Goal: Task Accomplishment & Management: Complete application form

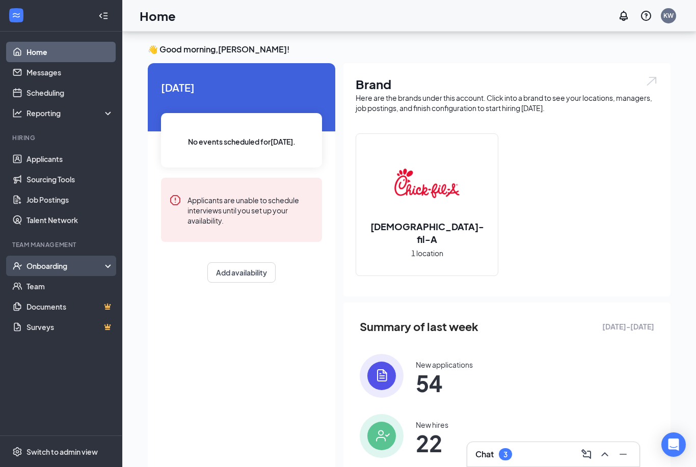
scroll to position [63, 0]
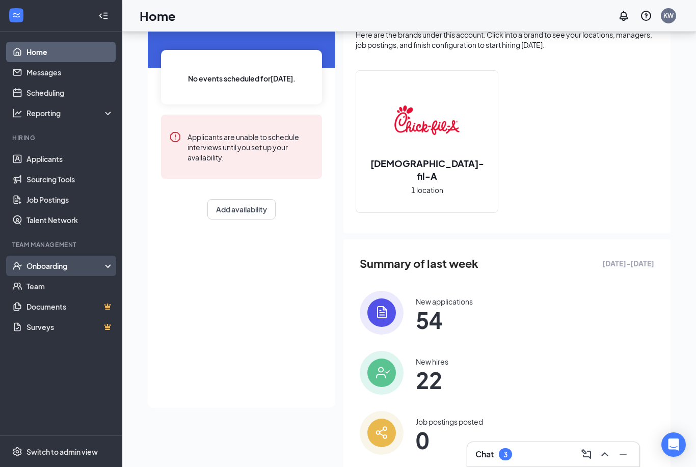
click at [31, 271] on div "Onboarding" at bounding box center [61, 266] width 122 height 20
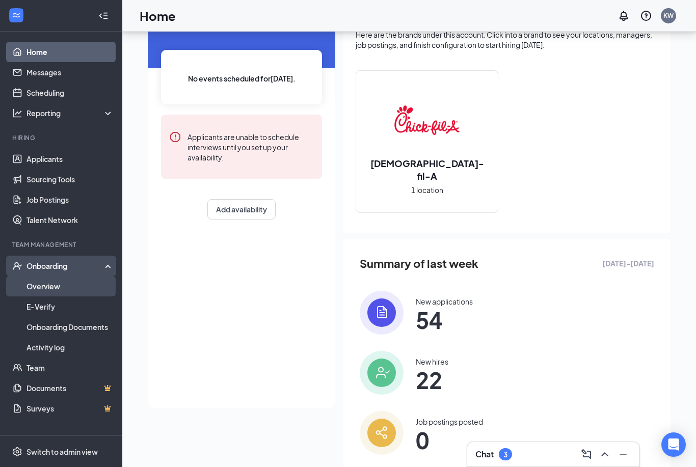
drag, startPoint x: 38, startPoint y: 290, endPoint x: 38, endPoint y: 278, distance: 12.2
click at [38, 290] on link "Overview" at bounding box center [69, 286] width 87 height 20
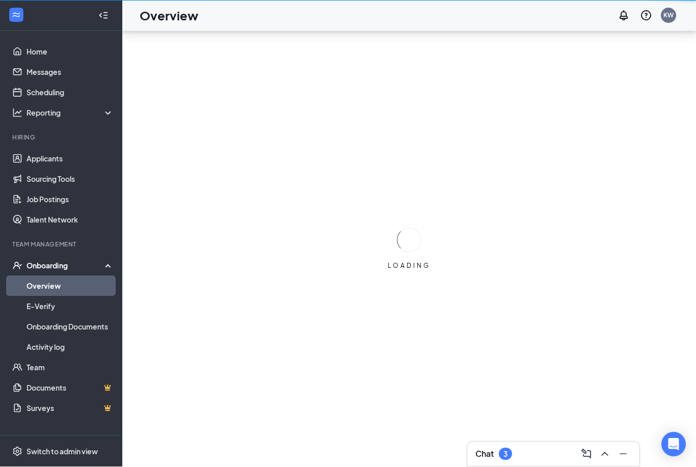
scroll to position [33, 0]
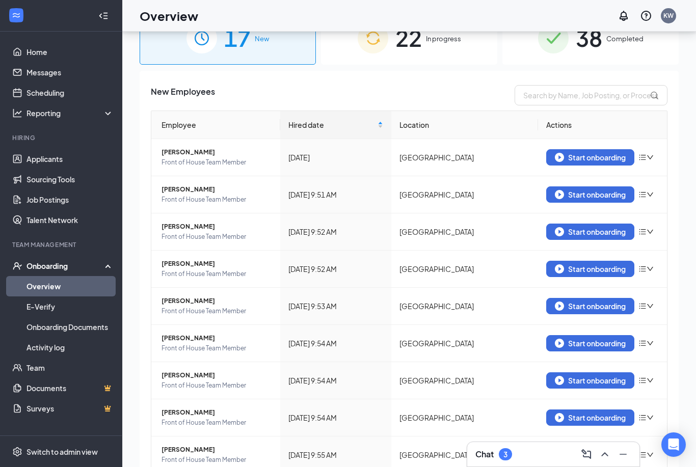
click at [410, 56] on div "22 In progress" at bounding box center [409, 37] width 176 height 53
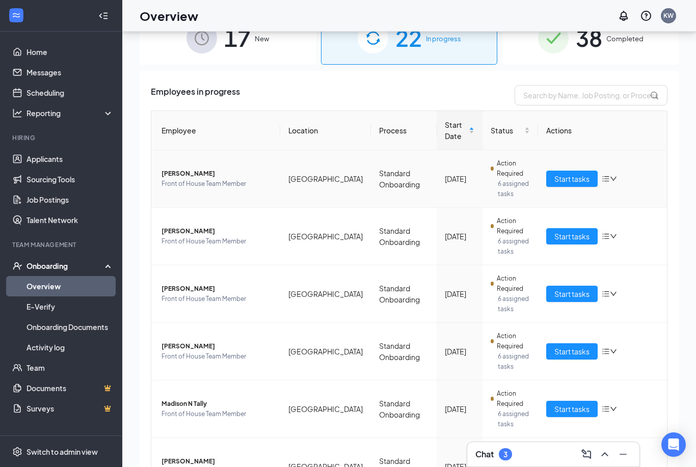
click at [612, 179] on icon "down" at bounding box center [612, 178] width 7 height 7
click at [309, 278] on td "[GEOGRAPHIC_DATA]" at bounding box center [325, 294] width 91 height 58
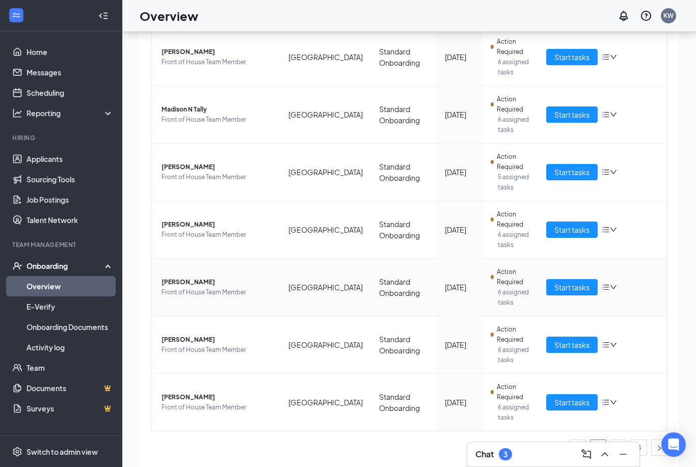
scroll to position [294, 0]
drag, startPoint x: 563, startPoint y: 457, endPoint x: 373, endPoint y: 449, distance: 189.6
click at [375, 449] on div "Chat 3 17 New 22 In progress 38 Completed Employees in progress Employee Locati…" at bounding box center [408, 239] width 573 height 481
click at [695, 362] on div "17 New 22 In progress 38 Completed Employees in progress Employee Location Proc…" at bounding box center [408, 239] width 573 height 481
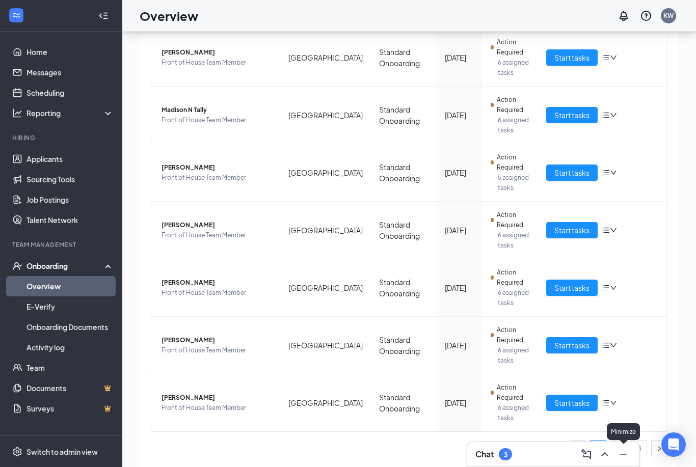
click at [621, 455] on icon "Minimize" at bounding box center [623, 454] width 12 height 12
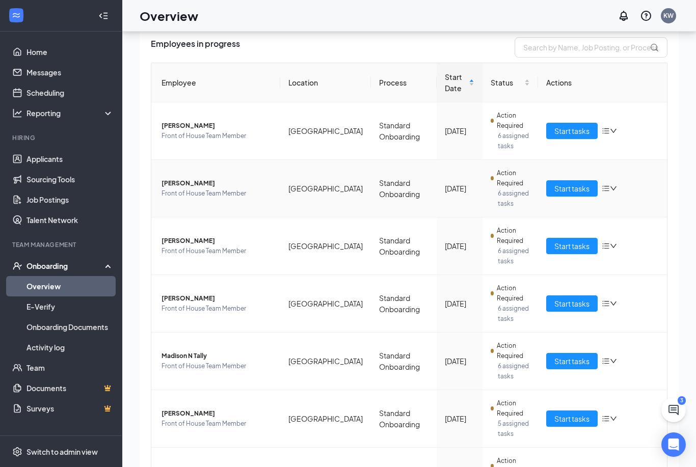
scroll to position [47, 0]
click at [606, 129] on icon "bars" at bounding box center [605, 132] width 7 height 6
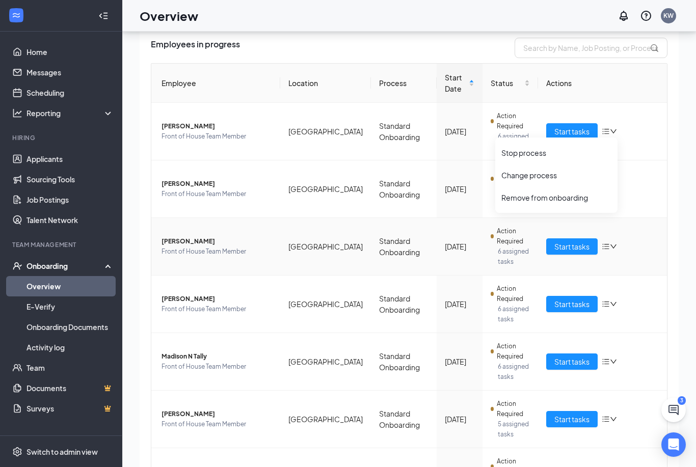
click at [409, 264] on td "Standard Onboarding" at bounding box center [404, 247] width 66 height 58
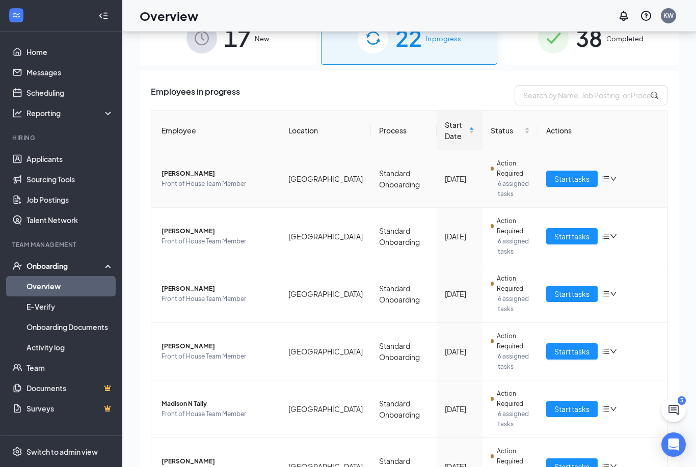
scroll to position [0, 0]
click at [615, 180] on icon "down" at bounding box center [612, 178] width 7 height 7
click at [562, 196] on div "Stop process" at bounding box center [556, 200] width 110 height 10
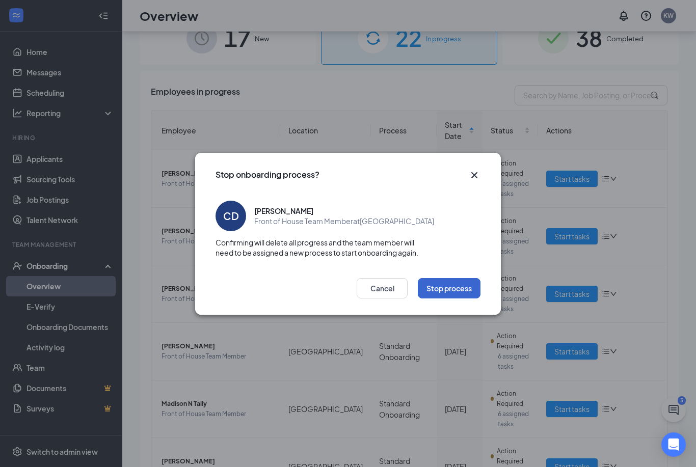
click at [465, 285] on button "Stop process" at bounding box center [449, 288] width 63 height 20
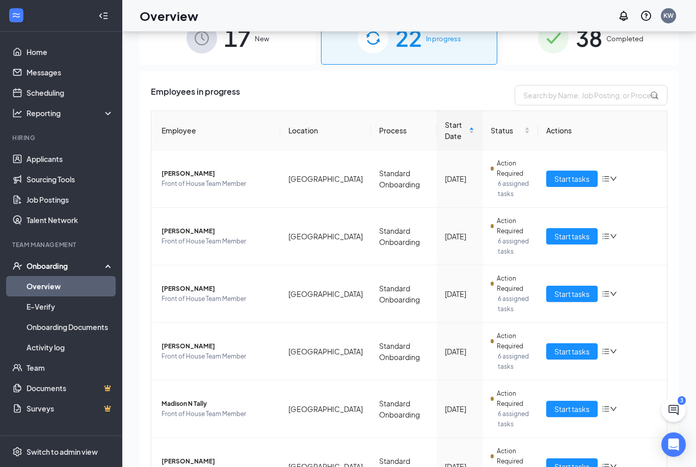
click at [605, 179] on icon "bars" at bounding box center [605, 179] width 7 height 6
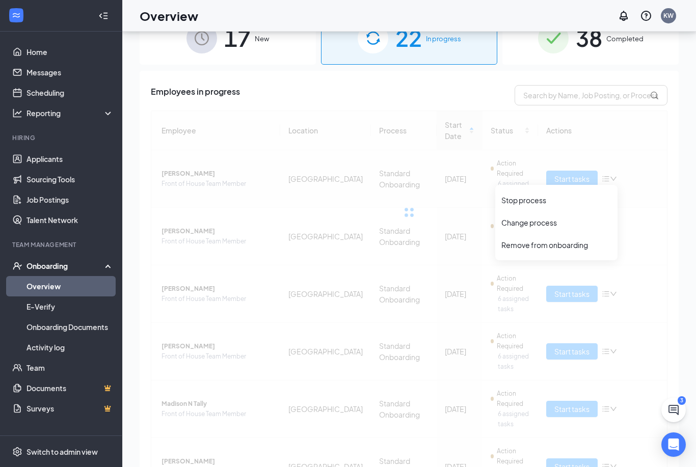
click at [571, 199] on div "Stop process" at bounding box center [556, 200] width 110 height 10
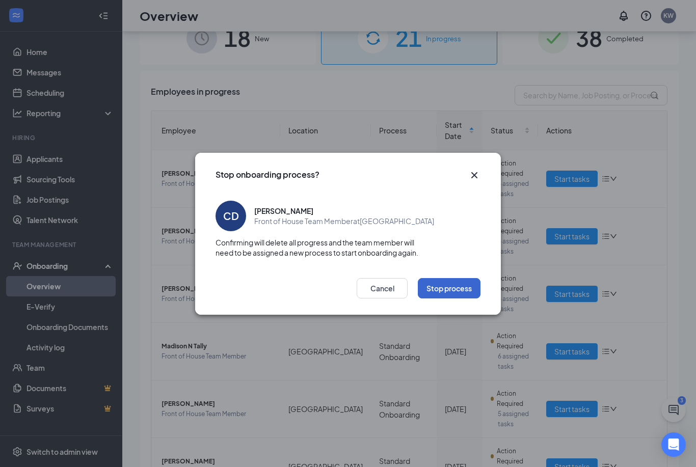
click at [446, 289] on button "Stop process" at bounding box center [449, 288] width 63 height 20
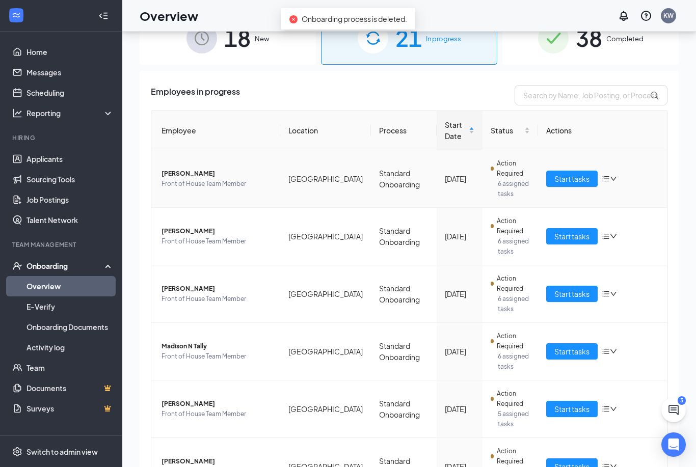
click at [605, 178] on icon "bars" at bounding box center [605, 179] width 8 height 8
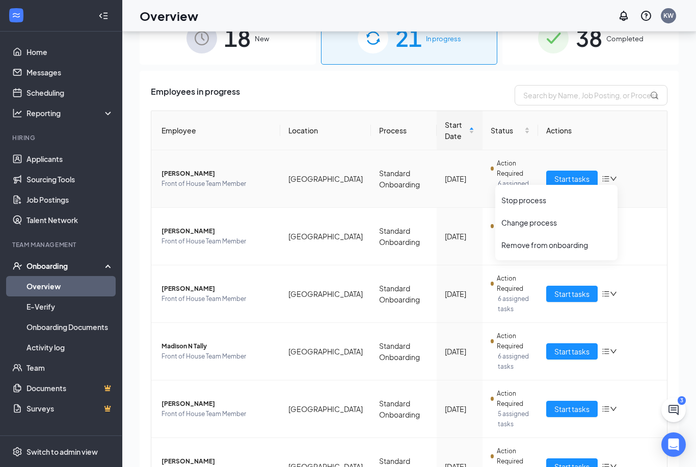
click at [531, 203] on div "Stop process" at bounding box center [556, 200] width 110 height 10
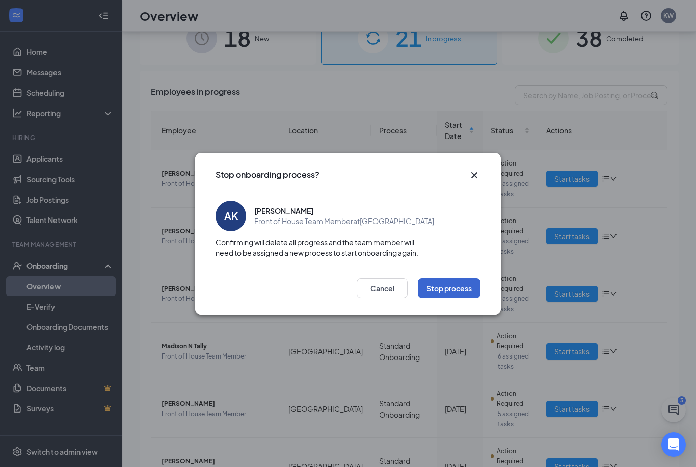
click at [437, 295] on button "Stop process" at bounding box center [449, 288] width 63 height 20
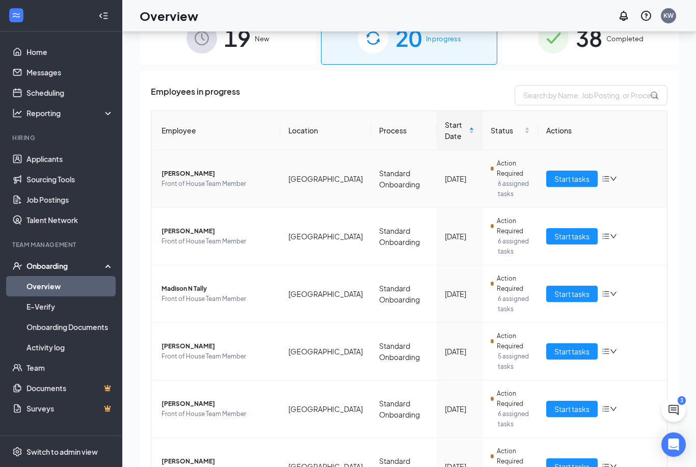
click at [609, 179] on icon "bars" at bounding box center [605, 179] width 7 height 6
click at [509, 201] on div "Stop process" at bounding box center [556, 200] width 110 height 10
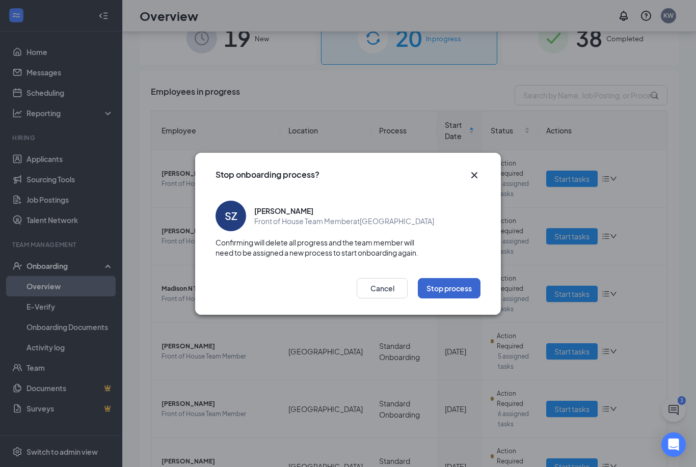
click at [456, 291] on button "Stop process" at bounding box center [449, 288] width 63 height 20
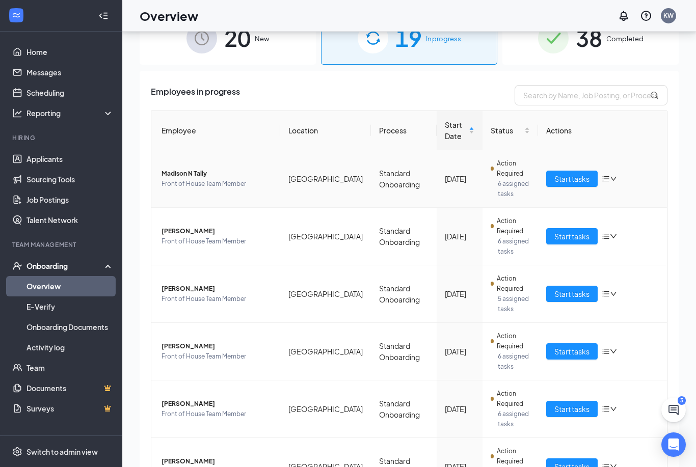
click at [606, 180] on icon "bars" at bounding box center [605, 179] width 8 height 8
click at [523, 199] on div "Stop process" at bounding box center [556, 200] width 110 height 10
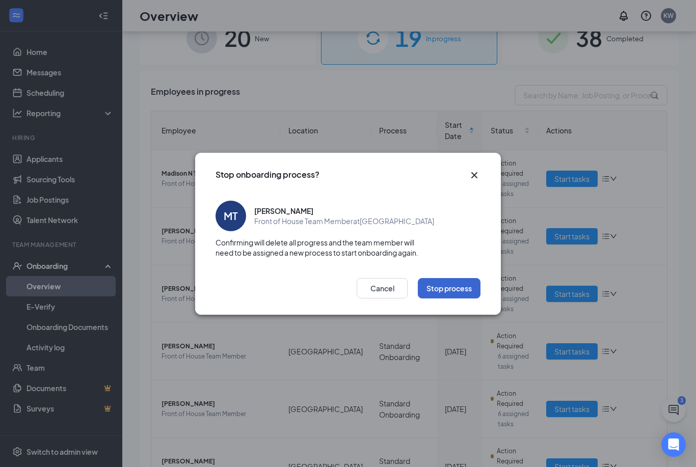
click at [470, 282] on button "Stop process" at bounding box center [449, 288] width 63 height 20
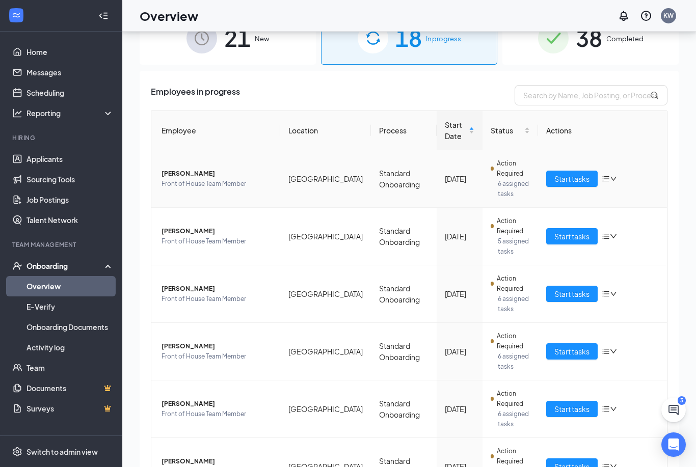
click at [603, 178] on icon "bars" at bounding box center [605, 179] width 8 height 8
click at [524, 202] on div "Stop process" at bounding box center [556, 200] width 110 height 10
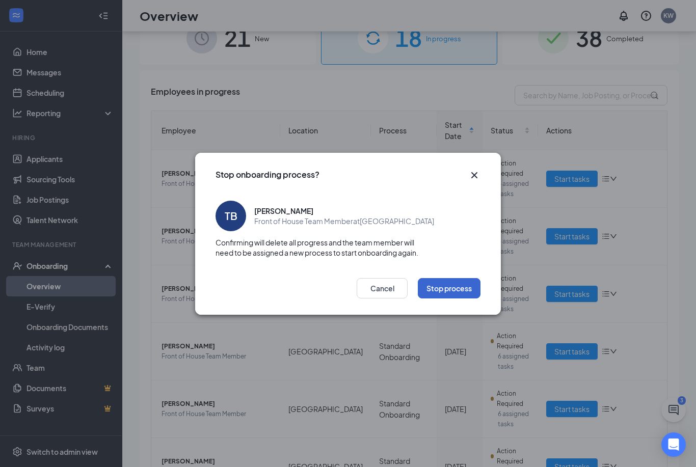
click at [453, 293] on button "Stop process" at bounding box center [449, 288] width 63 height 20
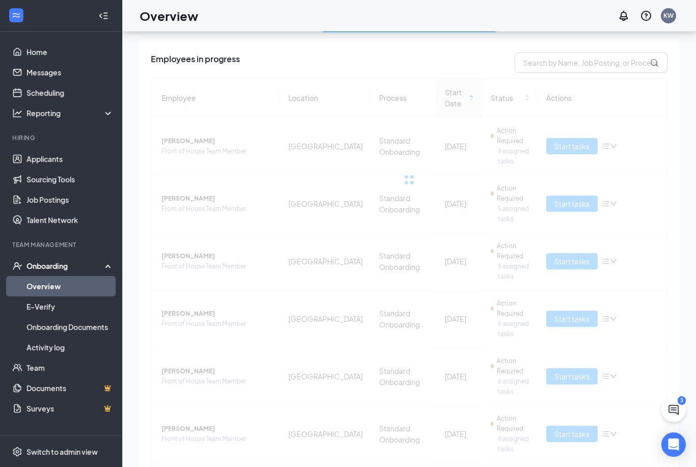
scroll to position [20, 0]
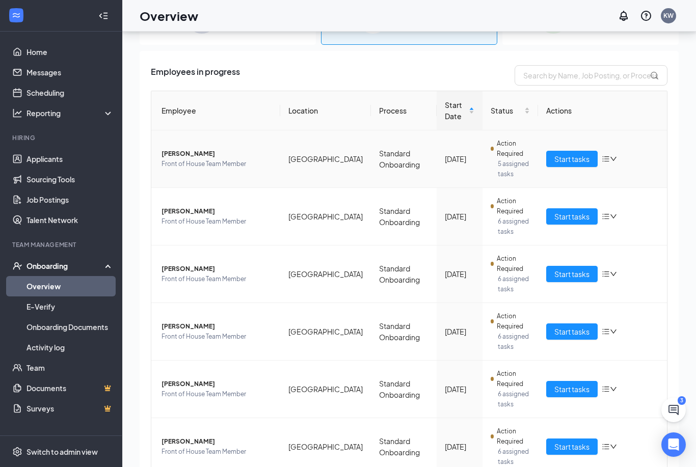
click at [606, 158] on icon "bars" at bounding box center [605, 159] width 8 height 8
click at [533, 177] on div "Stop process" at bounding box center [556, 180] width 110 height 10
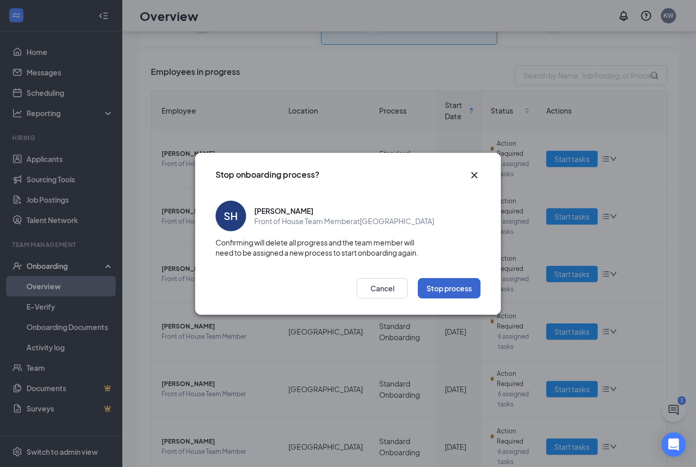
click at [452, 286] on button "Stop process" at bounding box center [449, 288] width 63 height 20
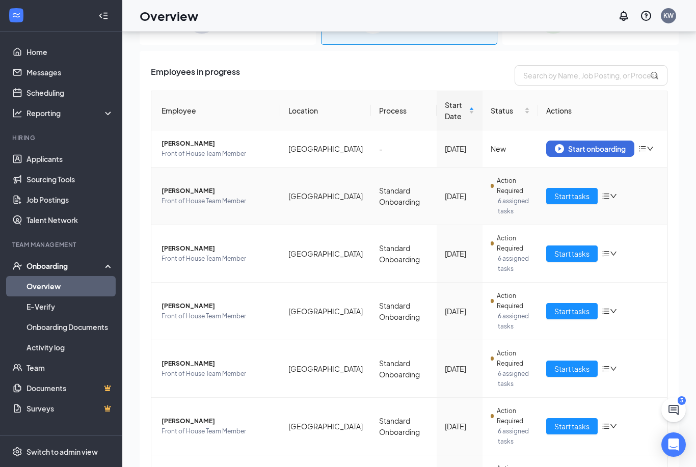
click at [603, 200] on icon "bars" at bounding box center [605, 196] width 8 height 8
click at [548, 223] on div "Stop process" at bounding box center [556, 219] width 110 height 10
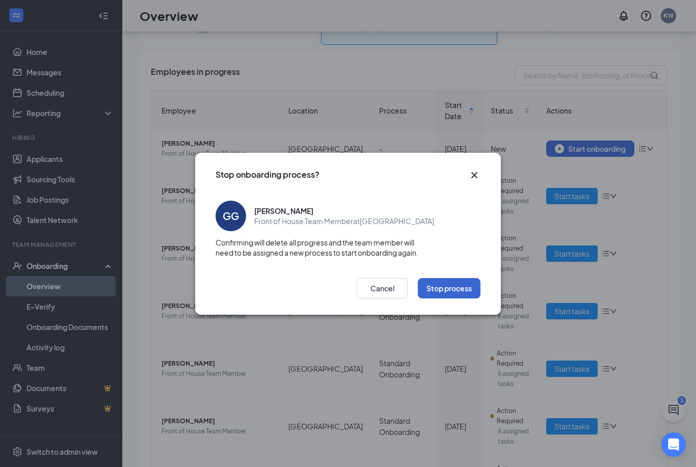
click at [459, 290] on button "Stop process" at bounding box center [449, 288] width 63 height 20
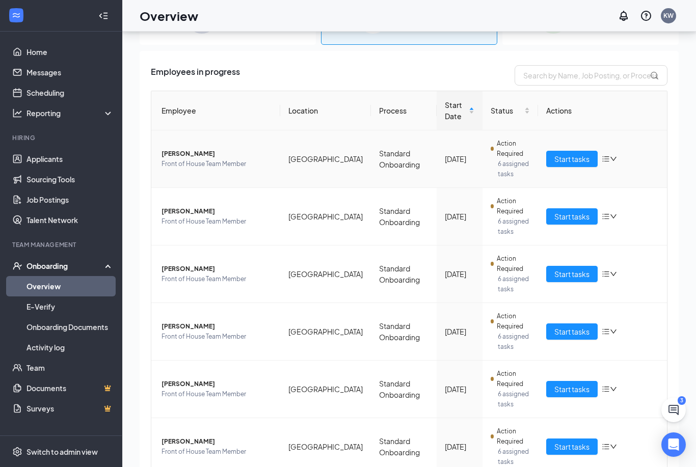
click at [605, 155] on icon "bars" at bounding box center [605, 159] width 8 height 8
click at [549, 174] on li "Stop process" at bounding box center [556, 180] width 122 height 22
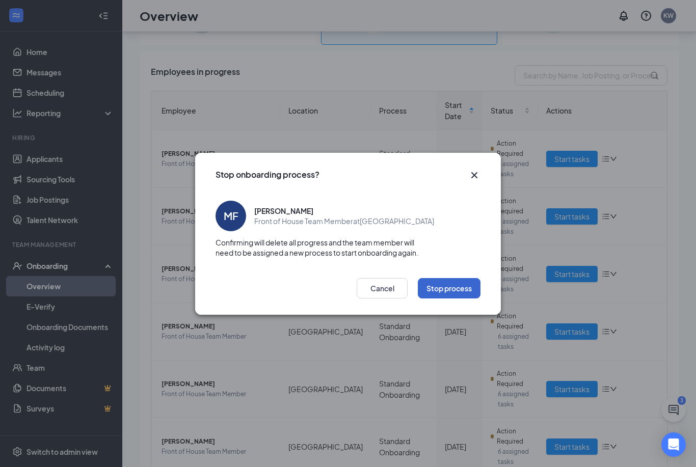
click at [444, 289] on button "Stop process" at bounding box center [449, 288] width 63 height 20
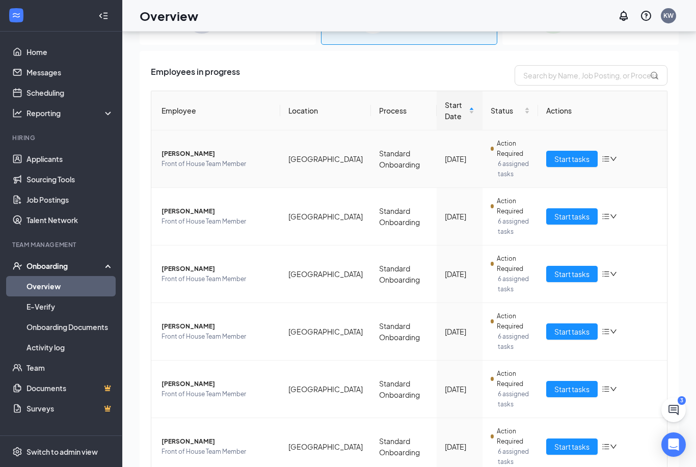
click at [605, 155] on icon "bars" at bounding box center [605, 159] width 8 height 8
click at [535, 175] on div "Stop process" at bounding box center [556, 180] width 110 height 10
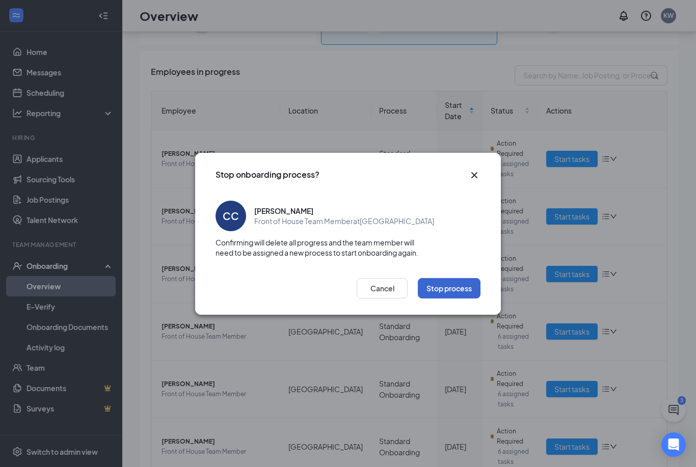
click at [465, 289] on button "Stop process" at bounding box center [449, 288] width 63 height 20
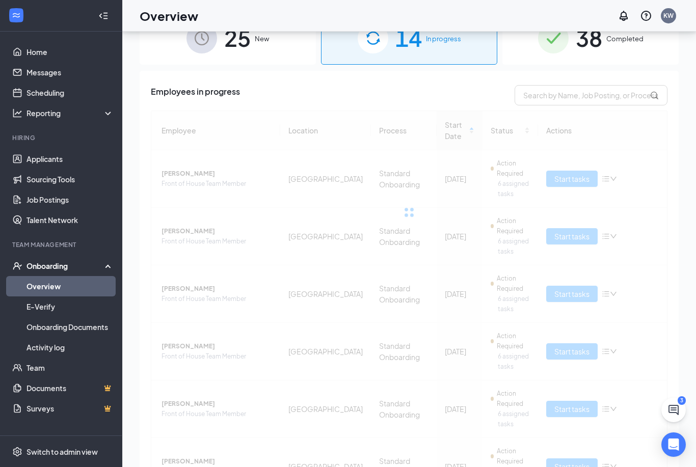
scroll to position [0, 0]
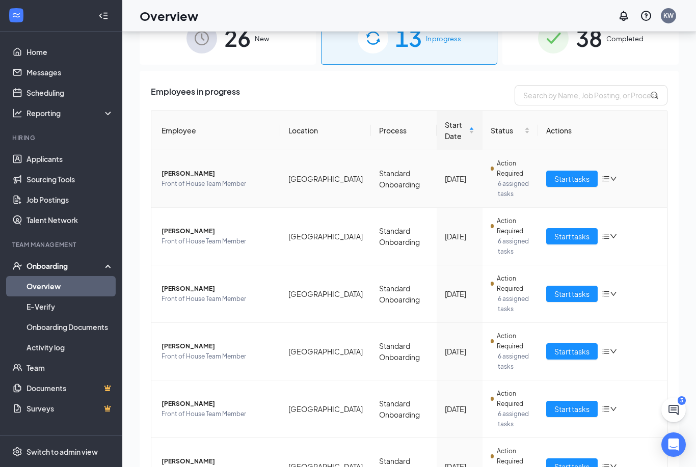
click at [608, 180] on icon "bars" at bounding box center [605, 179] width 8 height 8
click at [558, 196] on div "Stop process" at bounding box center [556, 200] width 110 height 10
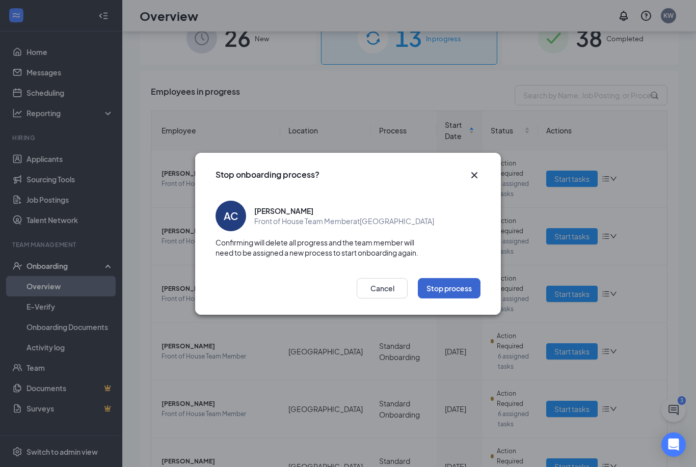
click at [461, 290] on button "Stop process" at bounding box center [449, 288] width 63 height 20
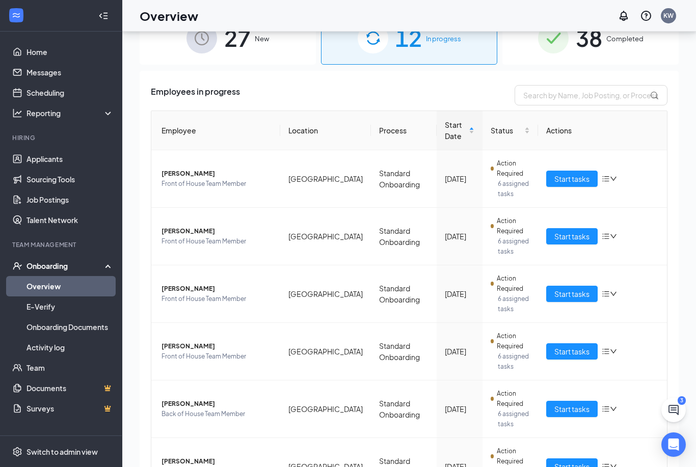
click at [607, 180] on icon "bars" at bounding box center [605, 179] width 8 height 8
click at [537, 200] on div "Stop process" at bounding box center [556, 200] width 110 height 10
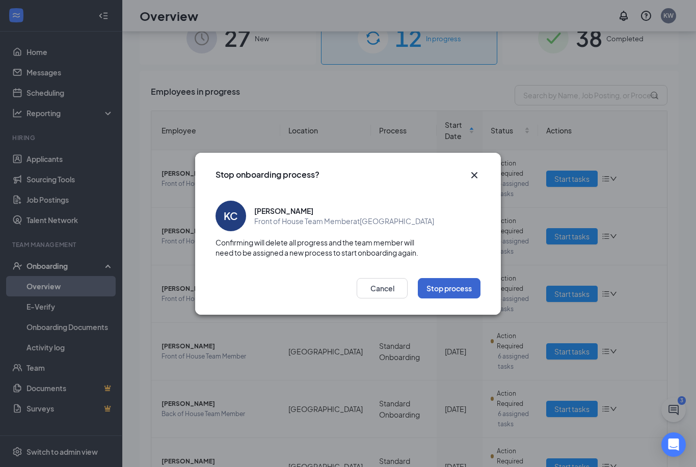
click at [447, 283] on button "Stop process" at bounding box center [449, 288] width 63 height 20
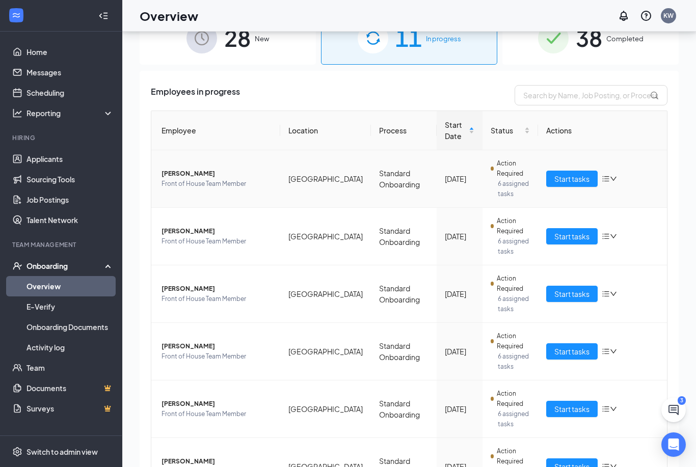
click at [607, 172] on div "Start tasks" at bounding box center [602, 179] width 113 height 16
click at [605, 177] on icon "bars" at bounding box center [605, 179] width 8 height 8
click at [552, 197] on div "Stop process" at bounding box center [556, 200] width 110 height 10
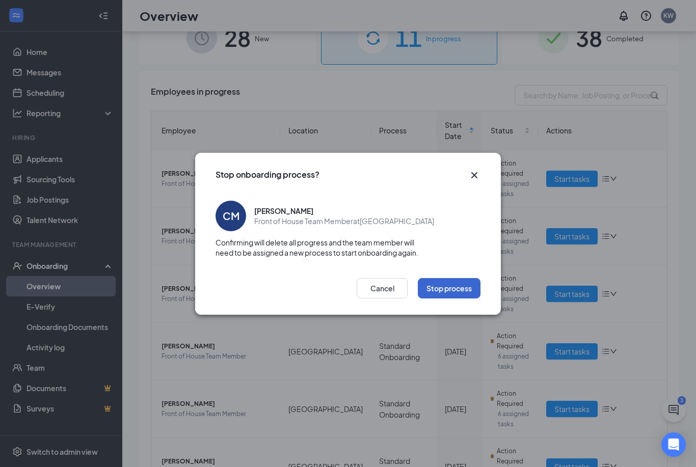
click at [453, 295] on button "Stop process" at bounding box center [449, 288] width 63 height 20
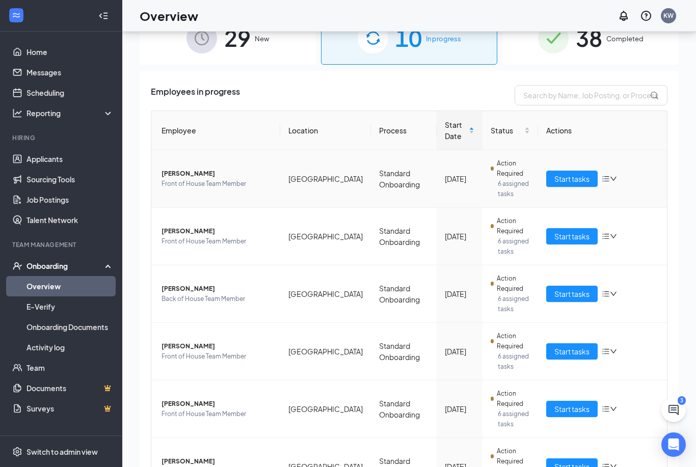
click at [608, 176] on icon "bars" at bounding box center [605, 179] width 8 height 8
click at [565, 194] on li "Stop process" at bounding box center [556, 200] width 122 height 22
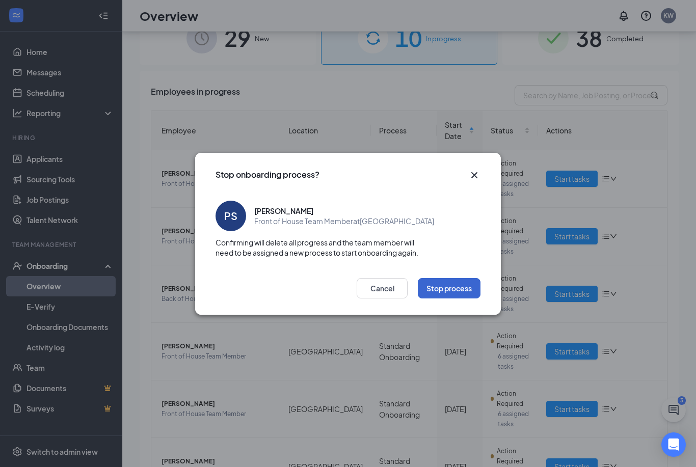
click at [433, 288] on button "Stop process" at bounding box center [449, 288] width 63 height 20
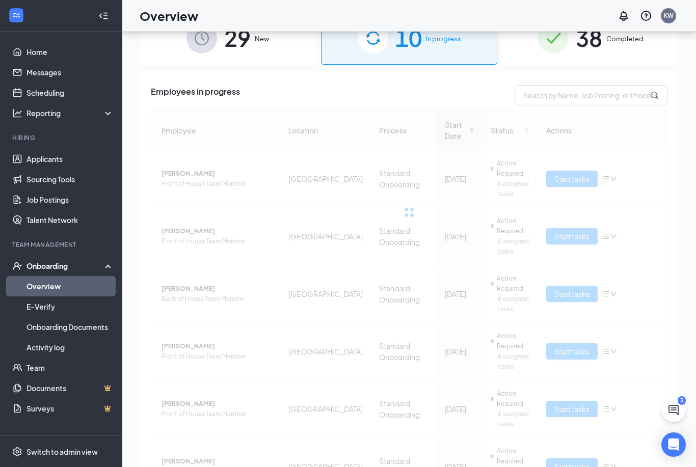
click at [608, 176] on div at bounding box center [409, 212] width 516 height 204
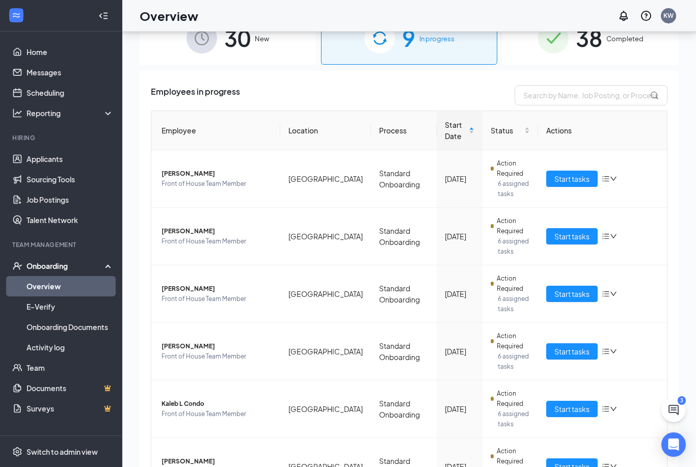
click at [608, 176] on icon "bars" at bounding box center [605, 179] width 7 height 6
click at [503, 200] on div "Stop process" at bounding box center [556, 200] width 110 height 10
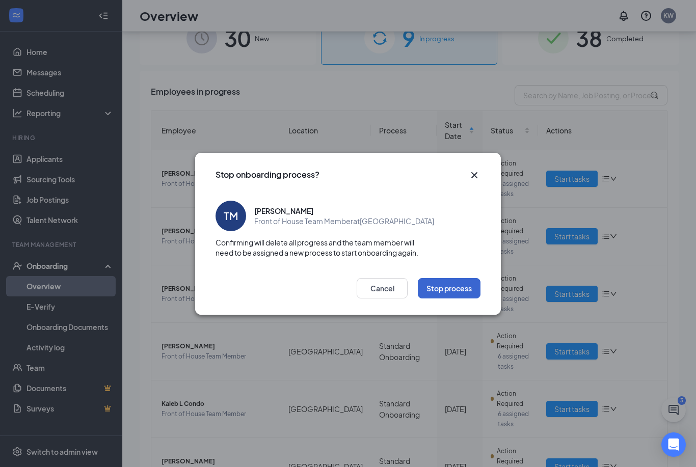
click at [430, 287] on button "Stop process" at bounding box center [449, 288] width 63 height 20
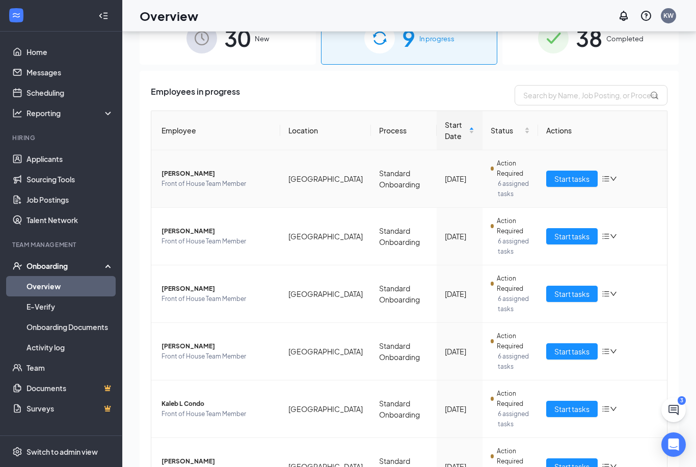
click at [608, 175] on div "Employee Location Process Start Date Status Actions [PERSON_NAME] Front of Hous…" at bounding box center [409, 401] width 516 height 582
click at [613, 181] on icon "down" at bounding box center [612, 178] width 7 height 7
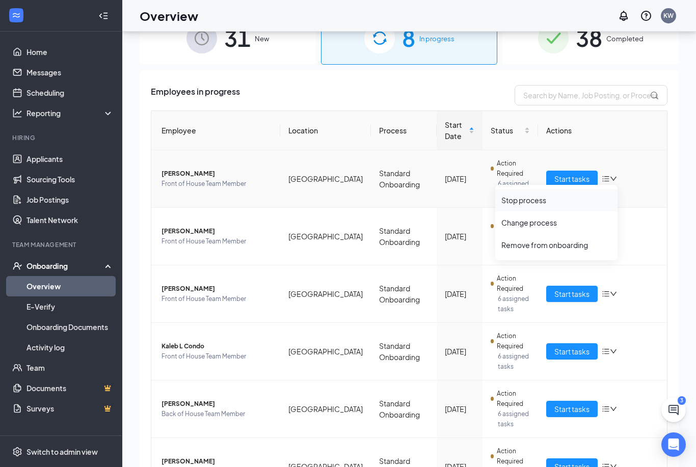
click at [539, 203] on div "Stop process" at bounding box center [556, 200] width 110 height 10
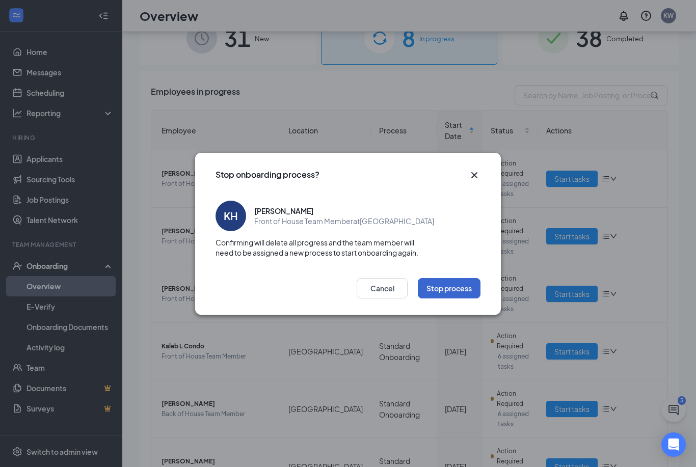
click at [460, 294] on button "Stop process" at bounding box center [449, 288] width 63 height 20
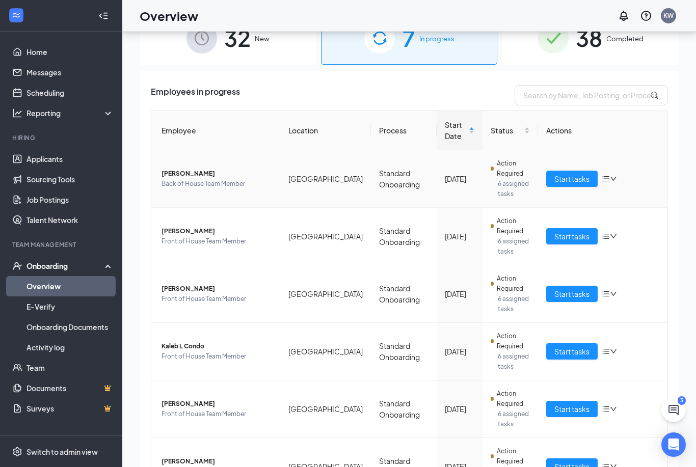
click at [608, 178] on icon "bars" at bounding box center [605, 179] width 8 height 8
click at [570, 200] on div "Stop process" at bounding box center [556, 200] width 110 height 10
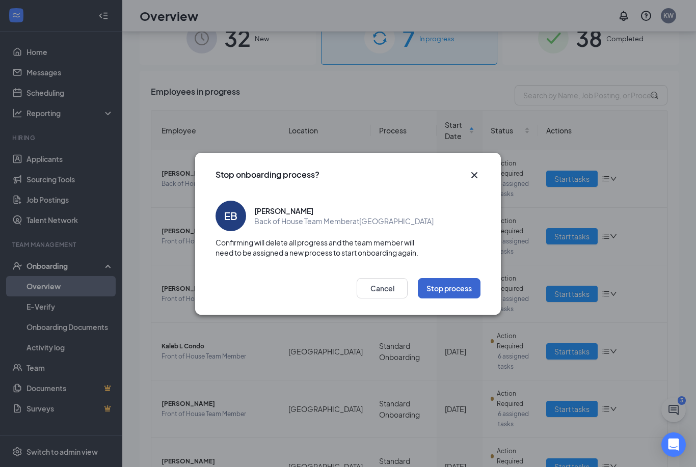
click at [443, 290] on button "Stop process" at bounding box center [449, 288] width 63 height 20
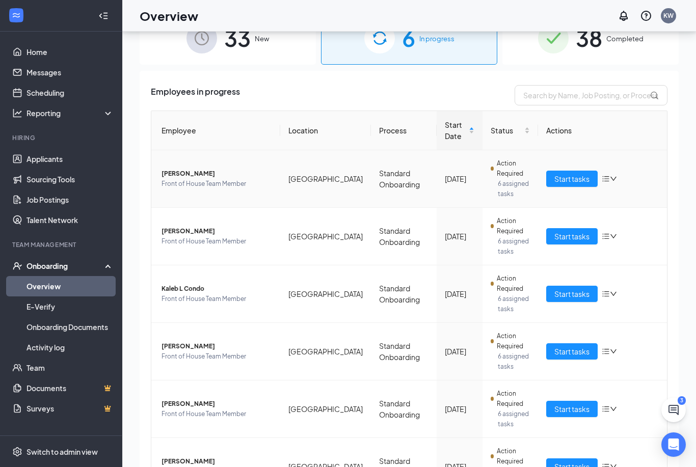
click at [605, 178] on icon "bars" at bounding box center [605, 179] width 8 height 8
click at [532, 200] on div "Stop process" at bounding box center [556, 200] width 110 height 10
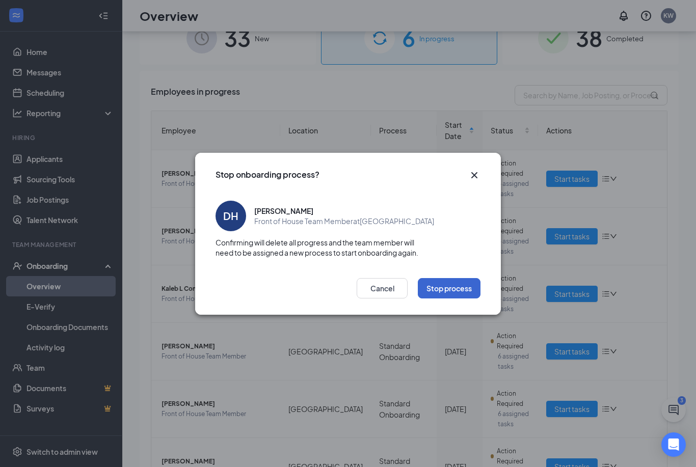
click at [441, 296] on button "Stop process" at bounding box center [449, 288] width 63 height 20
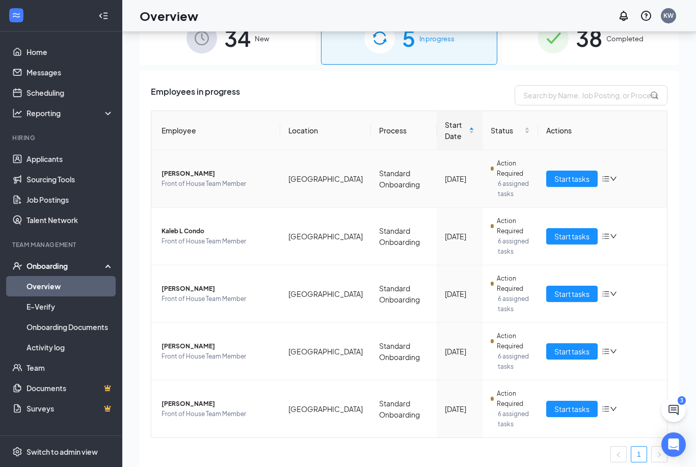
click at [606, 176] on icon "bars" at bounding box center [605, 179] width 8 height 8
click at [542, 202] on div "Stop process" at bounding box center [556, 200] width 110 height 10
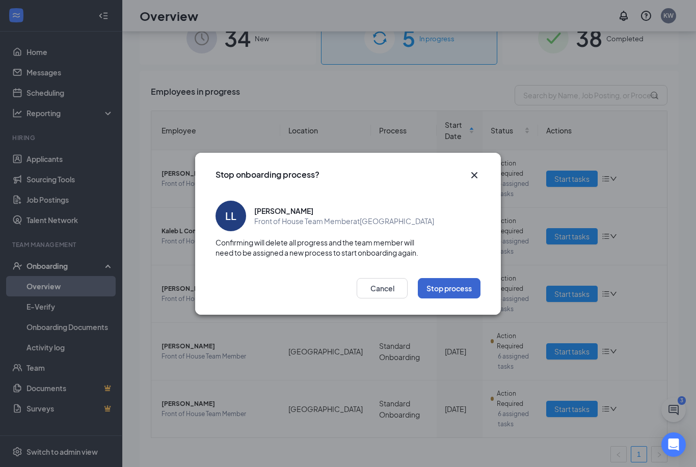
click at [467, 288] on button "Stop process" at bounding box center [449, 288] width 63 height 20
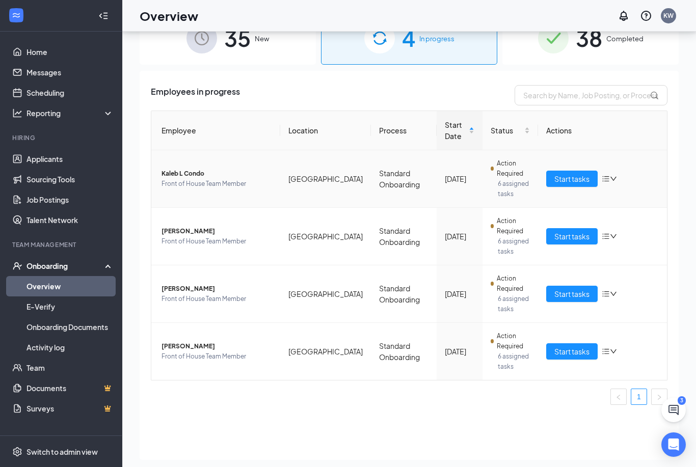
click at [606, 178] on icon "bars" at bounding box center [605, 179] width 8 height 8
click at [540, 197] on div "Stop process" at bounding box center [556, 200] width 110 height 10
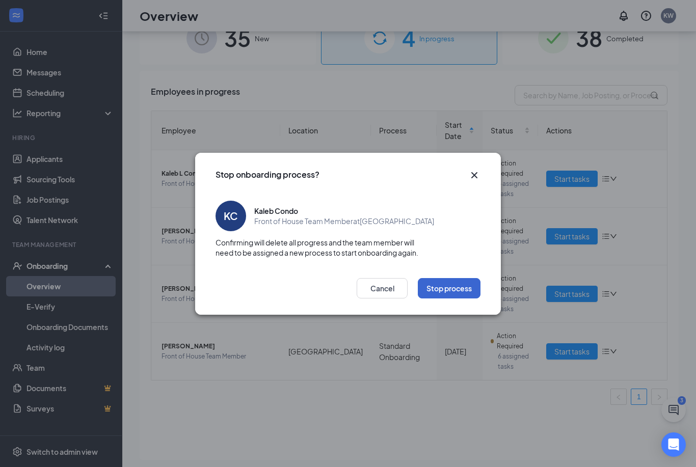
click at [451, 292] on button "Stop process" at bounding box center [449, 288] width 63 height 20
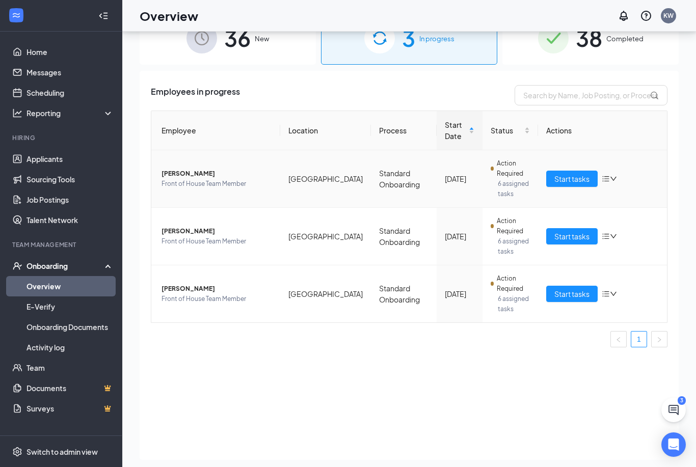
click at [607, 181] on icon "bars" at bounding box center [605, 179] width 7 height 6
click at [583, 205] on li "Stop process" at bounding box center [556, 200] width 122 height 22
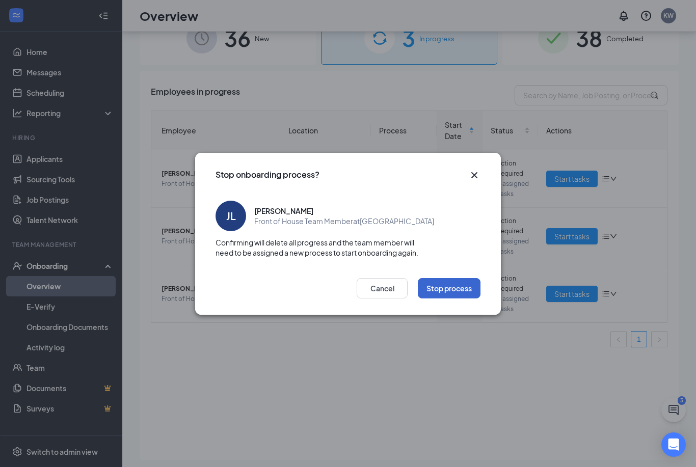
click at [459, 282] on button "Stop process" at bounding box center [449, 288] width 63 height 20
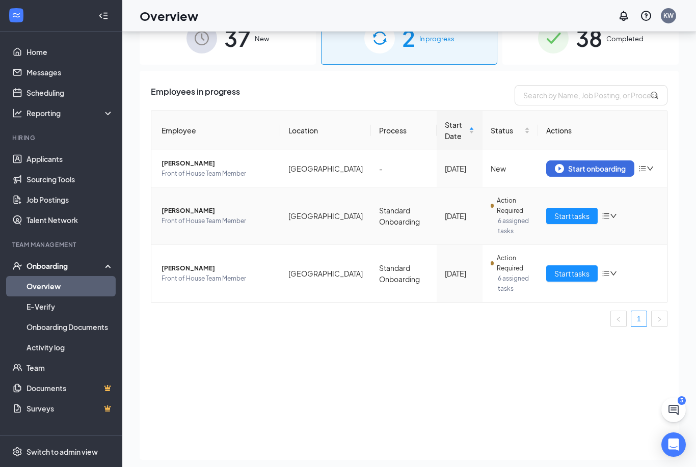
click at [599, 218] on div "Start tasks" at bounding box center [602, 216] width 113 height 16
click at [603, 218] on icon "bars" at bounding box center [605, 216] width 8 height 8
click at [531, 240] on div "Stop process" at bounding box center [556, 239] width 110 height 10
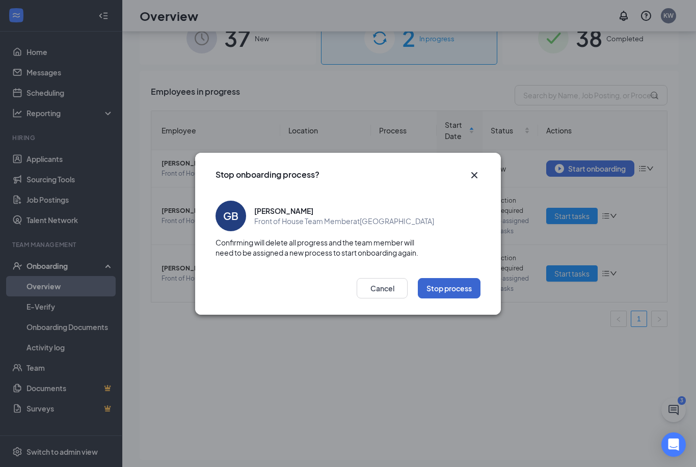
click at [467, 283] on button "Stop process" at bounding box center [449, 288] width 63 height 20
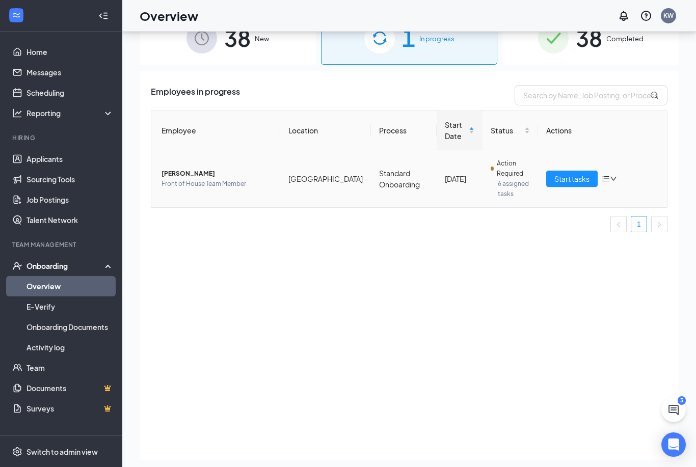
click at [607, 177] on icon "bars" at bounding box center [605, 179] width 8 height 8
click at [560, 200] on div "Stop process" at bounding box center [556, 200] width 110 height 10
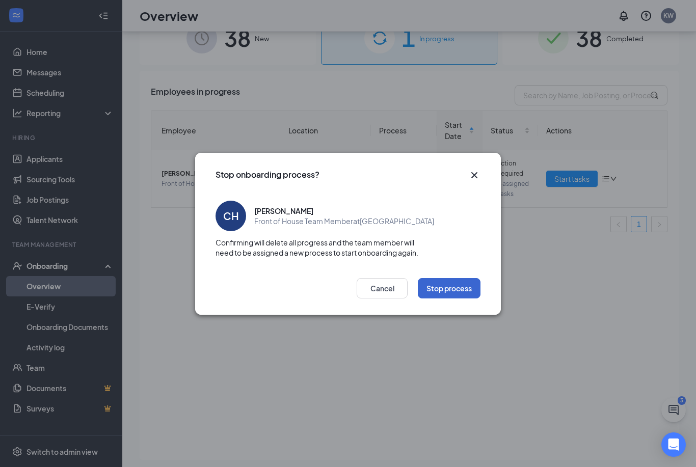
click at [468, 291] on button "Stop process" at bounding box center [449, 288] width 63 height 20
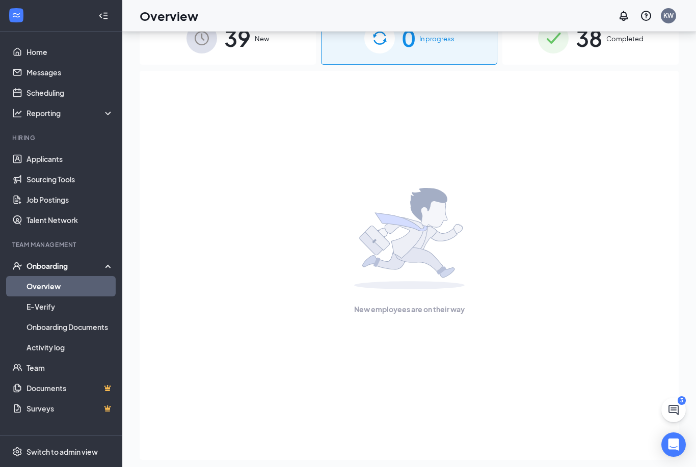
click at [281, 47] on div "39 New" at bounding box center [228, 37] width 176 height 53
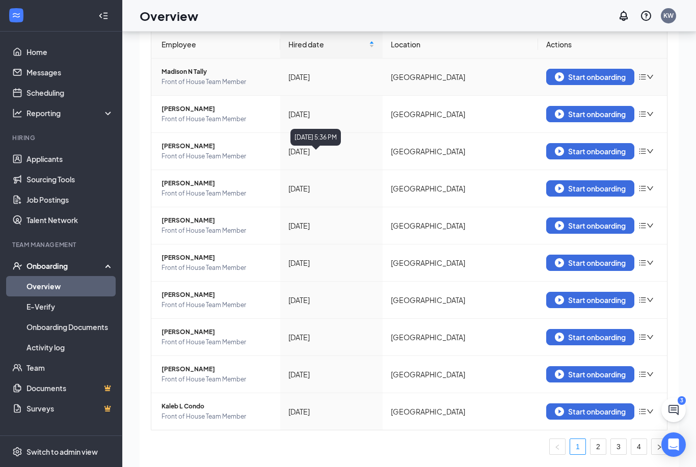
scroll to position [78, 0]
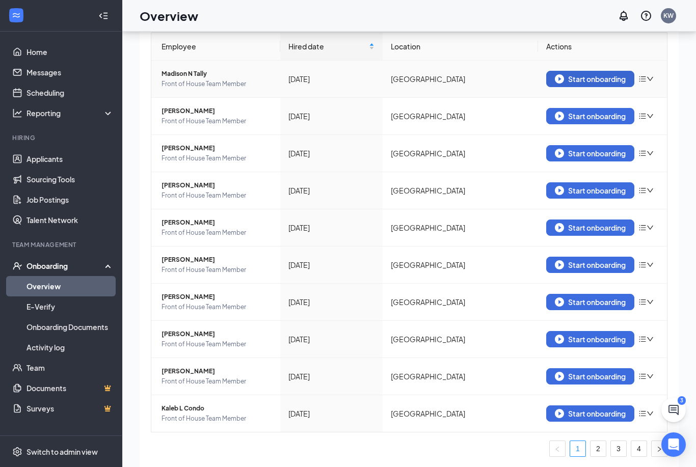
click at [604, 80] on div "Start onboarding" at bounding box center [589, 78] width 71 height 9
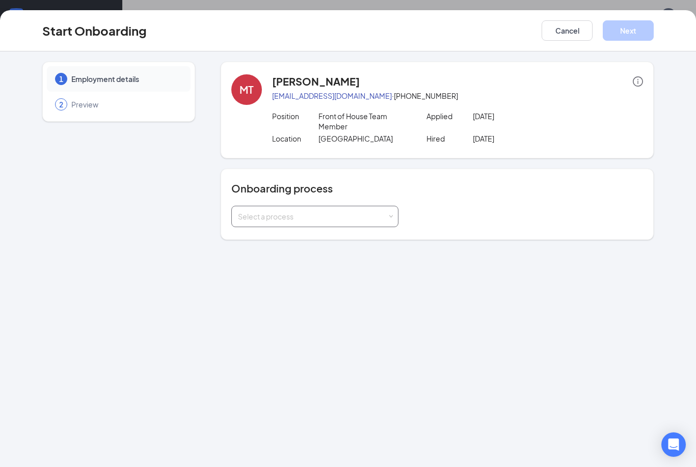
click at [328, 218] on div "Select a process" at bounding box center [312, 216] width 149 height 10
click at [288, 237] on span "Standard Onboarding" at bounding box center [271, 237] width 73 height 9
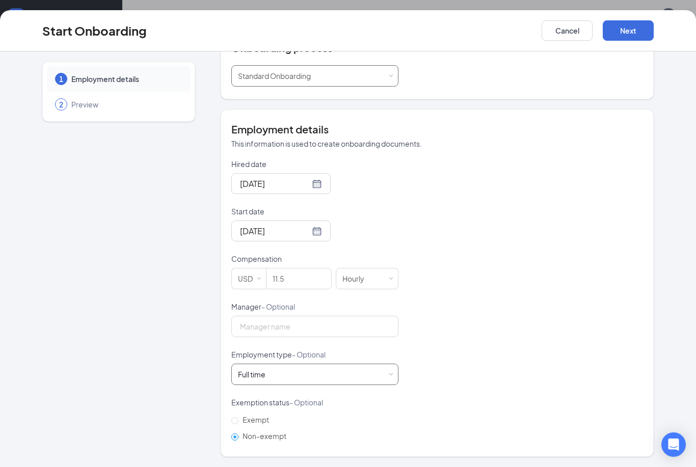
scroll to position [140, 0]
click at [265, 377] on div "Full time" at bounding box center [251, 375] width 27 height 10
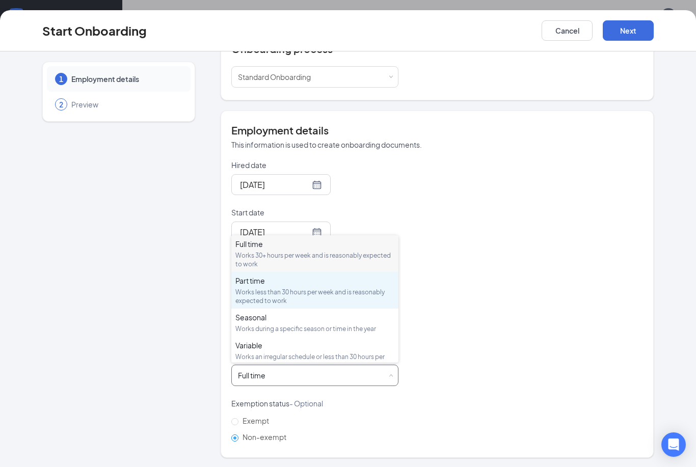
click at [301, 301] on div "Works less than 30 hours per week and is reasonably expected to work" at bounding box center [314, 296] width 159 height 17
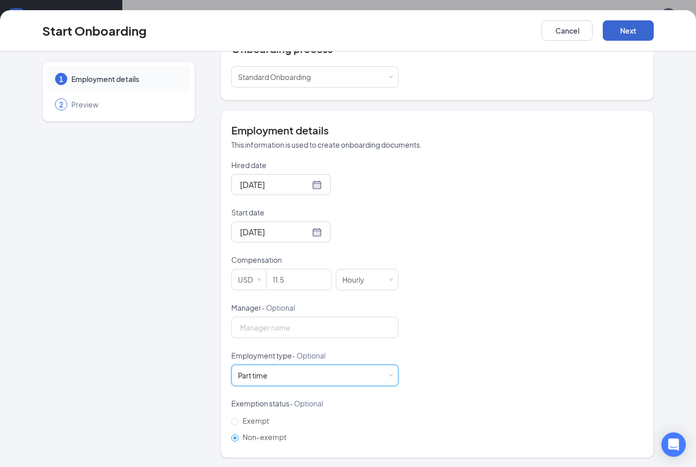
click at [633, 36] on button "Next" at bounding box center [627, 30] width 51 height 20
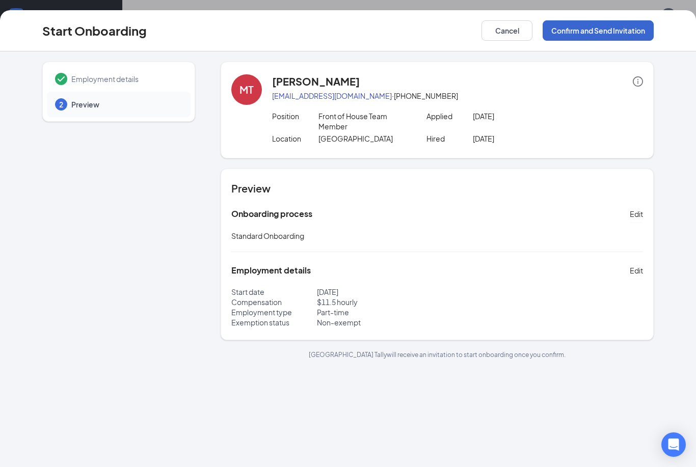
scroll to position [0, 0]
click at [610, 33] on button "Confirm and Send Invitation" at bounding box center [597, 30] width 111 height 20
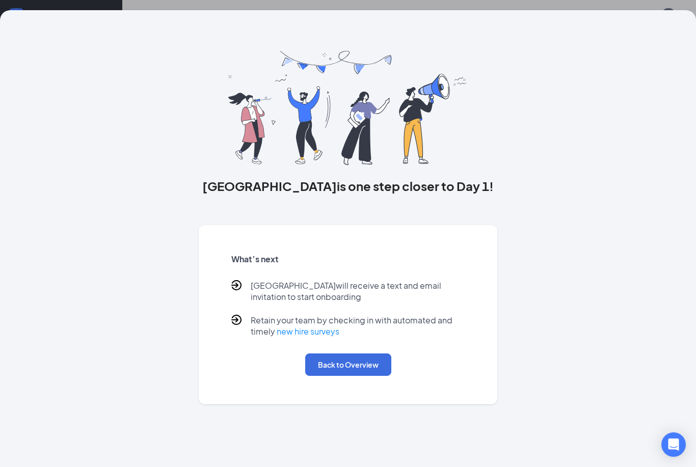
click at [345, 370] on button "Back to Overview" at bounding box center [348, 364] width 86 height 22
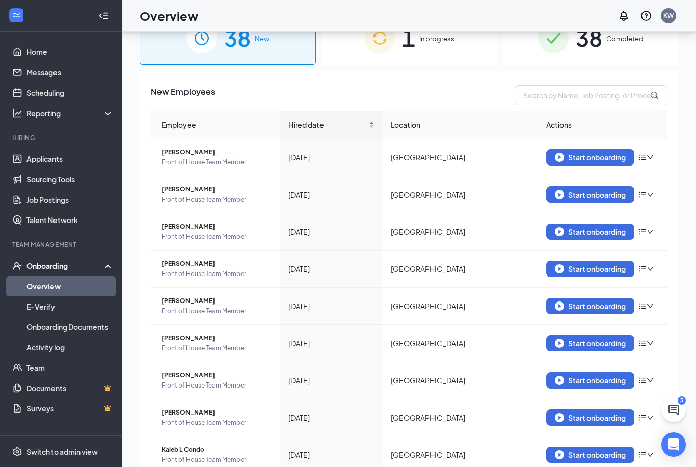
click at [414, 58] on div "1 In progress" at bounding box center [409, 37] width 176 height 53
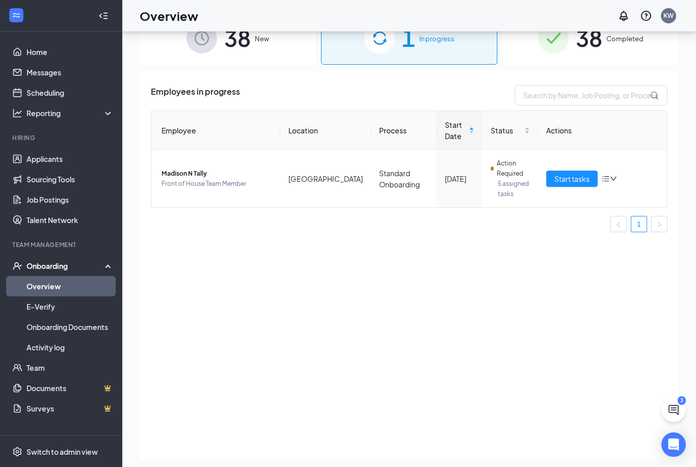
click at [266, 52] on div "38 New" at bounding box center [228, 37] width 176 height 53
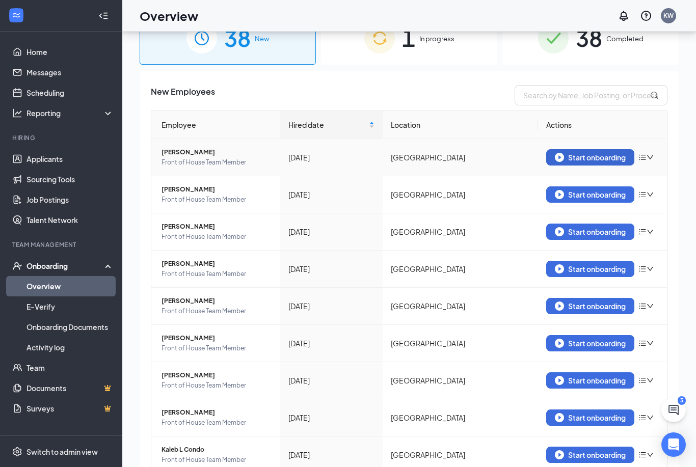
click at [624, 154] on div "Start onboarding" at bounding box center [589, 157] width 71 height 9
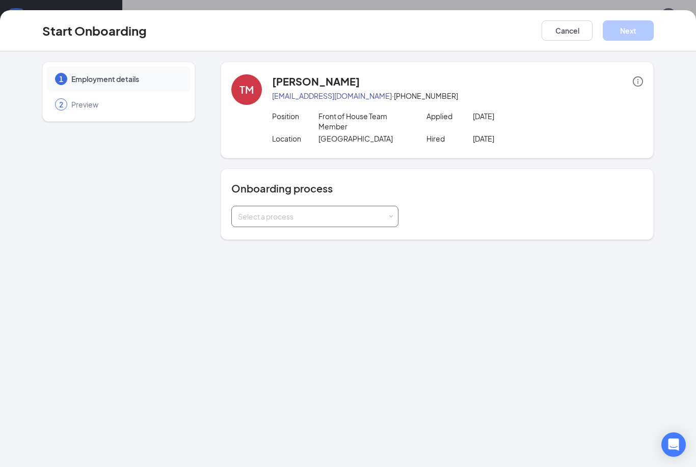
click at [325, 211] on div "Select a process" at bounding box center [315, 216] width 154 height 20
click at [301, 235] on span "Standard Onboarding" at bounding box center [271, 237] width 73 height 9
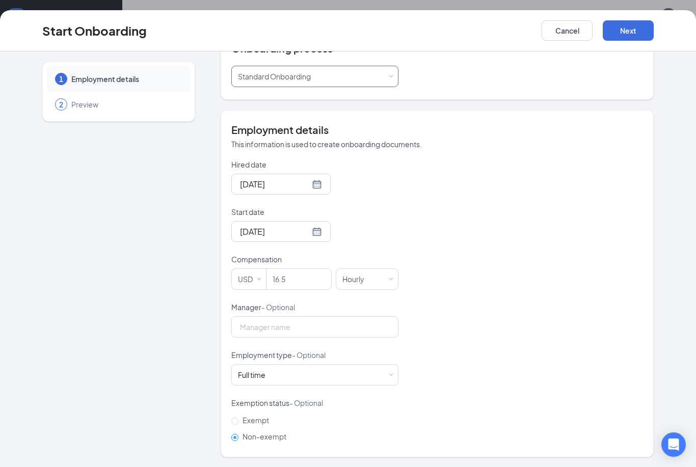
scroll to position [140, 0]
click at [258, 382] on div "Full time Works 30+ hours per week and is reasonably expected to work" at bounding box center [315, 375] width 154 height 20
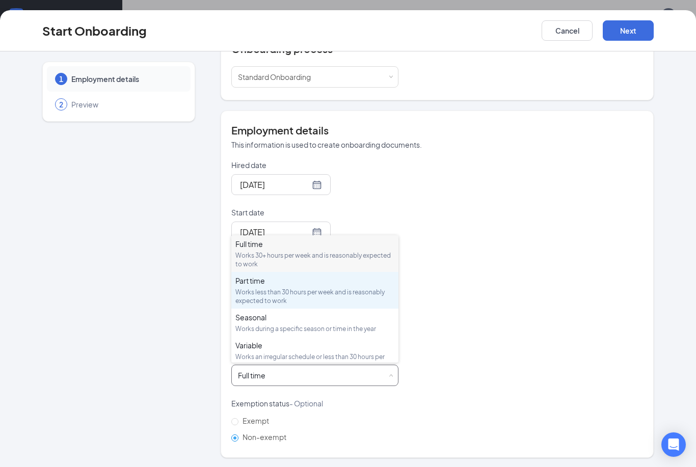
click at [281, 289] on div "Works less than 30 hours per week and is reasonably expected to work" at bounding box center [314, 296] width 159 height 17
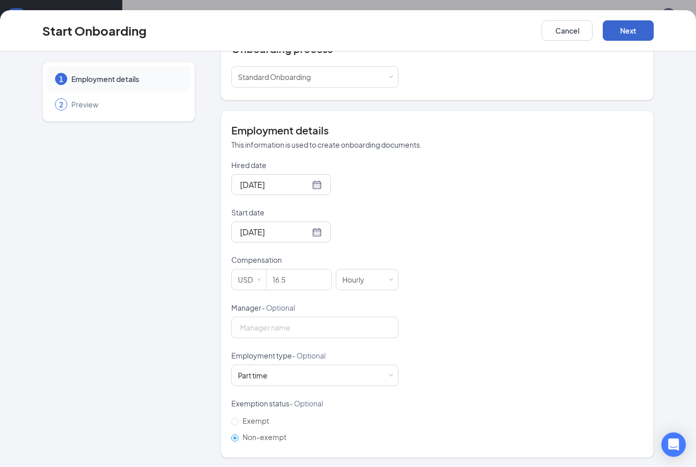
click at [630, 33] on button "Next" at bounding box center [627, 30] width 51 height 20
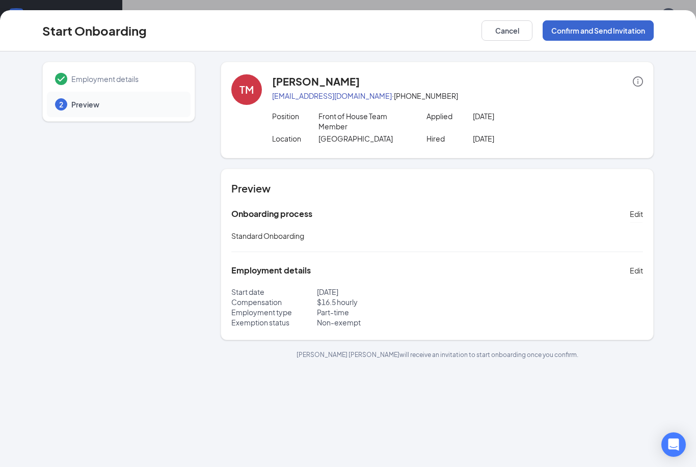
click at [591, 38] on button "Confirm and Send Invitation" at bounding box center [597, 30] width 111 height 20
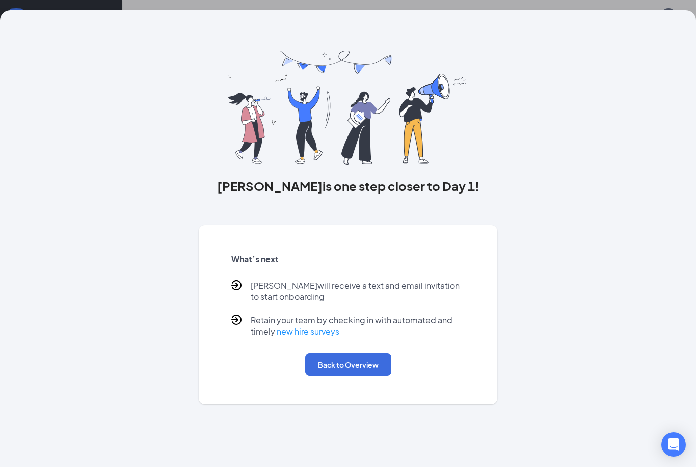
click at [328, 376] on button "Back to Overview" at bounding box center [348, 364] width 86 height 22
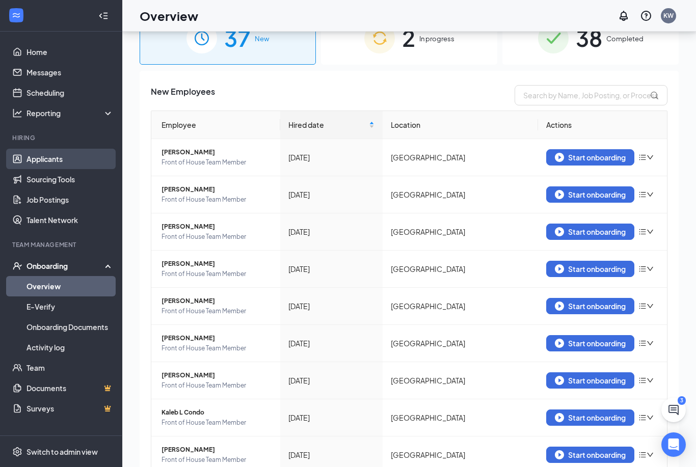
click at [49, 153] on link "Applicants" at bounding box center [69, 159] width 87 height 20
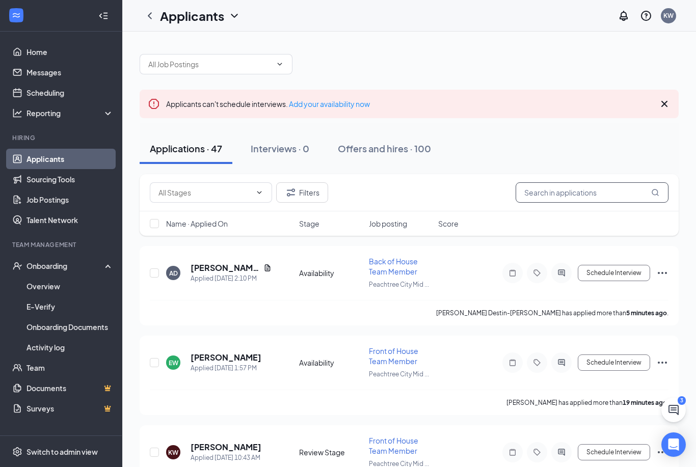
click at [587, 193] on input "text" at bounding box center [591, 192] width 153 height 20
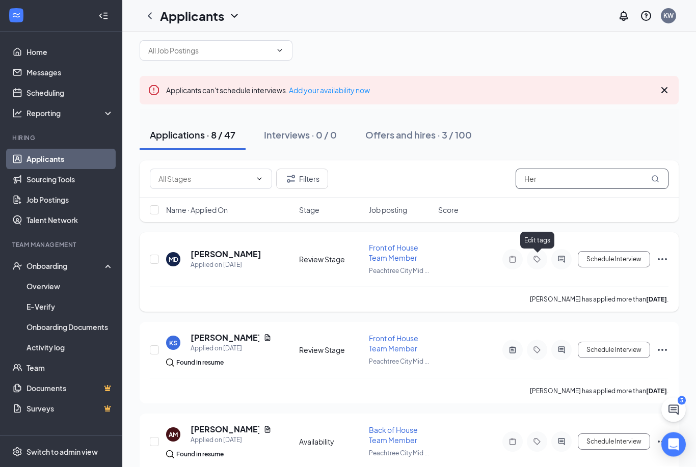
scroll to position [18, 0]
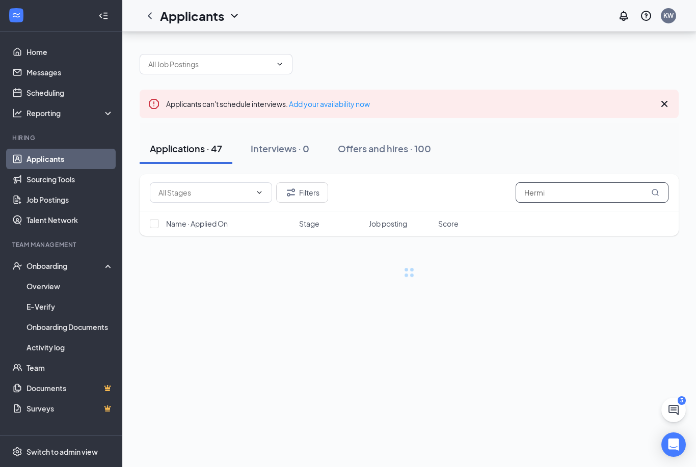
scroll to position [29, 0]
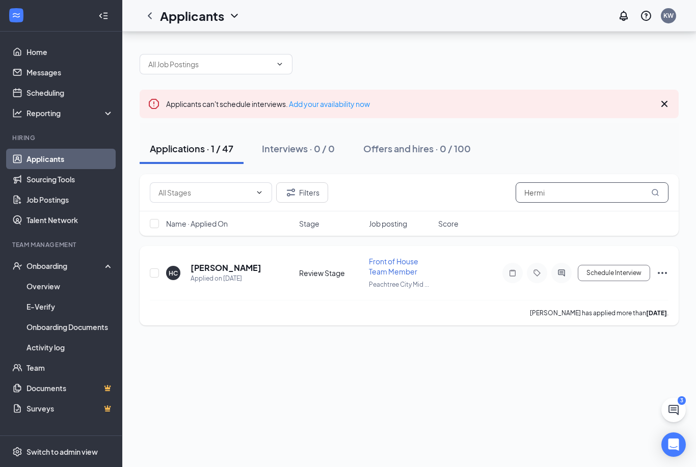
type input "Hermi"
click at [663, 267] on icon "Ellipses" at bounding box center [662, 273] width 12 height 12
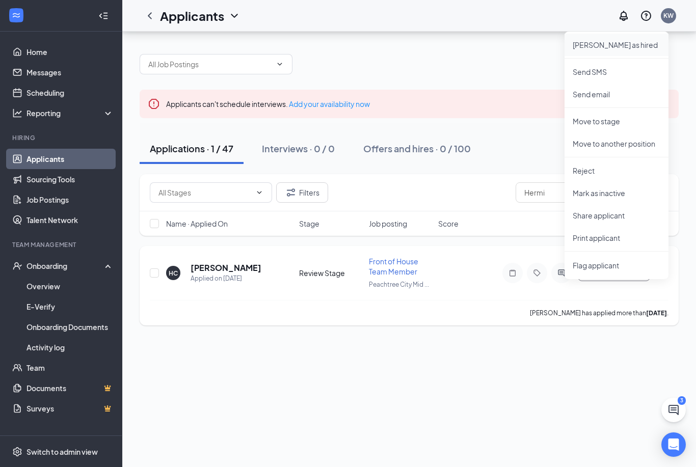
click at [599, 40] on p "[PERSON_NAME] as hired" at bounding box center [616, 45] width 88 height 10
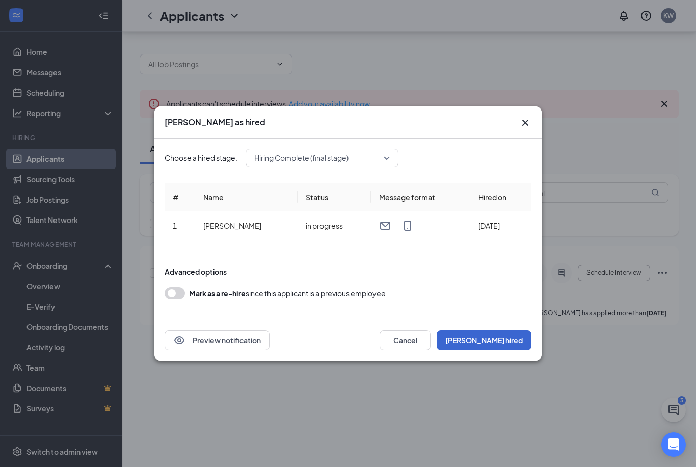
click at [514, 343] on button "[PERSON_NAME] hired" at bounding box center [483, 340] width 95 height 20
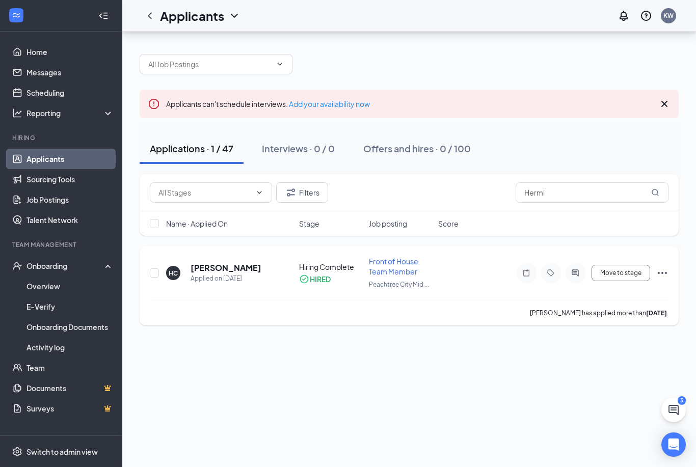
click at [663, 267] on icon "Ellipses" at bounding box center [662, 273] width 12 height 12
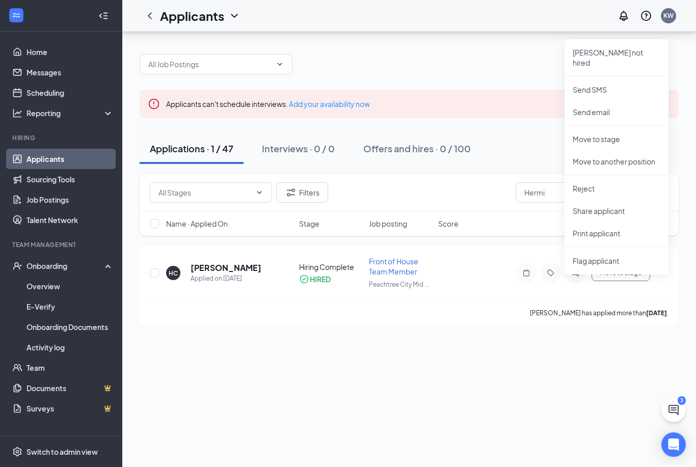
click at [394, 327] on div "Applicants can't schedule interviews. Add your availability now Applications · …" at bounding box center [408, 249] width 573 height 435
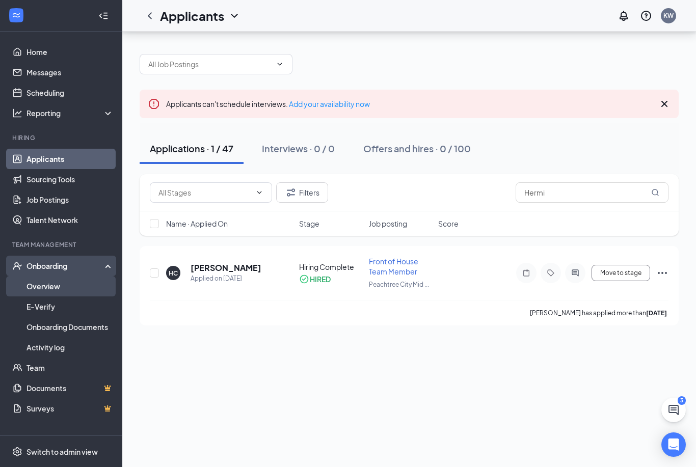
click at [45, 276] on link "Overview" at bounding box center [69, 286] width 87 height 20
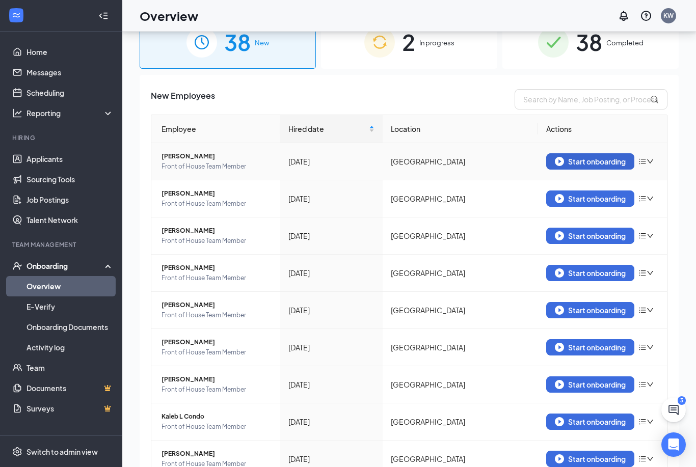
click at [609, 167] on button "Start onboarding" at bounding box center [590, 161] width 88 height 16
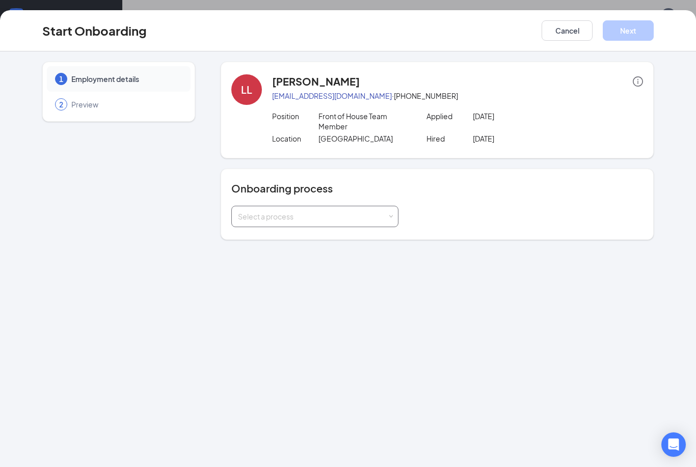
click at [336, 212] on div "Select a process" at bounding box center [312, 216] width 149 height 10
click at [308, 240] on span "Standard Onboarding" at bounding box center [271, 237] width 73 height 9
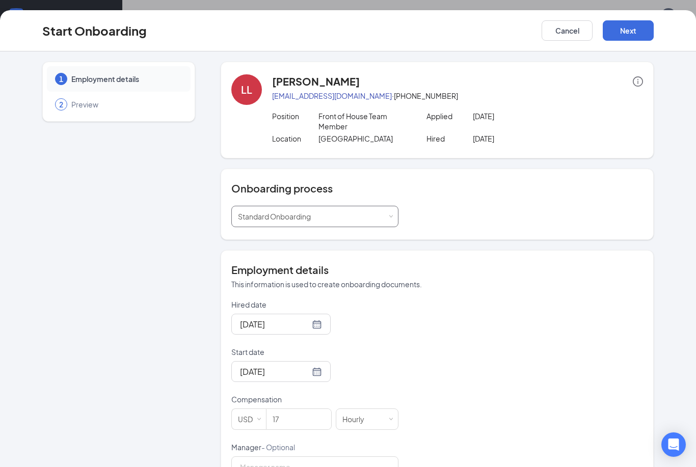
scroll to position [31, 0]
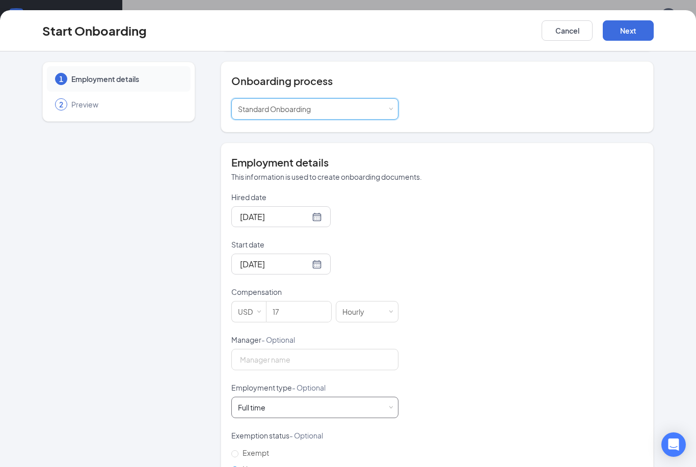
click at [323, 412] on div "Full time Works 30+ hours per week and is reasonably expected to work" at bounding box center [315, 407] width 154 height 20
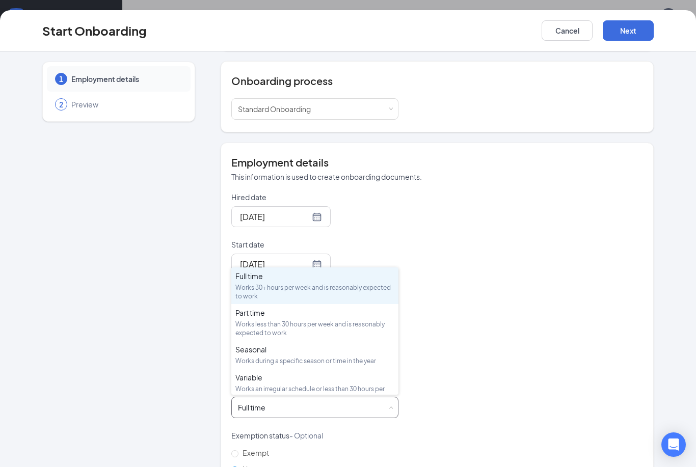
scroll to position [107, 0]
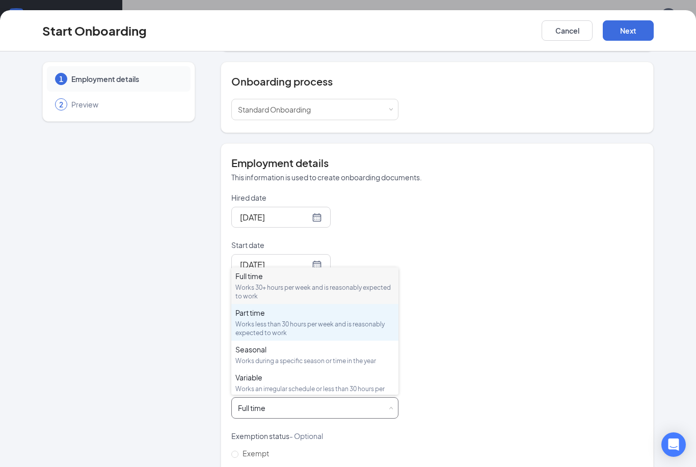
click at [324, 320] on div "Works less than 30 hours per week and is reasonably expected to work" at bounding box center [314, 328] width 159 height 17
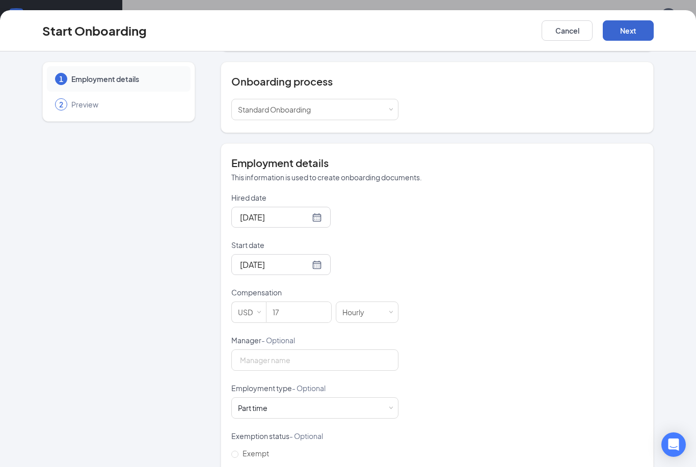
click at [644, 35] on button "Next" at bounding box center [627, 30] width 51 height 20
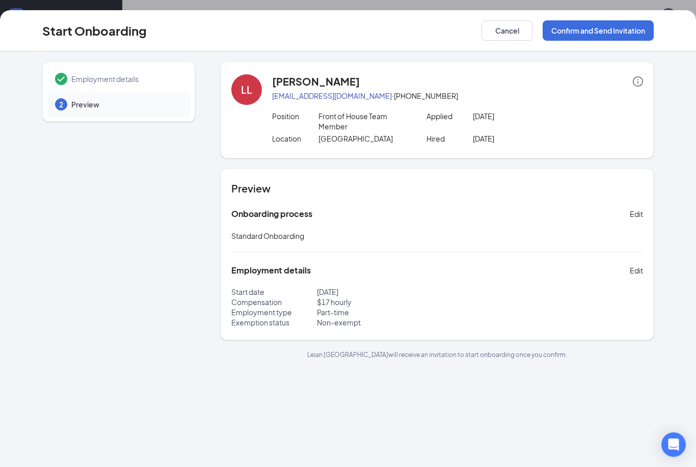
scroll to position [0, 0]
click at [592, 33] on button "Confirm and Send Invitation" at bounding box center [597, 30] width 111 height 20
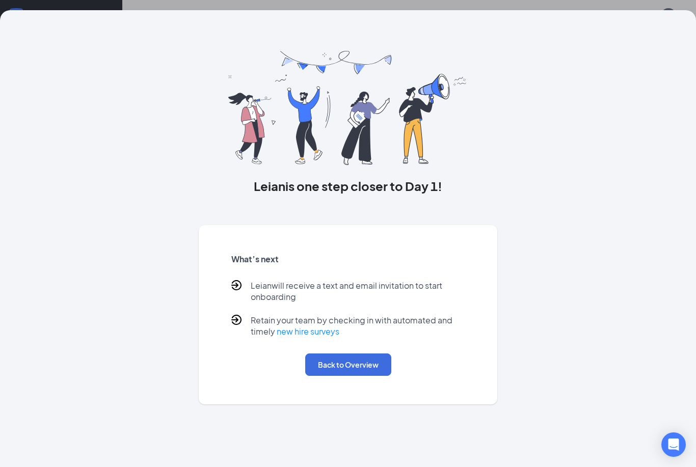
click at [325, 368] on button "Back to Overview" at bounding box center [348, 364] width 86 height 22
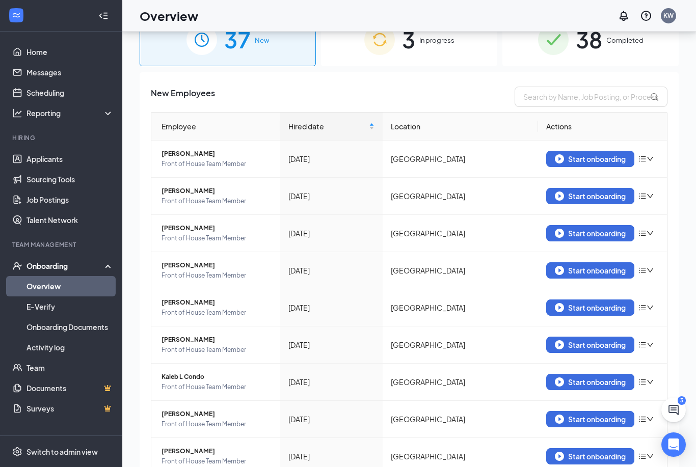
scroll to position [12, 0]
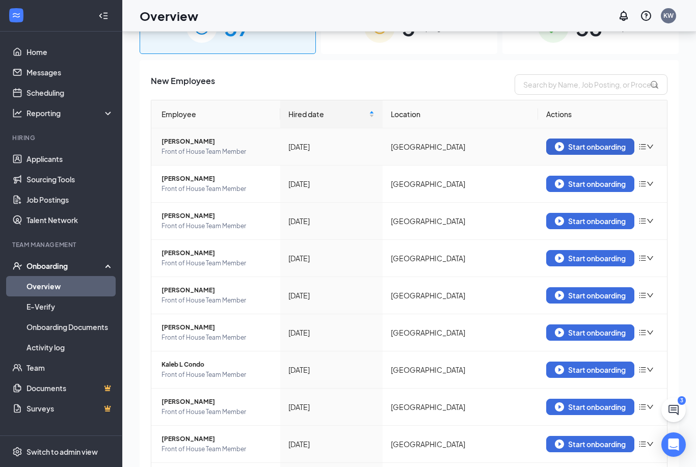
click at [578, 151] on button "Start onboarding" at bounding box center [590, 146] width 88 height 16
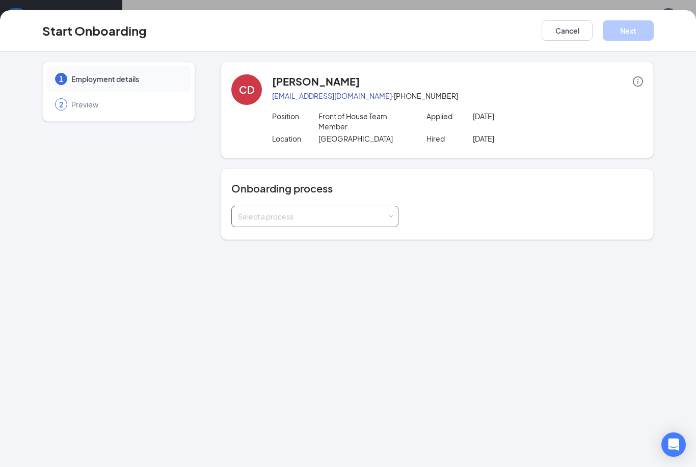
click at [366, 223] on div "Select a process" at bounding box center [315, 216] width 154 height 20
click at [341, 244] on li "Standard Onboarding" at bounding box center [314, 238] width 167 height 18
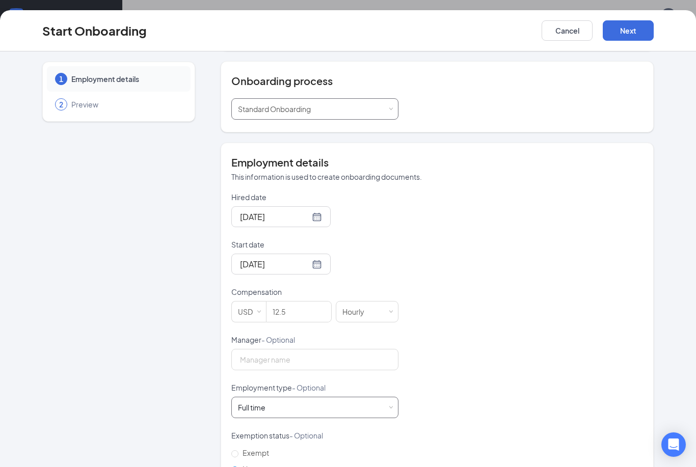
scroll to position [107, 0]
click at [302, 404] on div "Full time Works 30+ hours per week and is reasonably expected to work" at bounding box center [315, 408] width 154 height 20
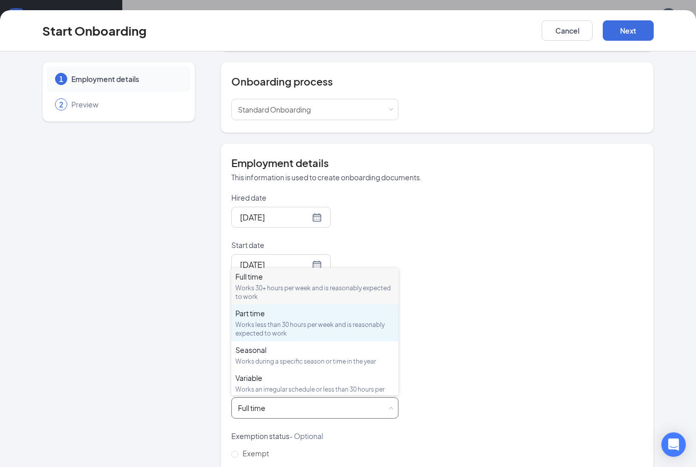
click at [307, 323] on div "Works less than 30 hours per week and is reasonably expected to work" at bounding box center [314, 328] width 159 height 17
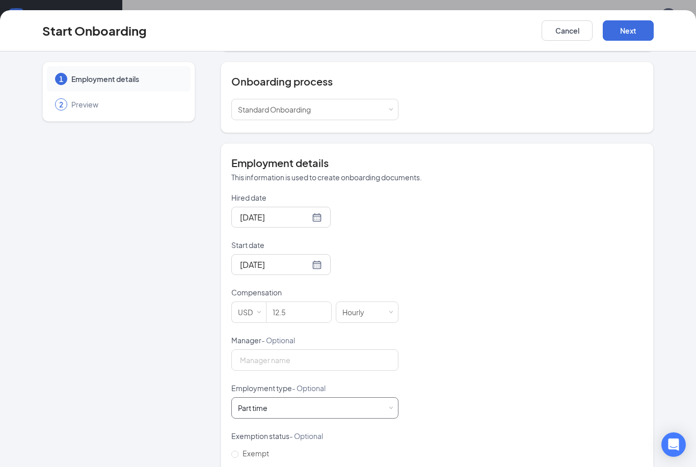
scroll to position [46, 0]
click at [618, 22] on button "Next" at bounding box center [627, 30] width 51 height 20
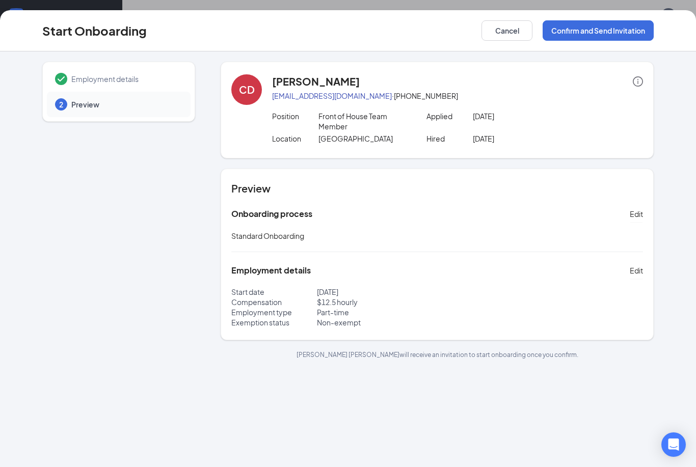
scroll to position [0, 0]
click at [623, 39] on button "Confirm and Send Invitation" at bounding box center [597, 30] width 111 height 20
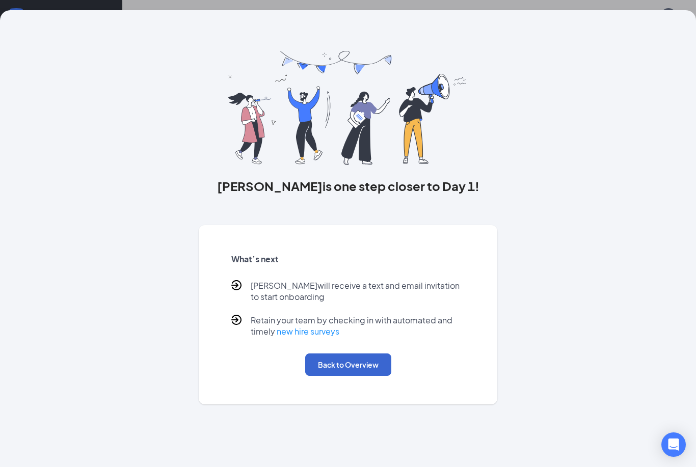
click at [356, 360] on button "Back to Overview" at bounding box center [348, 364] width 86 height 22
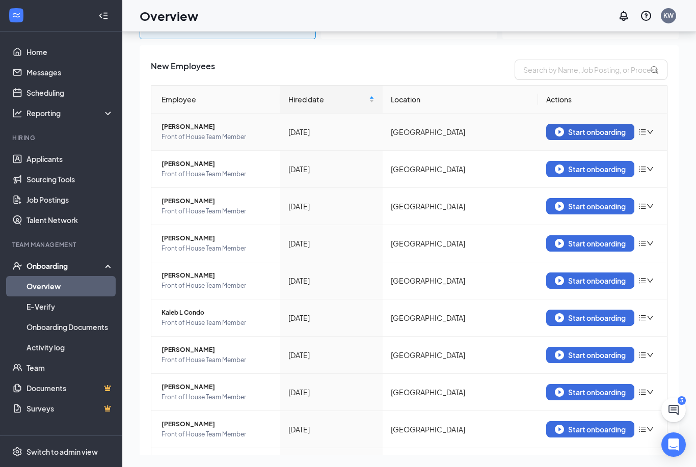
click at [601, 134] on div "Start onboarding" at bounding box center [589, 131] width 71 height 9
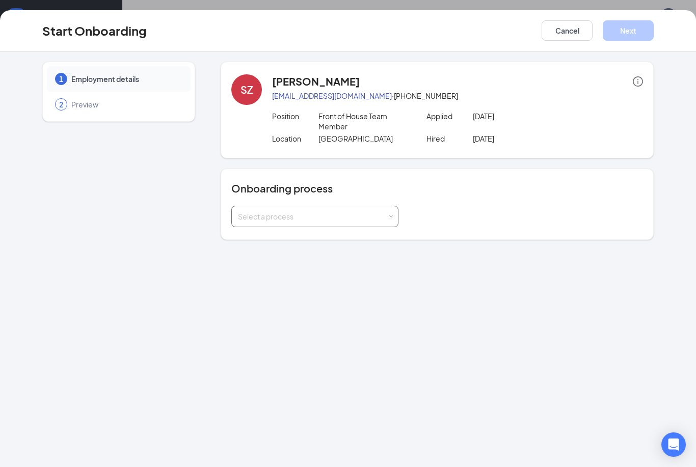
click at [330, 221] on div "Select a process" at bounding box center [315, 216] width 154 height 20
click at [311, 239] on li "Standard Onboarding" at bounding box center [314, 238] width 167 height 18
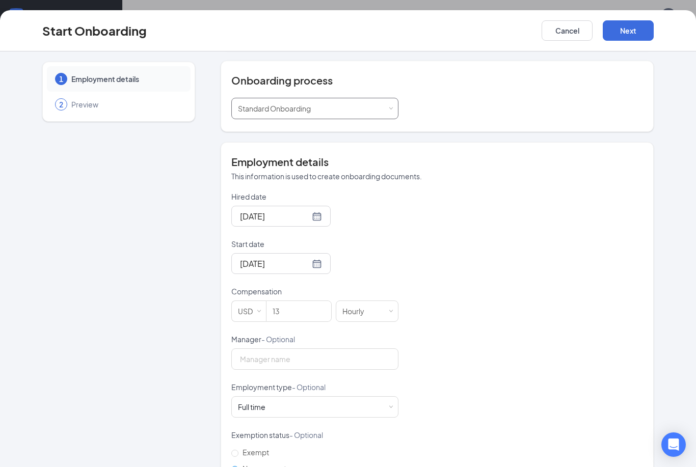
scroll to position [107, 0]
click at [299, 411] on div "Full time Works 30+ hours per week and is reasonably expected to work" at bounding box center [315, 408] width 154 height 20
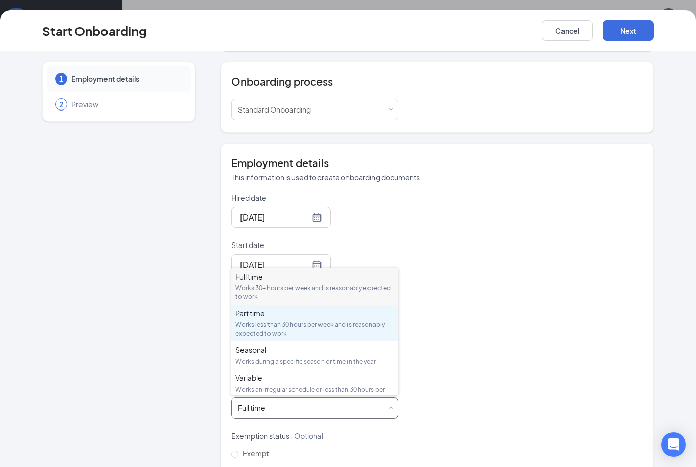
click at [324, 327] on div "Works less than 30 hours per week and is reasonably expected to work" at bounding box center [314, 328] width 159 height 17
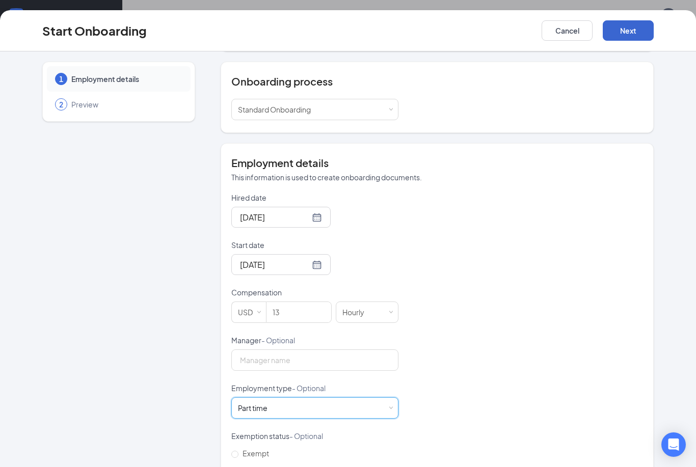
click at [640, 32] on button "Next" at bounding box center [627, 30] width 51 height 20
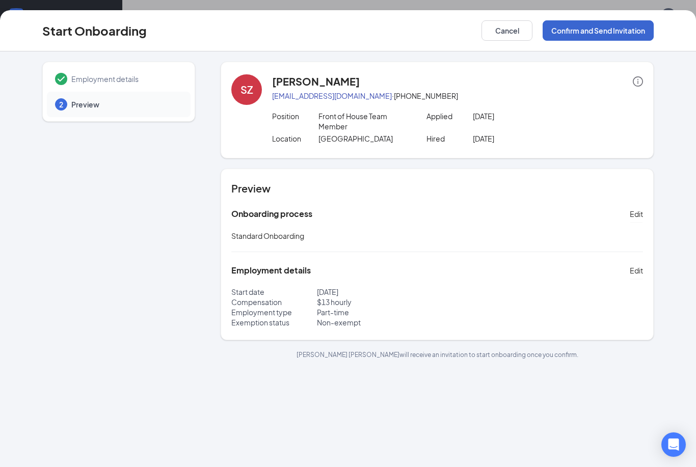
scroll to position [0, 0]
click at [640, 32] on button "Confirm and Send Invitation" at bounding box center [597, 30] width 111 height 20
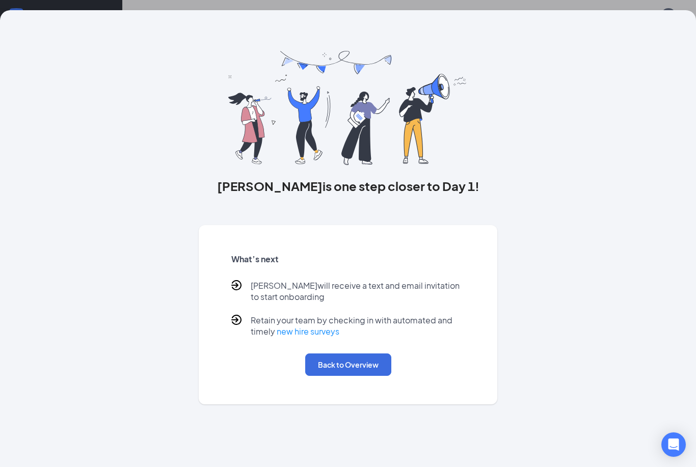
click at [367, 368] on button "Back to Overview" at bounding box center [348, 364] width 86 height 22
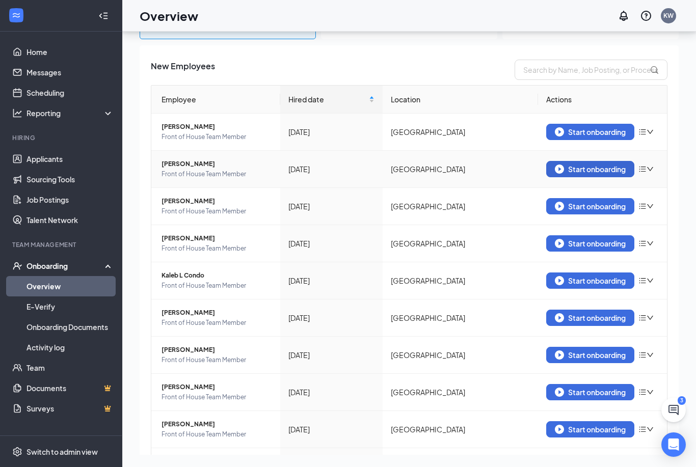
click at [597, 169] on div "Start onboarding" at bounding box center [589, 168] width 71 height 9
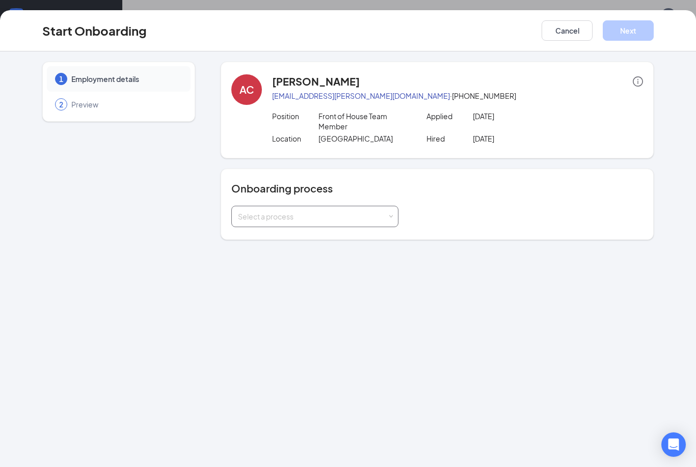
click at [359, 220] on div "Select a process" at bounding box center [312, 216] width 149 height 10
click at [292, 238] on span "Standard Onboarding" at bounding box center [271, 237] width 73 height 9
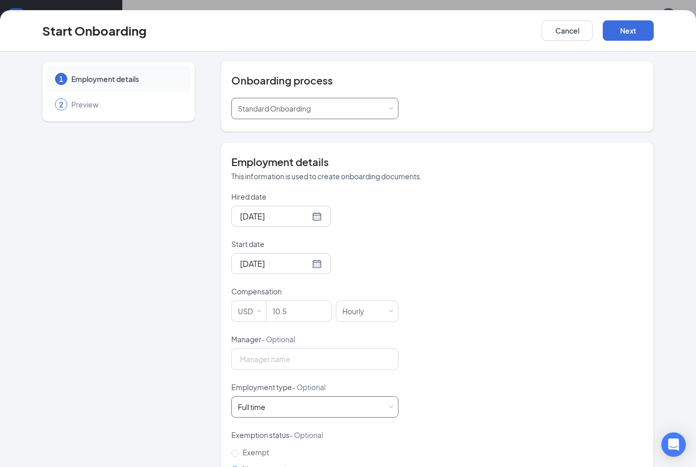
scroll to position [107, 0]
click at [264, 404] on div "Full time" at bounding box center [251, 408] width 27 height 10
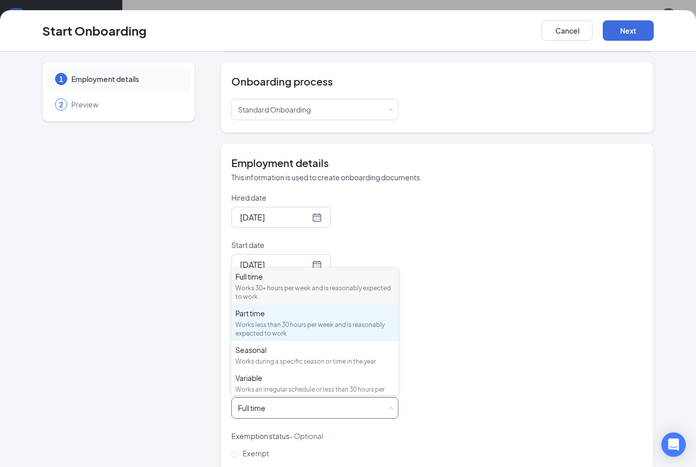
click at [294, 324] on div "Works less than 30 hours per week and is reasonably expected to work" at bounding box center [314, 328] width 159 height 17
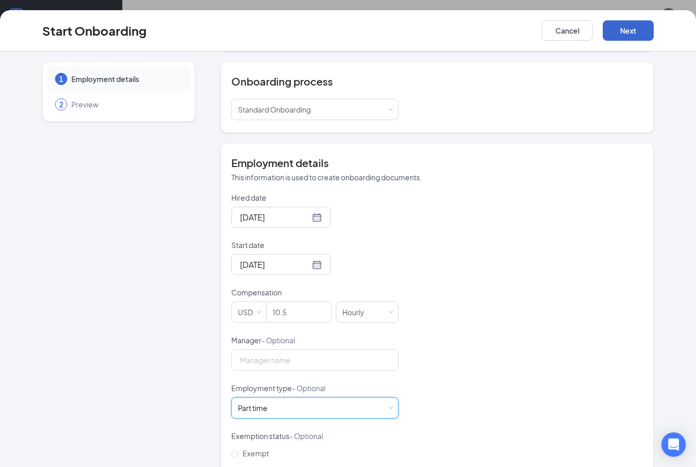
click at [639, 22] on button "Next" at bounding box center [627, 30] width 51 height 20
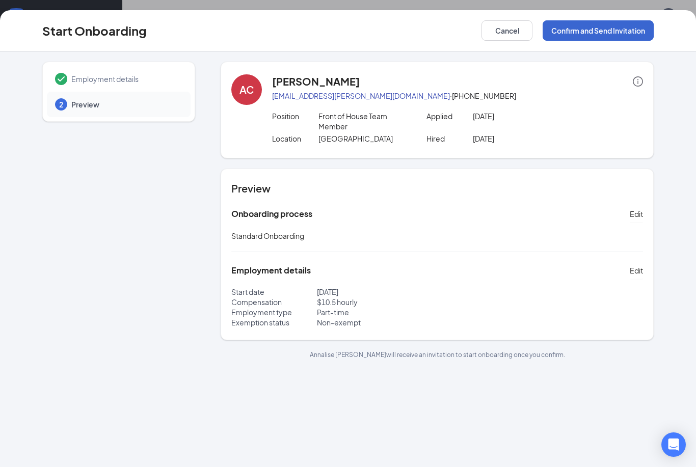
click at [639, 33] on button "Confirm and Send Invitation" at bounding box center [597, 30] width 111 height 20
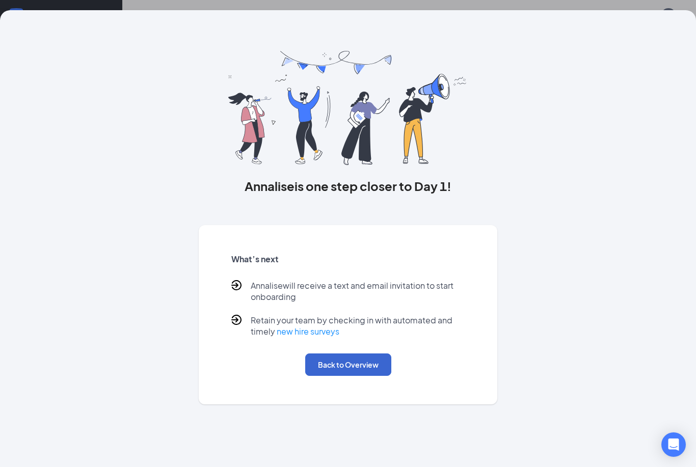
click at [372, 366] on button "Back to Overview" at bounding box center [348, 364] width 86 height 22
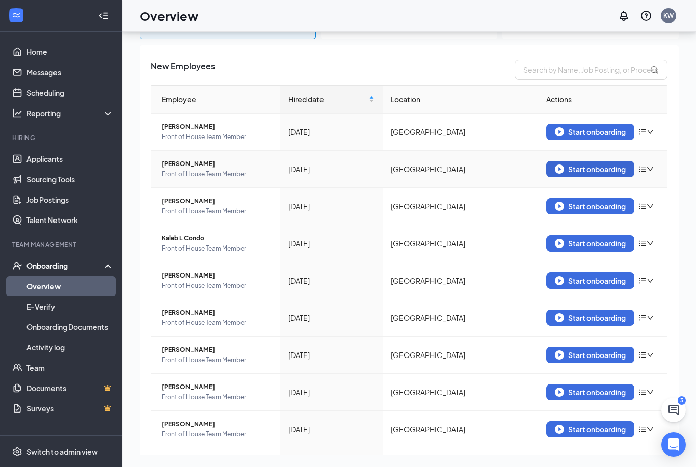
click at [590, 166] on div "Start onboarding" at bounding box center [589, 168] width 71 height 9
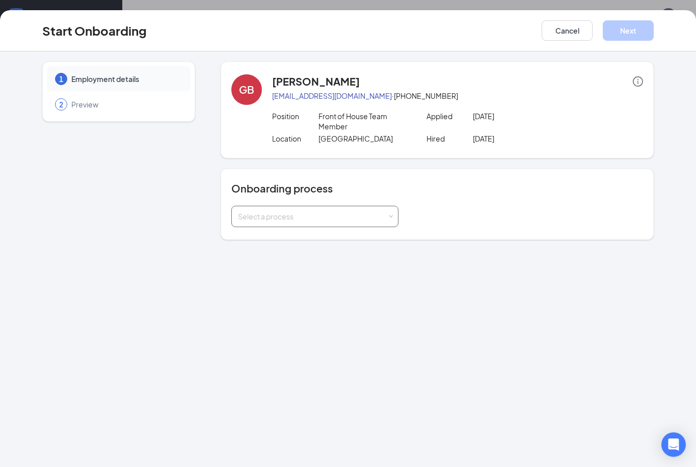
click at [299, 221] on div "Select a process" at bounding box center [312, 216] width 149 height 10
click at [282, 241] on span "Standard Onboarding" at bounding box center [271, 237] width 73 height 9
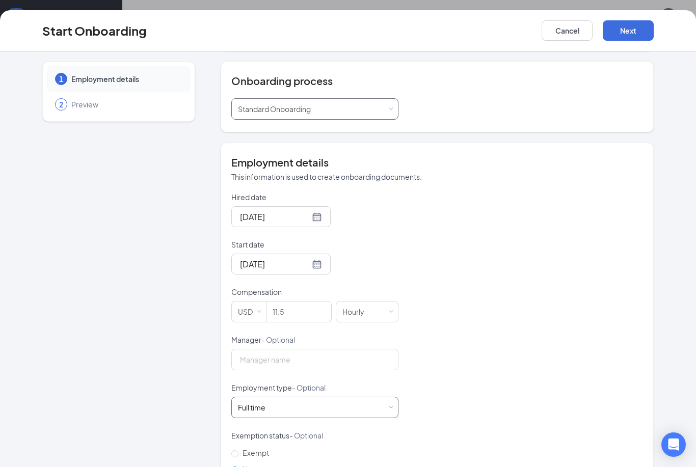
scroll to position [107, 0]
click at [253, 413] on div "Full time Works 30+ hours per week and is reasonably expected to work" at bounding box center [315, 408] width 154 height 20
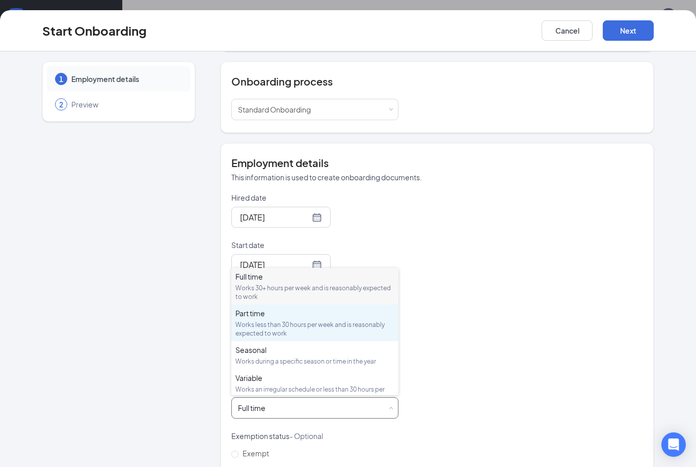
click at [273, 317] on div "Part time" at bounding box center [314, 313] width 159 height 10
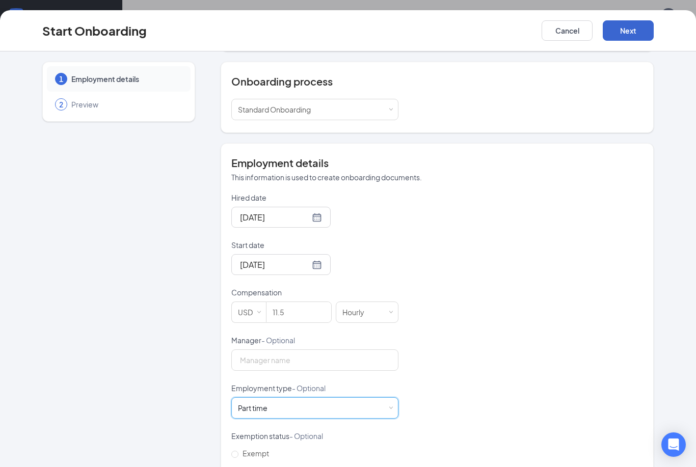
click at [624, 32] on button "Next" at bounding box center [627, 30] width 51 height 20
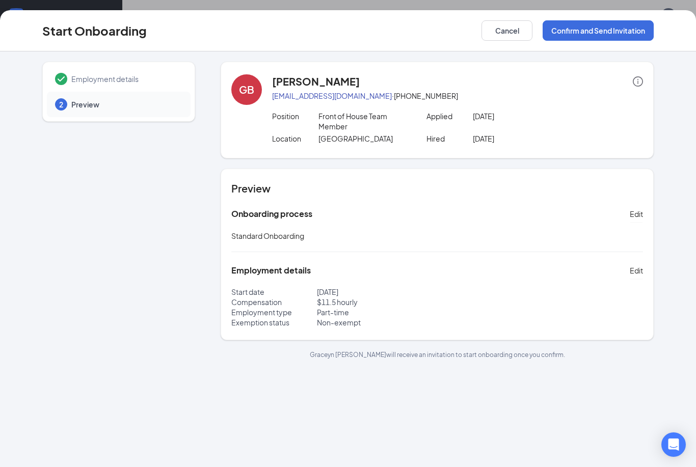
scroll to position [0, 0]
click at [591, 20] on button "Confirm and Send Invitation" at bounding box center [597, 30] width 111 height 20
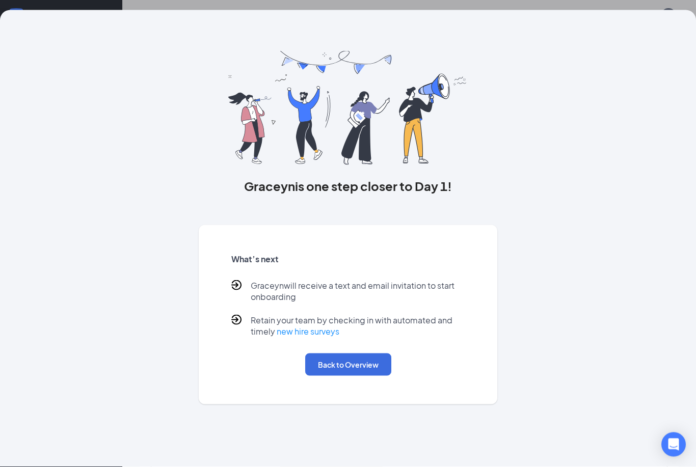
scroll to position [46, 0]
click at [330, 365] on button "Back to Overview" at bounding box center [348, 364] width 86 height 22
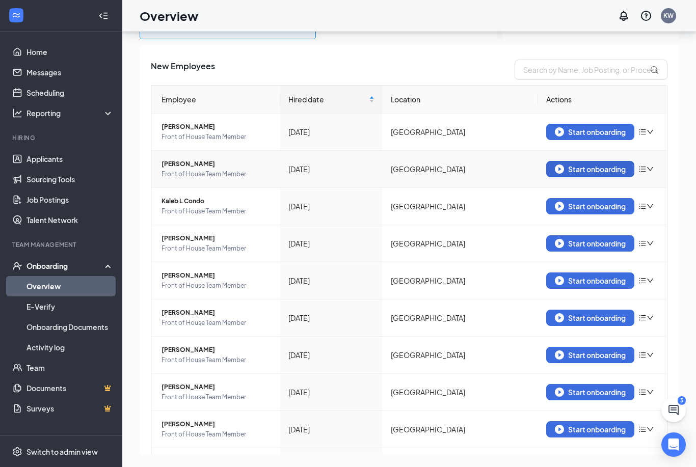
click at [586, 161] on button "Start onboarding" at bounding box center [590, 169] width 88 height 16
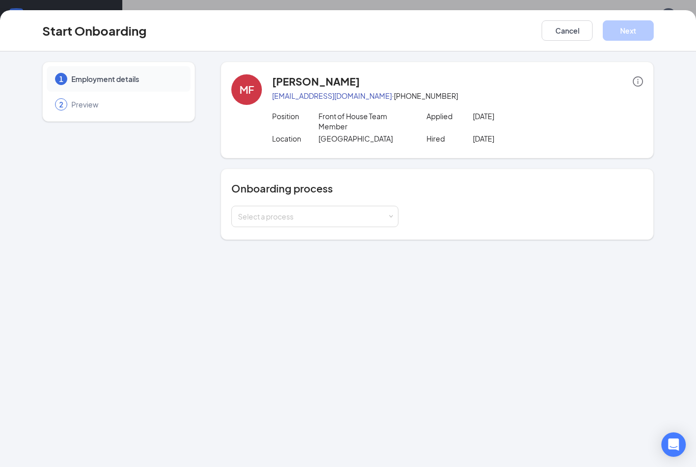
click at [235, 232] on div "Onboarding process Select a process" at bounding box center [436, 204] width 433 height 71
click at [252, 217] on div "Select a process" at bounding box center [312, 216] width 149 height 10
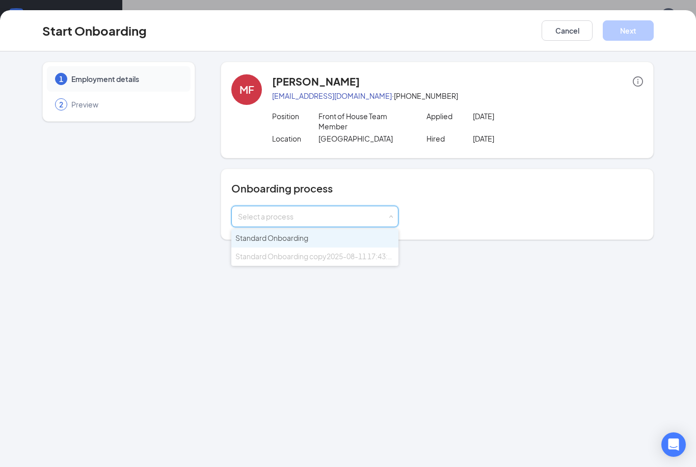
click at [258, 239] on span "Standard Onboarding" at bounding box center [271, 237] width 73 height 9
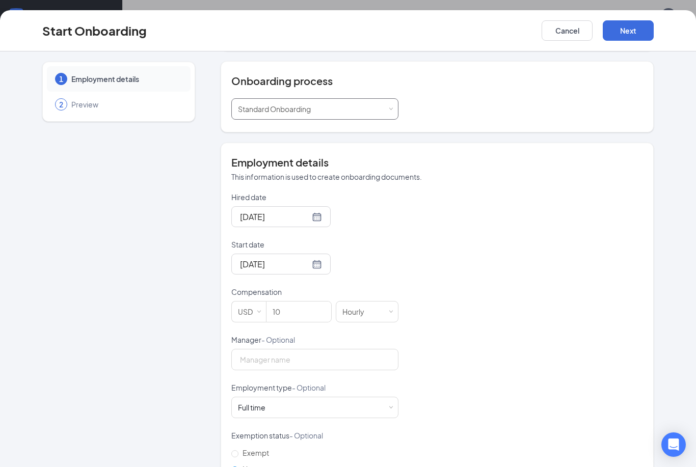
scroll to position [107, 0]
click at [237, 401] on div "Full time Works 30+ hours per week and is reasonably expected to work" at bounding box center [314, 407] width 167 height 21
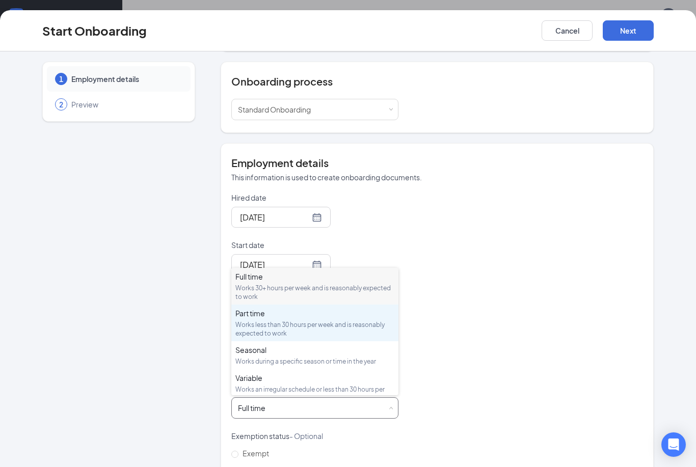
click at [252, 322] on div "Works less than 30 hours per week and is reasonably expected to work" at bounding box center [314, 328] width 159 height 17
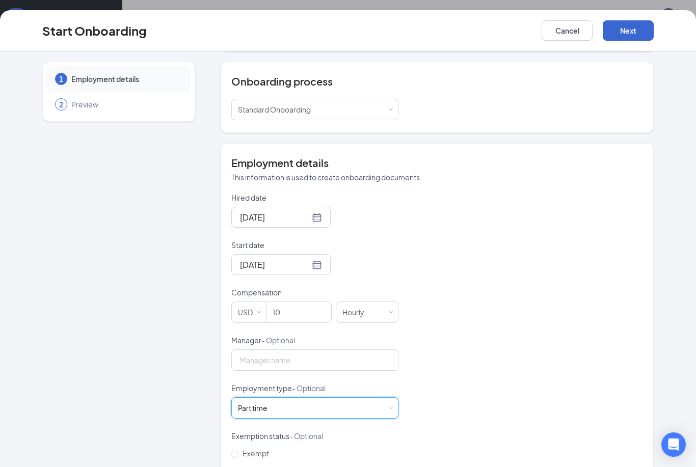
click at [622, 28] on button "Next" at bounding box center [627, 30] width 51 height 20
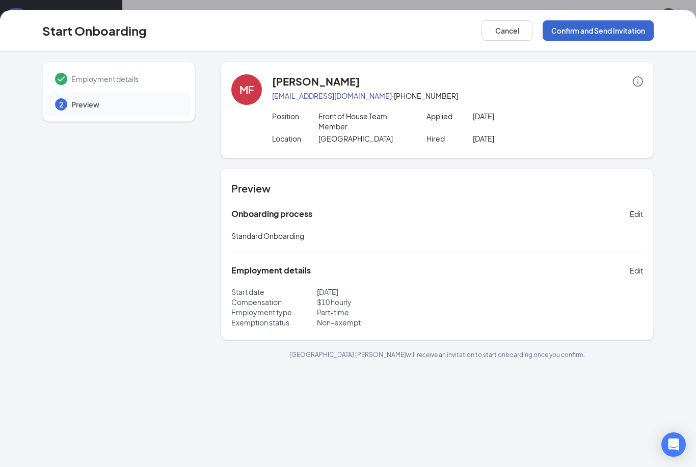
click at [603, 27] on button "Confirm and Send Invitation" at bounding box center [597, 30] width 111 height 20
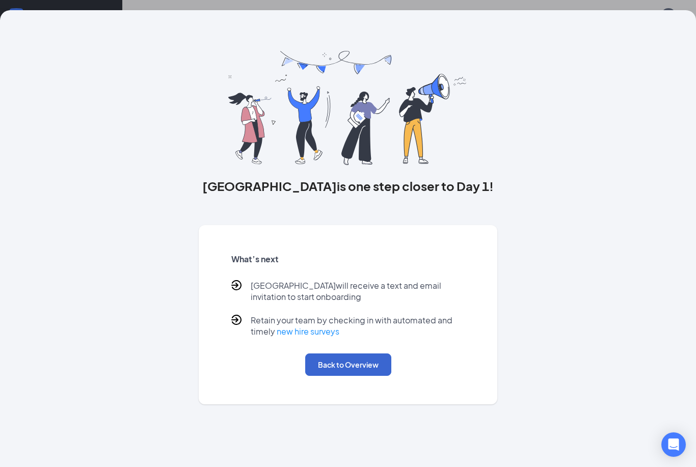
click at [321, 358] on button "Back to Overview" at bounding box center [348, 364] width 86 height 22
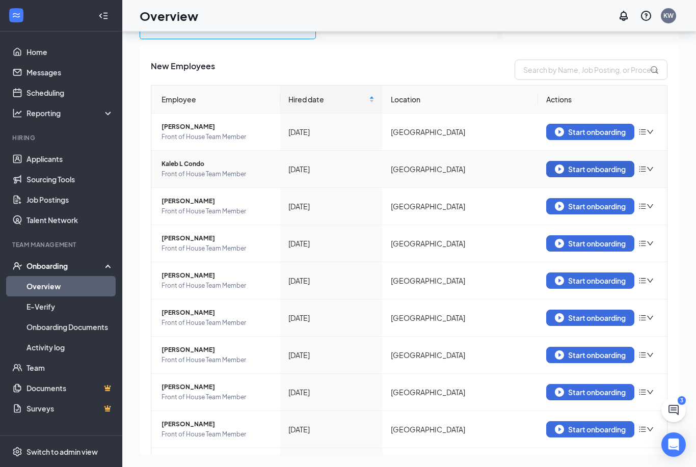
click at [561, 172] on img "button" at bounding box center [558, 168] width 9 height 9
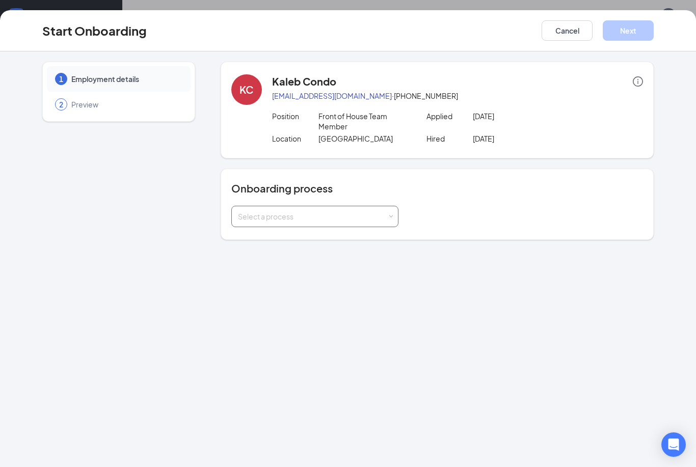
click at [297, 221] on div "Select a process" at bounding box center [312, 216] width 149 height 10
click at [246, 233] on span "Standard Onboarding" at bounding box center [271, 237] width 73 height 9
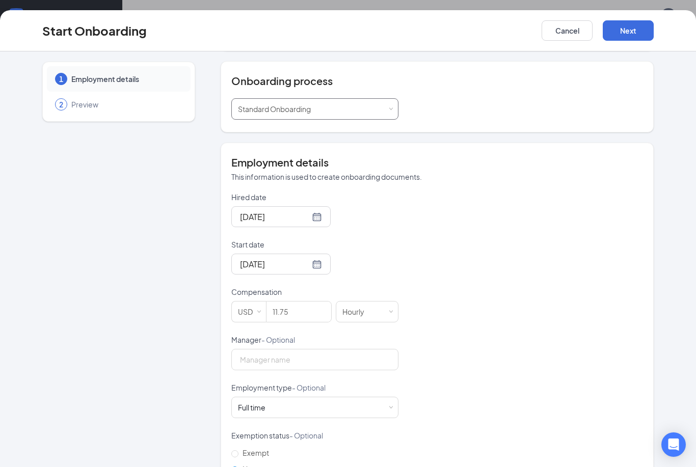
scroll to position [107, 0]
click at [242, 408] on div "Full time" at bounding box center [251, 408] width 27 height 10
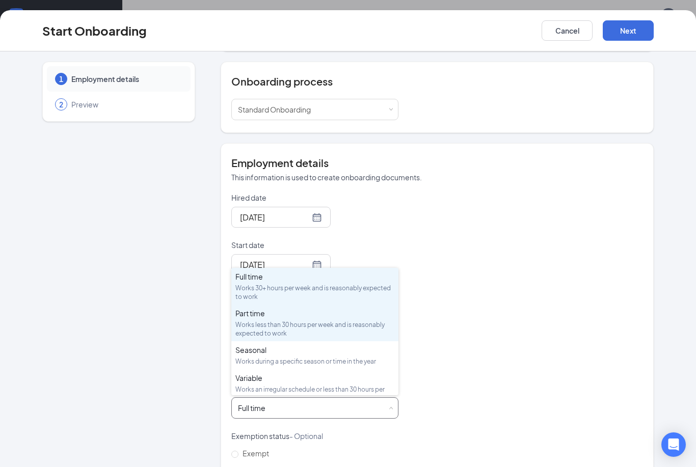
click at [244, 323] on div "Works less than 30 hours per week and is reasonably expected to work" at bounding box center [314, 328] width 159 height 17
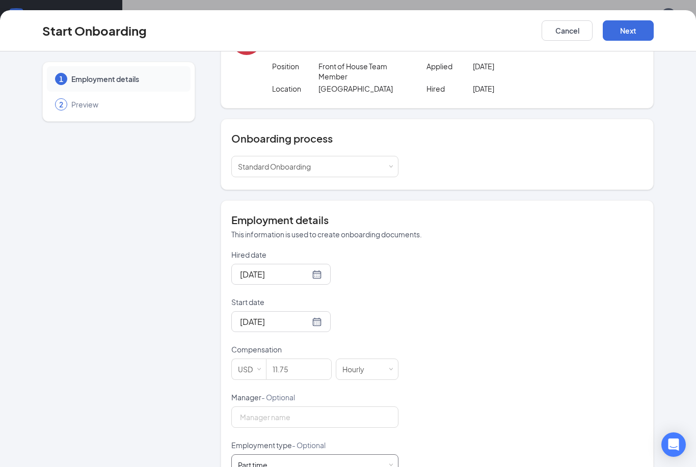
scroll to position [49, 0]
click at [625, 26] on button "Next" at bounding box center [627, 30] width 51 height 20
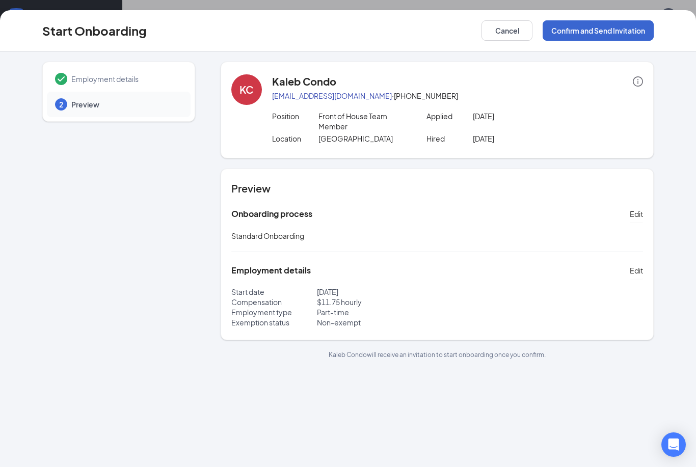
scroll to position [0, 0]
click at [611, 32] on button "Confirm and Send Invitation" at bounding box center [597, 30] width 111 height 20
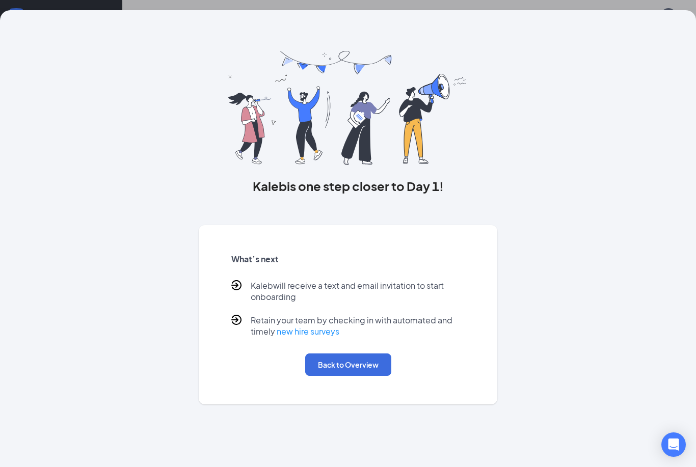
click at [356, 381] on div "What’s next Kaleb will receive a text and email invitation to start onboarding …" at bounding box center [348, 314] width 258 height 147
click at [355, 381] on div "What’s next Kaleb will receive a text and email invitation to start onboarding …" at bounding box center [348, 314] width 258 height 147
click at [369, 368] on button "Back to Overview" at bounding box center [348, 364] width 86 height 22
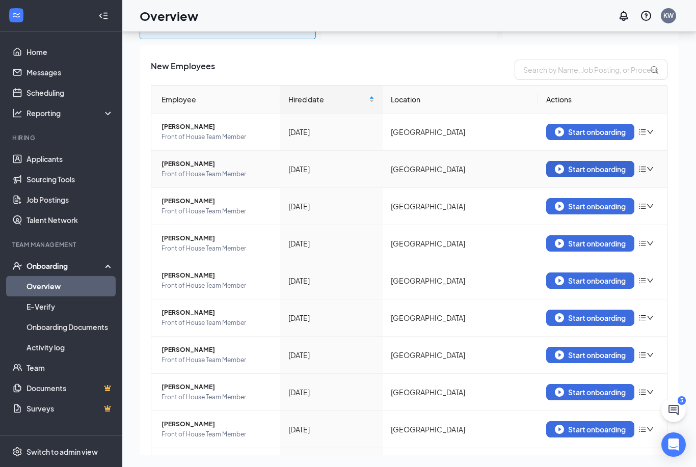
click at [584, 176] on button "Start onboarding" at bounding box center [590, 169] width 88 height 16
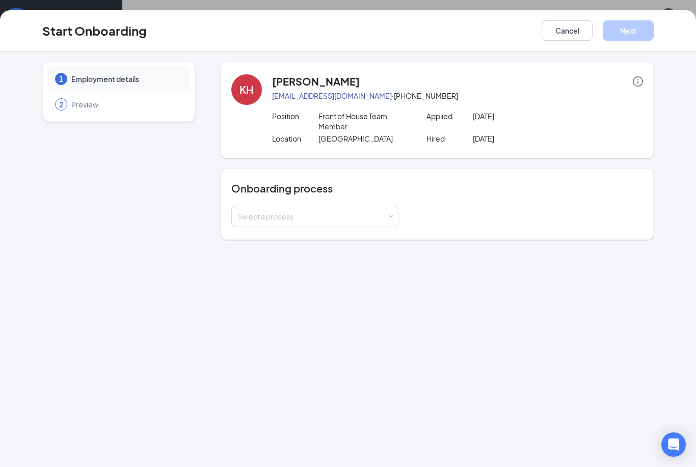
click at [374, 230] on div "Onboarding process Select a process" at bounding box center [436, 204] width 433 height 71
click at [376, 212] on div "Select a process" at bounding box center [312, 216] width 149 height 10
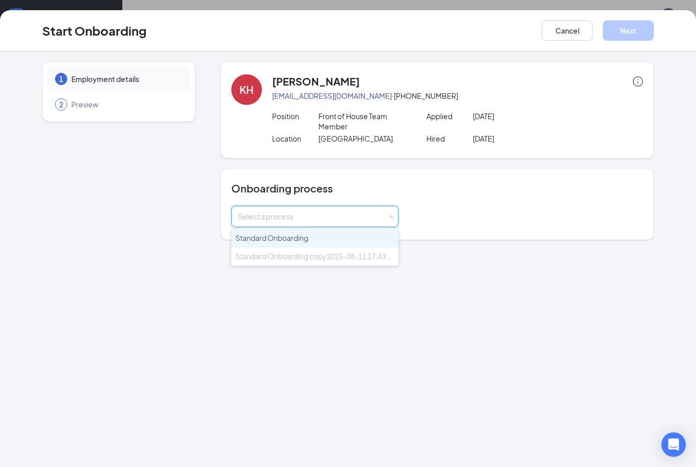
click at [367, 235] on li "Standard Onboarding" at bounding box center [314, 238] width 167 height 18
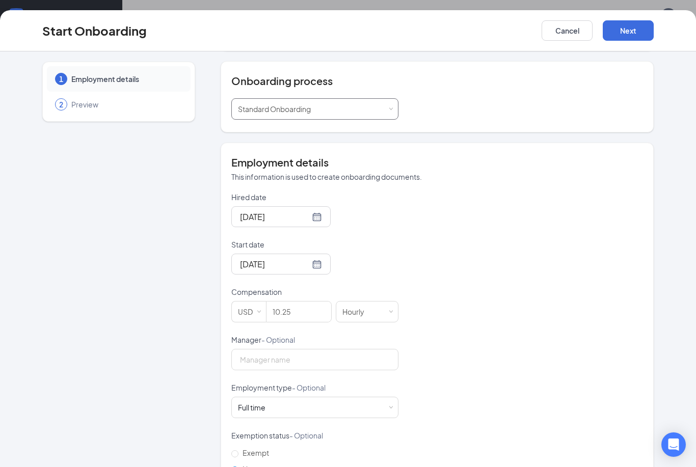
scroll to position [107, 0]
click at [374, 402] on div "Full time Works 30+ hours per week and is reasonably expected to work" at bounding box center [315, 408] width 154 height 20
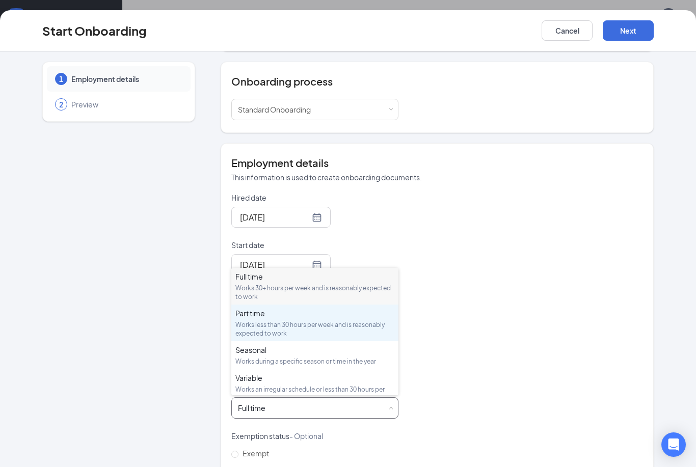
click at [363, 320] on div "Works less than 30 hours per week and is reasonably expected to work" at bounding box center [314, 328] width 159 height 17
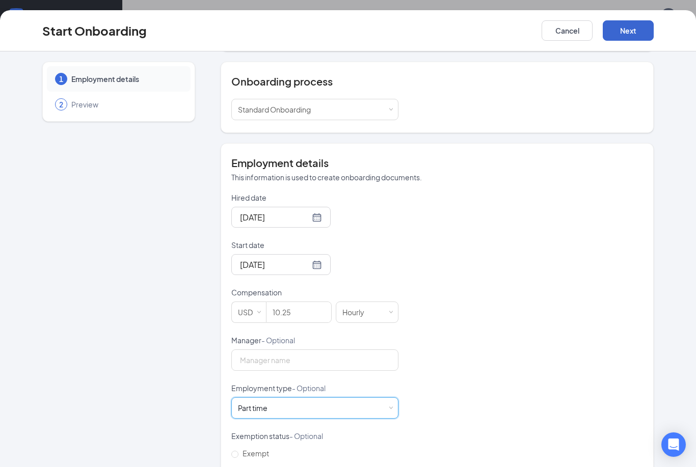
click at [641, 31] on button "Next" at bounding box center [627, 30] width 51 height 20
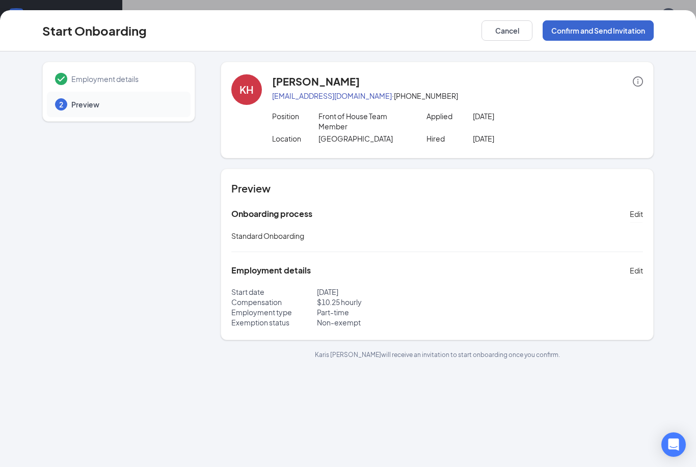
click at [606, 31] on button "Confirm and Send Invitation" at bounding box center [597, 30] width 111 height 20
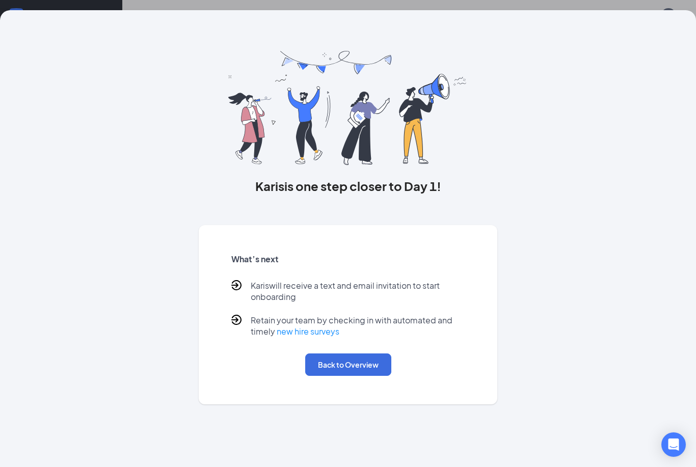
click at [351, 356] on button "Back to Overview" at bounding box center [348, 364] width 86 height 22
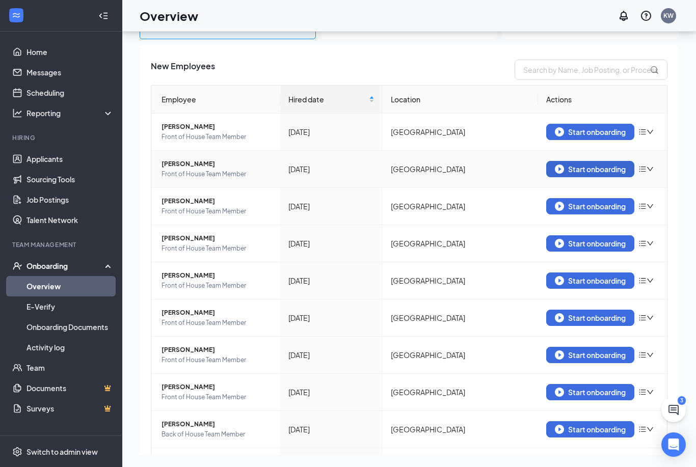
click at [578, 169] on div "Start onboarding" at bounding box center [589, 168] width 71 height 9
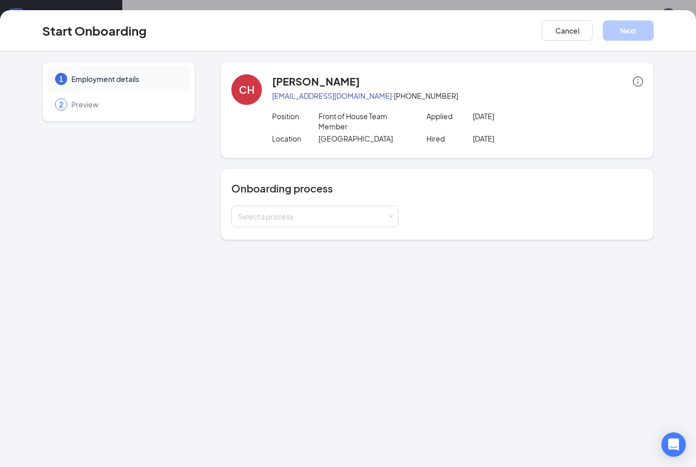
click at [329, 193] on h4 "Onboarding process" at bounding box center [436, 188] width 411 height 14
click at [323, 212] on div "Select a process" at bounding box center [312, 216] width 149 height 10
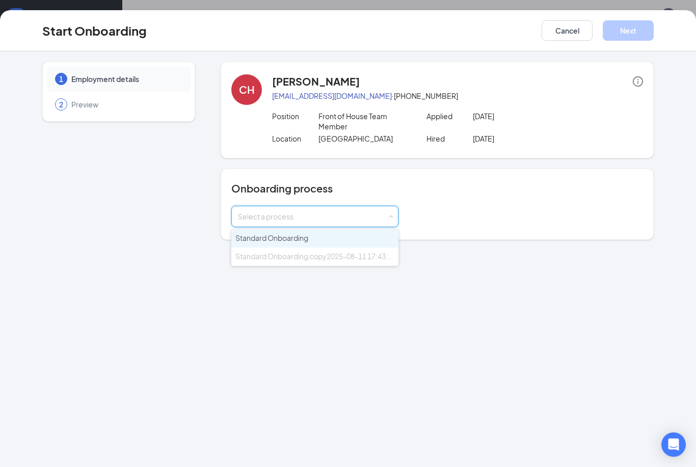
click at [314, 238] on li "Standard Onboarding" at bounding box center [314, 238] width 167 height 18
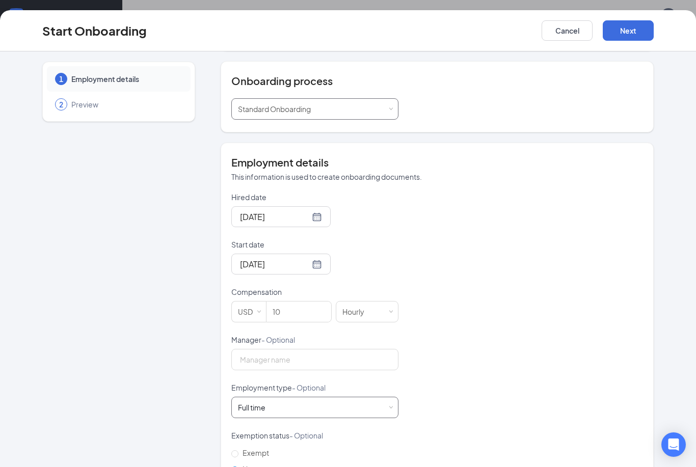
scroll to position [107, 0]
click at [247, 411] on div "Full time" at bounding box center [251, 408] width 27 height 10
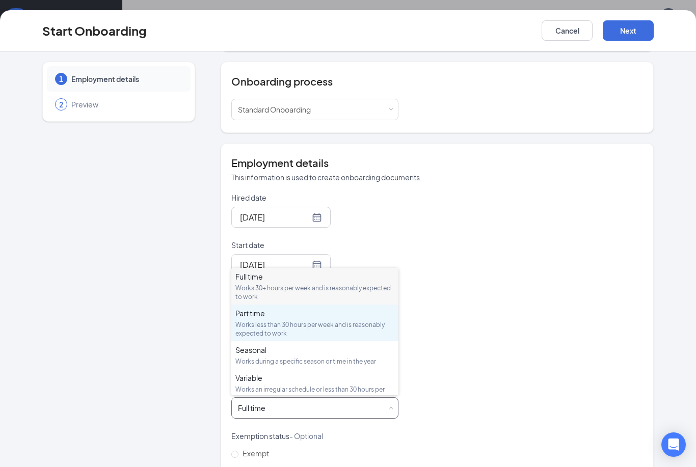
click at [319, 322] on div "Works less than 30 hours per week and is reasonably expected to work" at bounding box center [314, 328] width 159 height 17
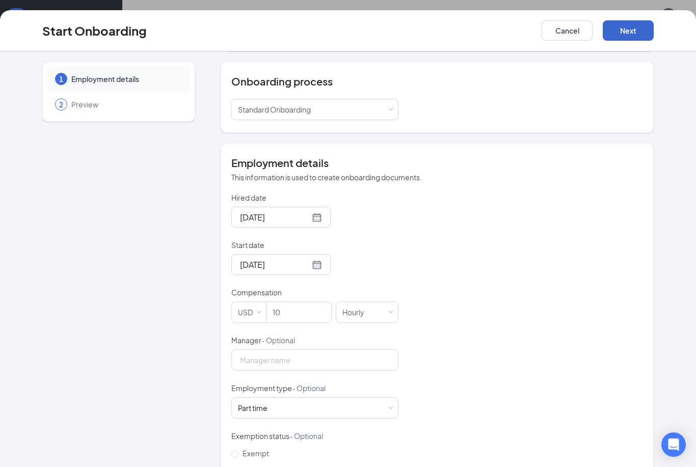
click at [640, 31] on button "Next" at bounding box center [627, 30] width 51 height 20
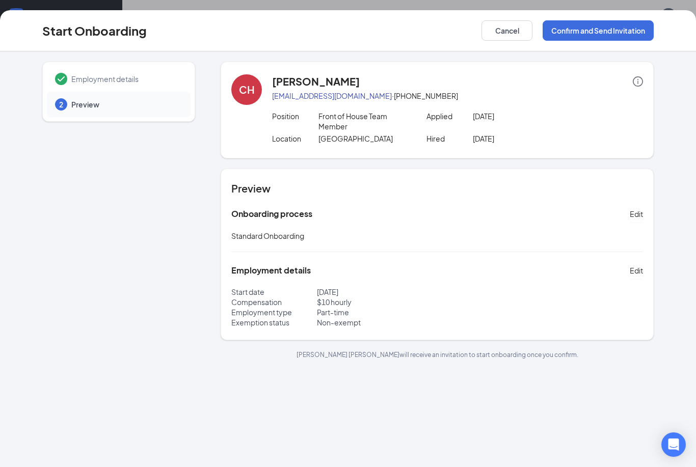
scroll to position [0, 0]
click at [617, 33] on button "Confirm and Send Invitation" at bounding box center [597, 30] width 111 height 20
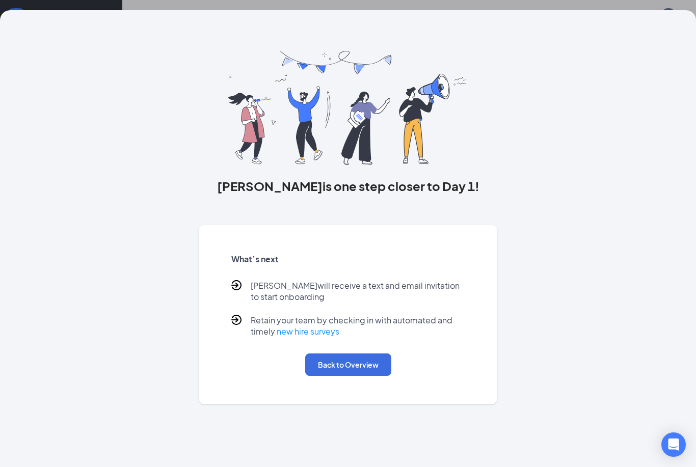
click at [313, 353] on button "Back to Overview" at bounding box center [348, 364] width 86 height 22
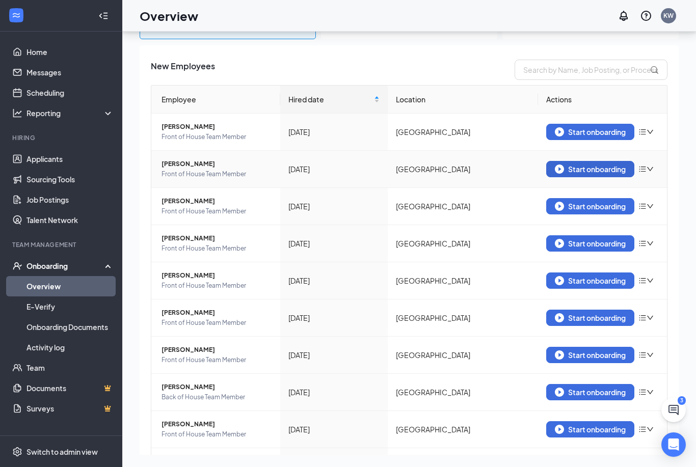
click at [578, 164] on div "Start onboarding" at bounding box center [589, 168] width 71 height 9
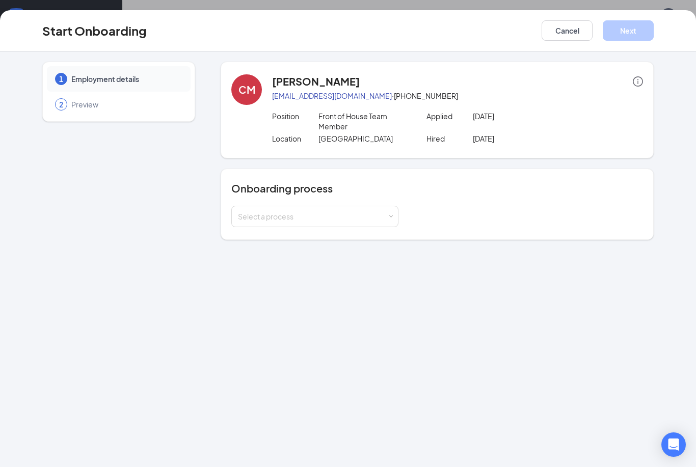
click at [357, 205] on div "Onboarding process Select a process" at bounding box center [436, 204] width 411 height 46
click at [358, 217] on div "Select a process" at bounding box center [312, 216] width 149 height 10
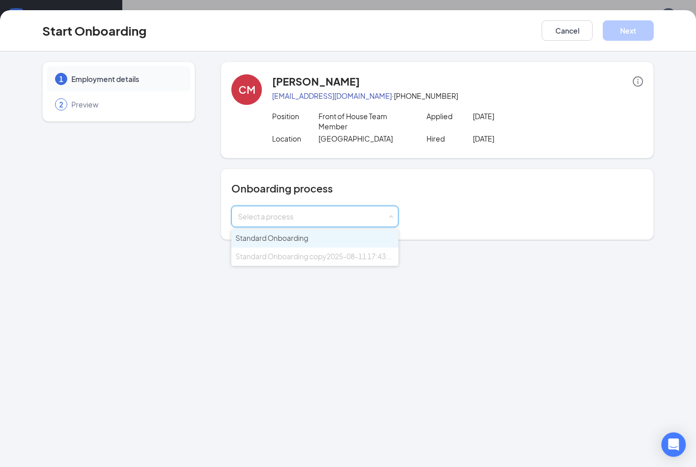
click at [337, 244] on li "Standard Onboarding" at bounding box center [314, 238] width 167 height 18
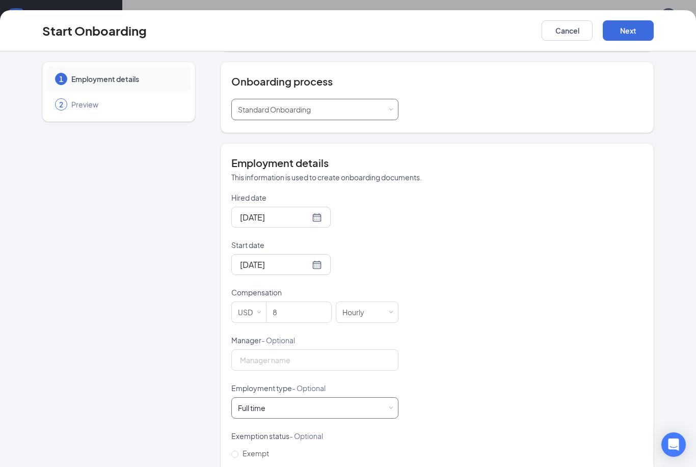
scroll to position [107, 0]
click at [360, 403] on div "Full time Works 30+ hours per week and is reasonably expected to work" at bounding box center [315, 408] width 154 height 20
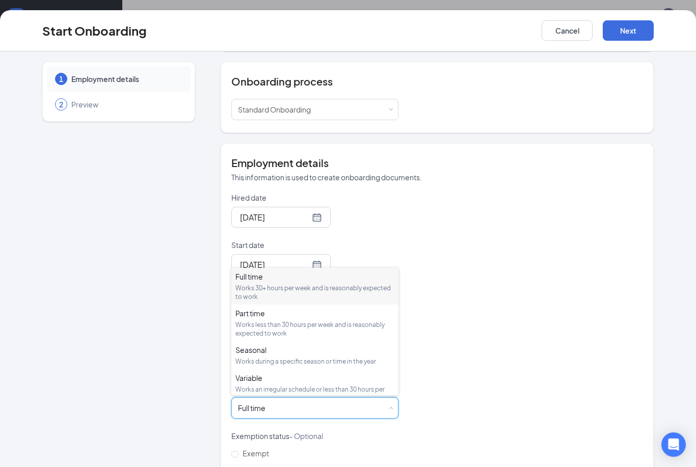
click at [402, 327] on div "Hired date [DATE] Start date [DATE] Compensation USD 8 Hourly Manager - Optiona…" at bounding box center [436, 334] width 411 height 285
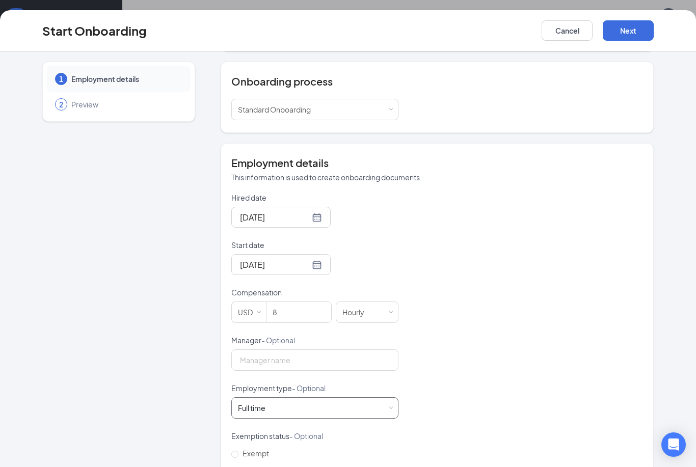
click at [286, 407] on div "Full time Works 30+ hours per week and is reasonably expected to work" at bounding box center [315, 408] width 154 height 20
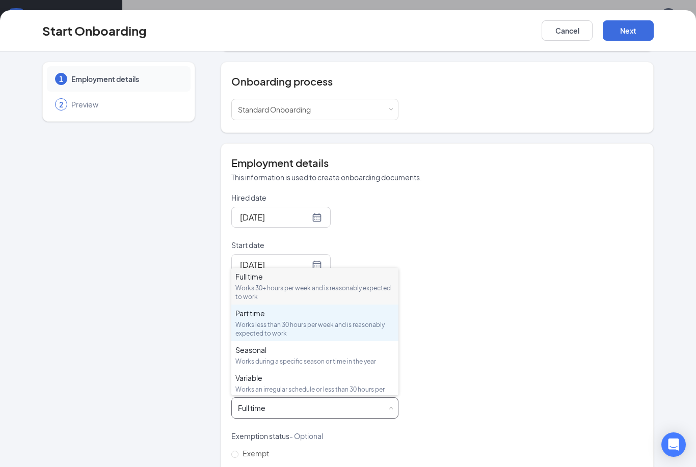
click at [382, 328] on div "Works less than 30 hours per week and is reasonably expected to work" at bounding box center [314, 328] width 159 height 17
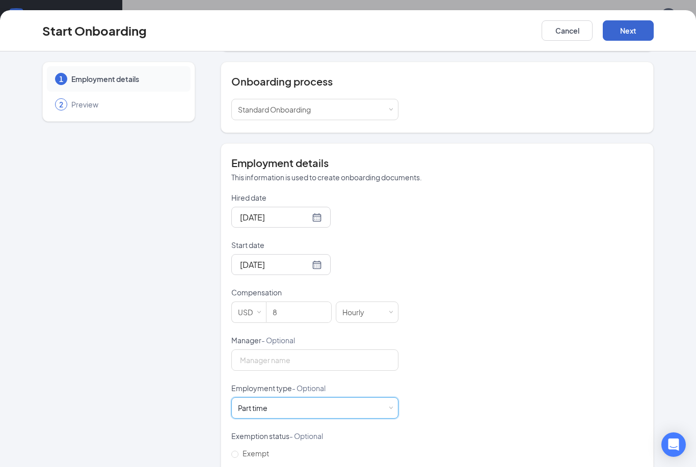
click at [632, 34] on button "Next" at bounding box center [627, 30] width 51 height 20
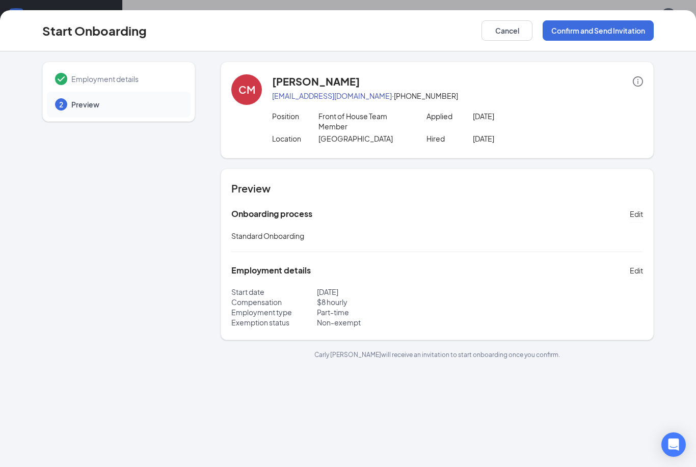
scroll to position [0, 0]
click at [589, 35] on button "Confirm and Send Invitation" at bounding box center [597, 30] width 111 height 20
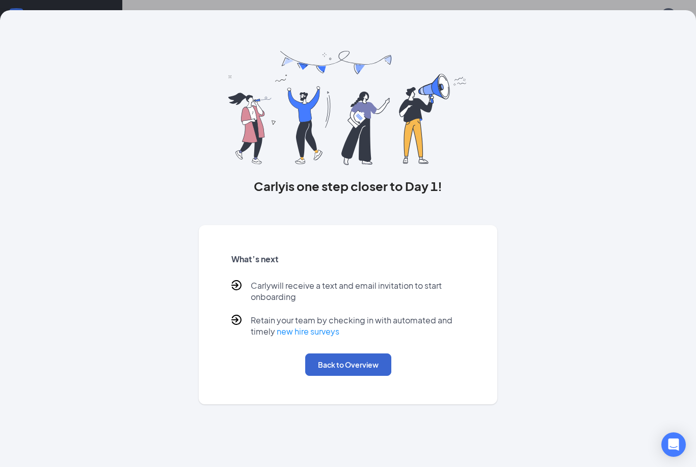
click at [340, 356] on button "Back to Overview" at bounding box center [348, 364] width 86 height 22
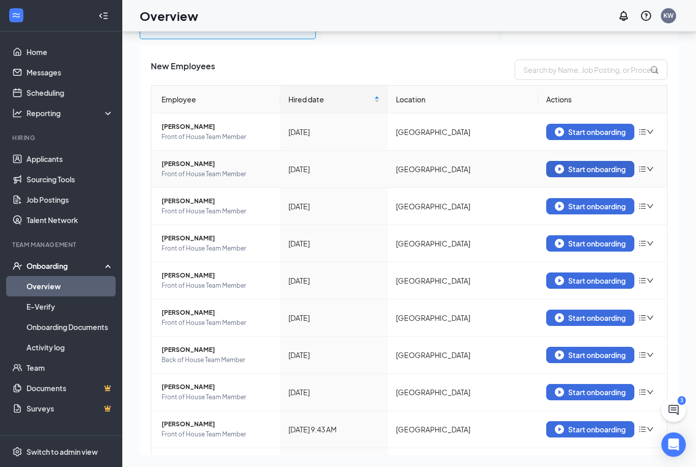
click at [572, 172] on div "Start onboarding" at bounding box center [589, 168] width 71 height 9
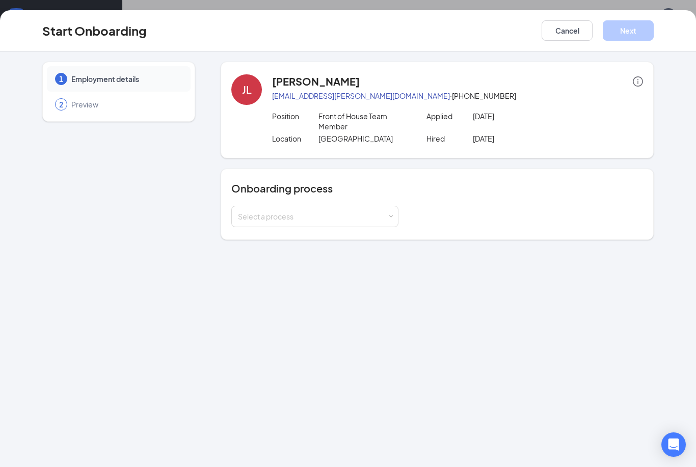
click at [285, 232] on div "Onboarding process Select a process" at bounding box center [436, 204] width 433 height 71
click at [286, 224] on div "Select a process" at bounding box center [315, 216] width 154 height 20
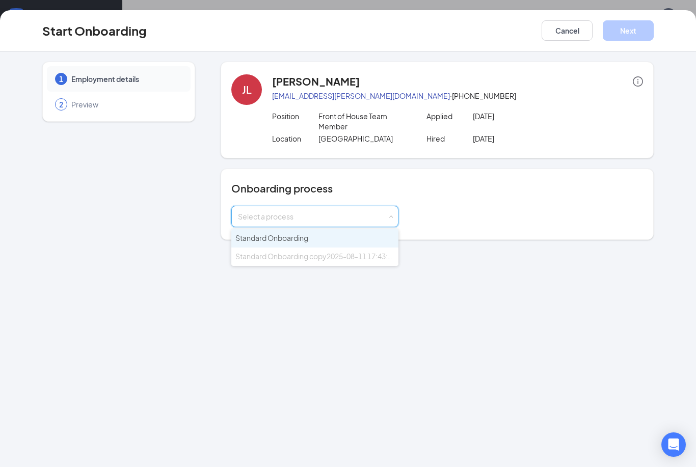
click at [367, 231] on li "Standard Onboarding" at bounding box center [314, 238] width 167 height 18
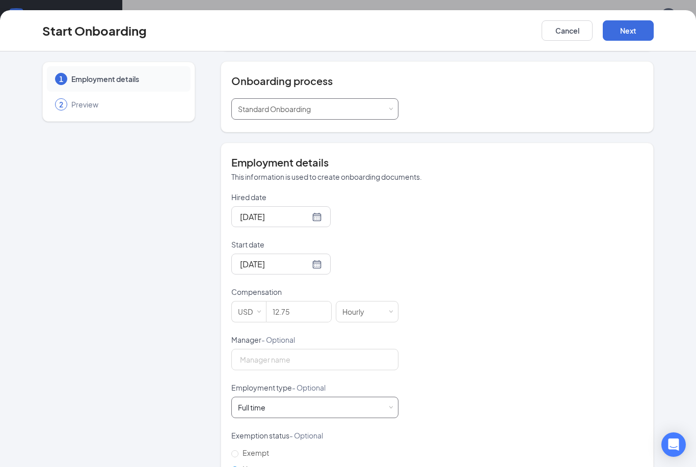
scroll to position [107, 0]
click at [238, 408] on div "Full time" at bounding box center [251, 408] width 27 height 10
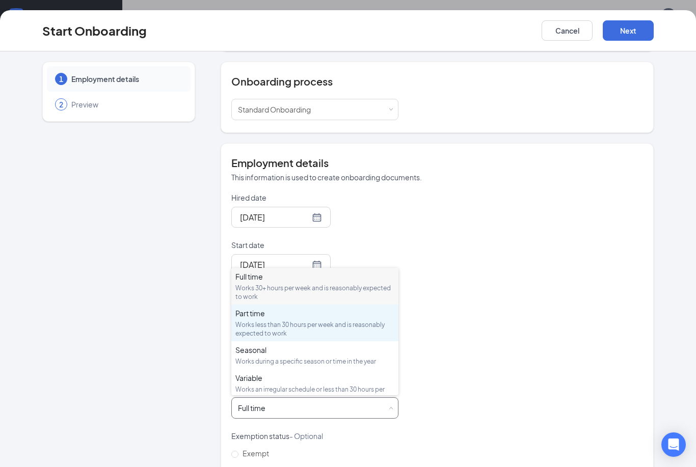
click at [293, 326] on div "Works less than 30 hours per week and is reasonably expected to work" at bounding box center [314, 328] width 159 height 17
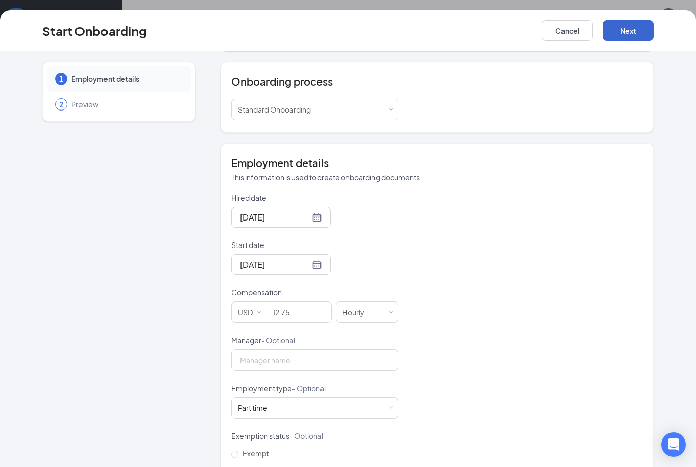
click at [629, 32] on button "Next" at bounding box center [627, 30] width 51 height 20
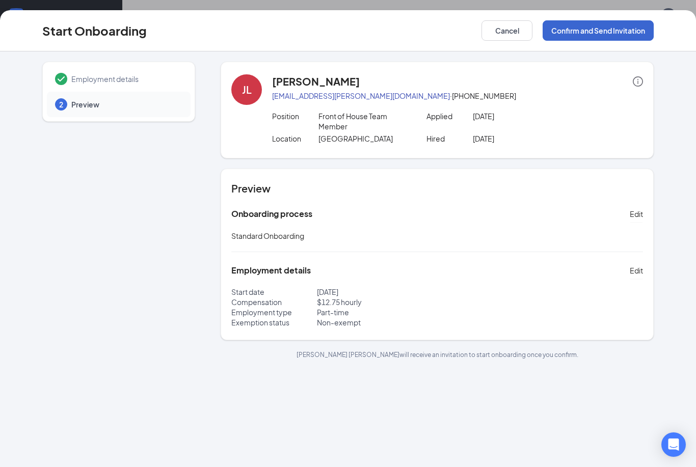
scroll to position [0, 0]
click at [594, 33] on button "Confirm and Send Invitation" at bounding box center [597, 30] width 111 height 20
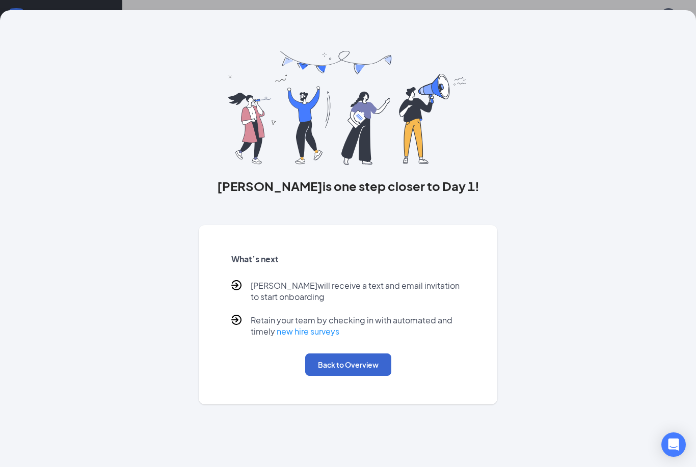
click at [365, 360] on button "Back to Overview" at bounding box center [348, 364] width 86 height 22
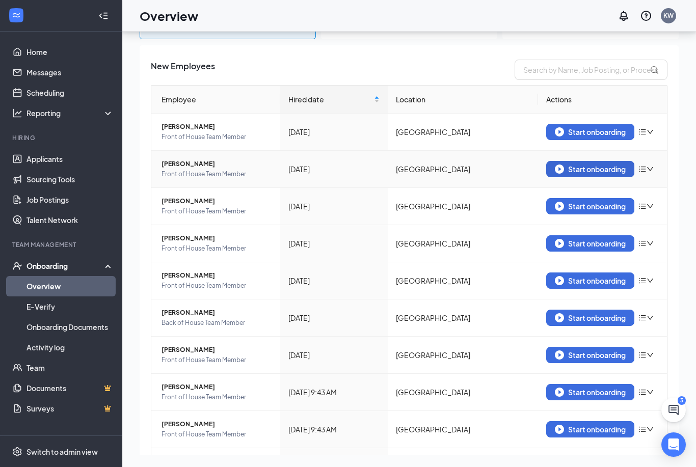
click at [596, 171] on div "Start onboarding" at bounding box center [589, 168] width 71 height 9
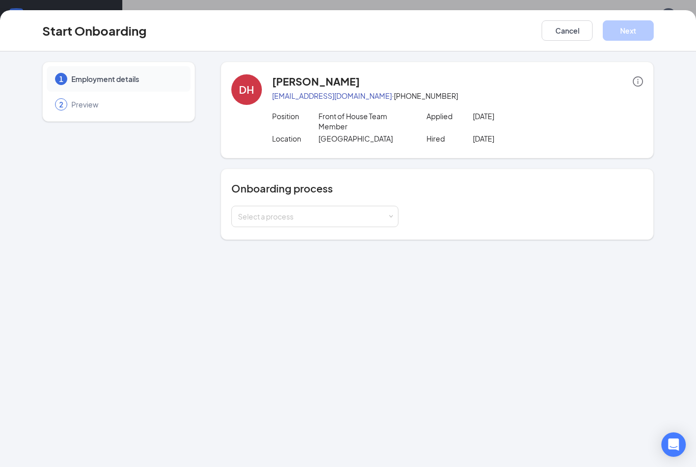
click at [348, 233] on div "Onboarding process Select a process" at bounding box center [436, 204] width 433 height 71
click at [354, 222] on div "Select a process" at bounding box center [315, 216] width 154 height 20
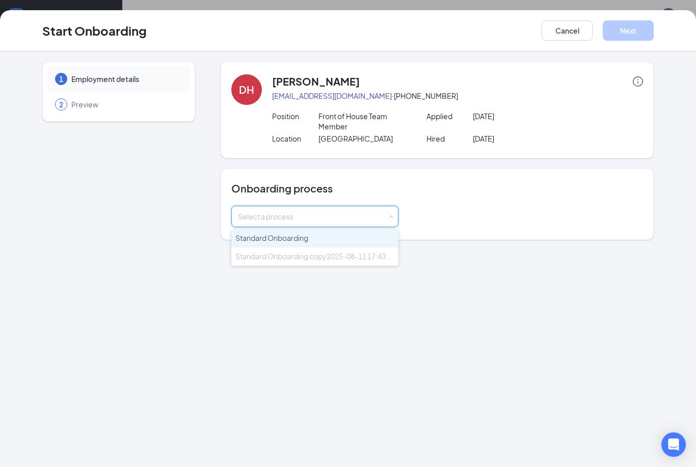
click at [349, 234] on li "Standard Onboarding" at bounding box center [314, 238] width 167 height 18
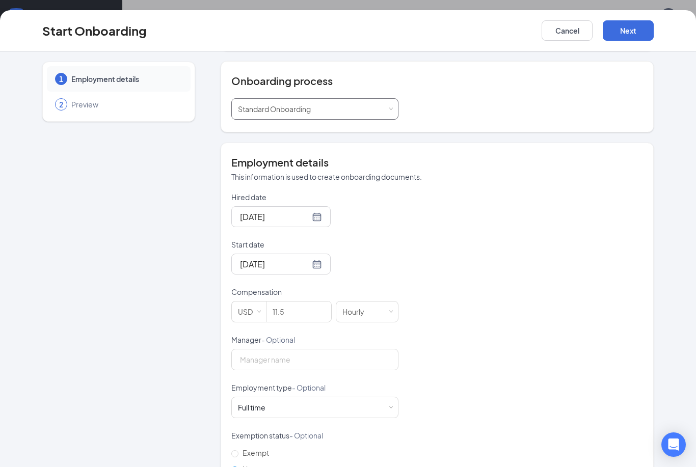
scroll to position [107, 0]
click at [285, 408] on div "Full time Works 30+ hours per week and is reasonably expected to work" at bounding box center [315, 408] width 154 height 20
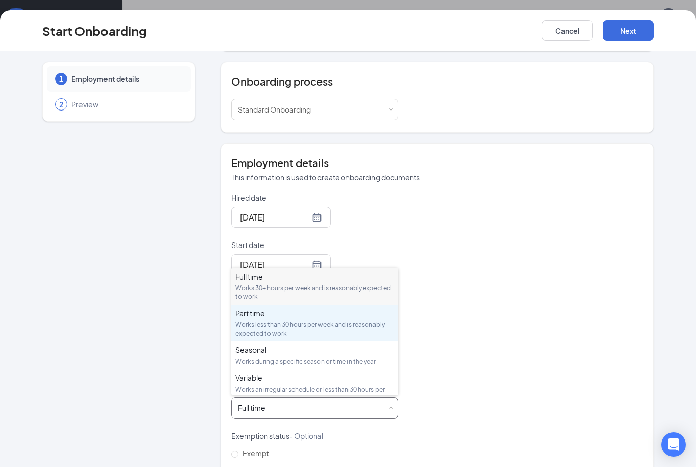
click at [318, 321] on div "Works less than 30 hours per week and is reasonably expected to work" at bounding box center [314, 328] width 159 height 17
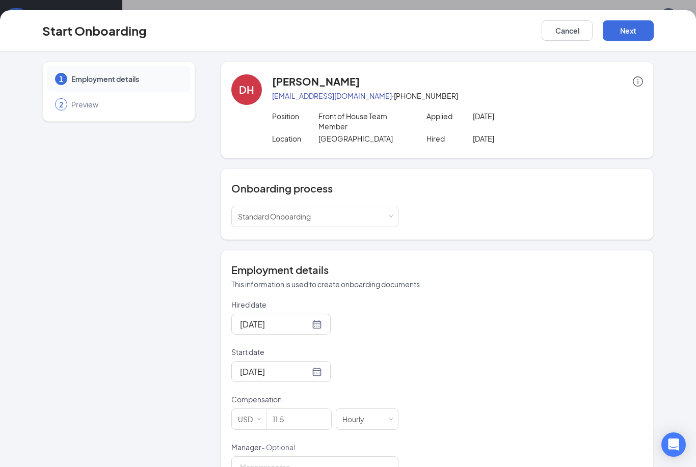
scroll to position [0, 0]
click at [616, 37] on button "Next" at bounding box center [627, 30] width 51 height 20
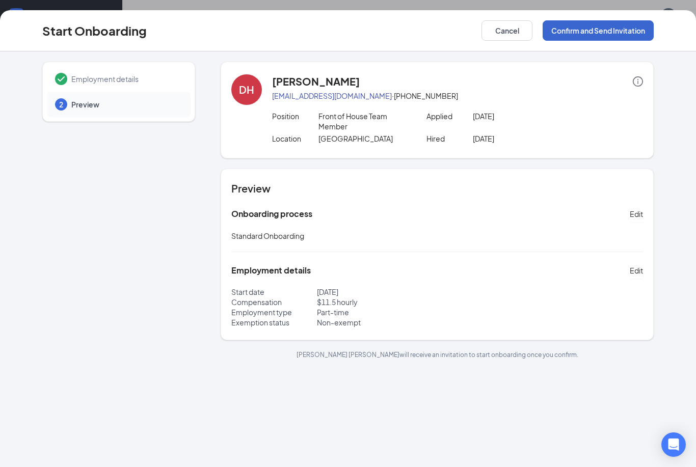
click at [622, 29] on button "Confirm and Send Invitation" at bounding box center [597, 30] width 111 height 20
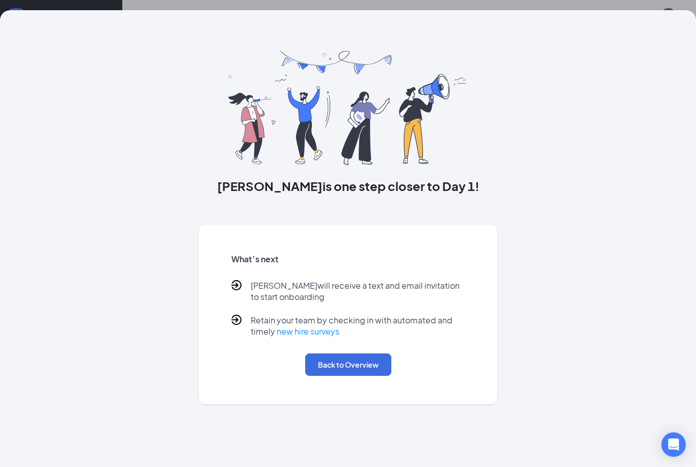
click at [328, 361] on button "Back to Overview" at bounding box center [348, 364] width 86 height 22
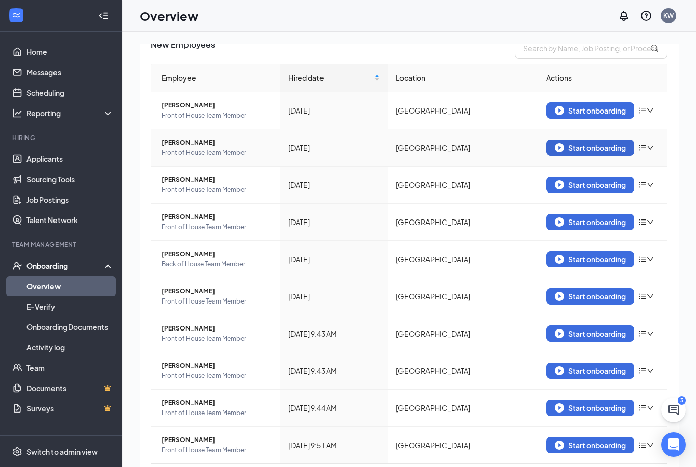
scroll to position [79, 0]
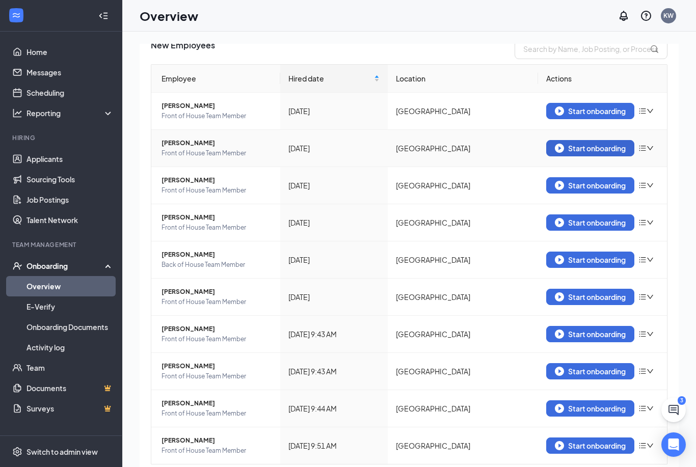
click at [555, 152] on img "button" at bounding box center [558, 148] width 9 height 9
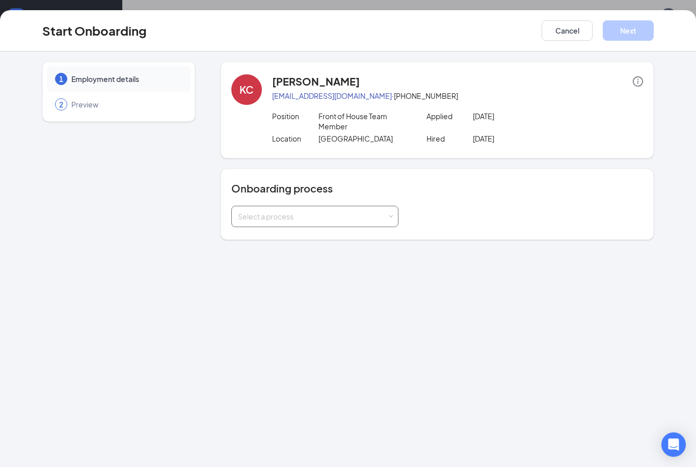
click at [359, 220] on div "Select a process" at bounding box center [312, 216] width 149 height 10
click at [321, 239] on li "Standard Onboarding" at bounding box center [314, 238] width 167 height 18
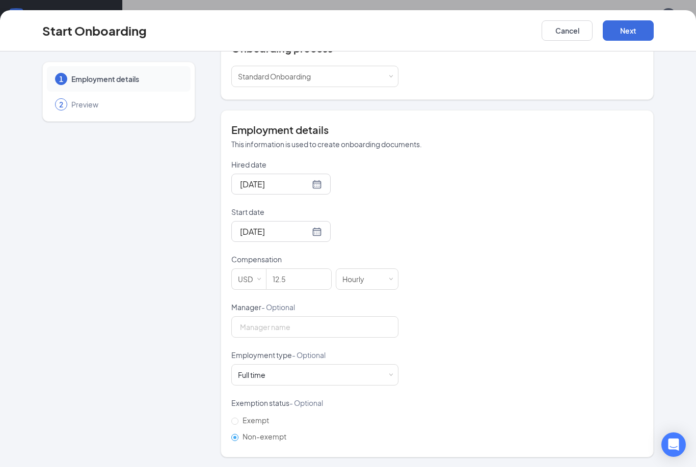
scroll to position [140, 0]
click at [253, 376] on div "Full time" at bounding box center [251, 375] width 27 height 10
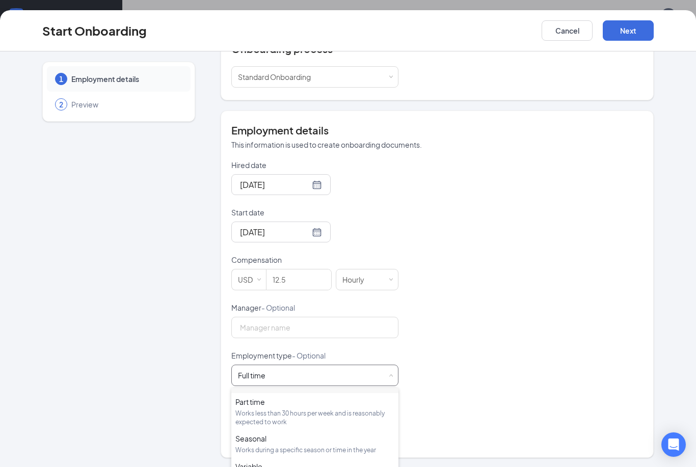
scroll to position [39, 0]
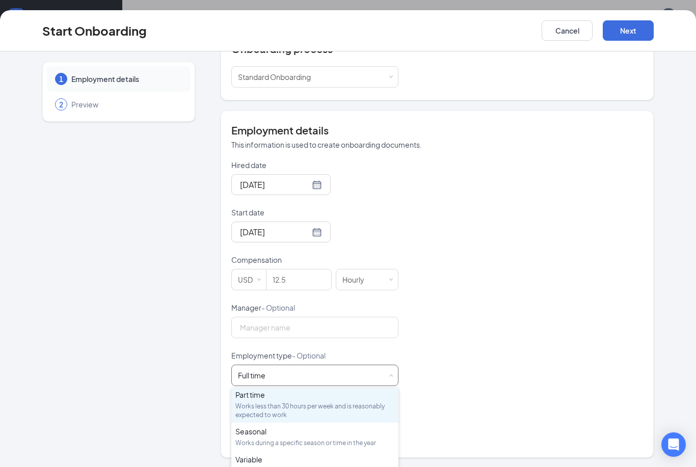
click at [247, 412] on div "Works less than 30 hours per week and is reasonably expected to work" at bounding box center [314, 410] width 159 height 17
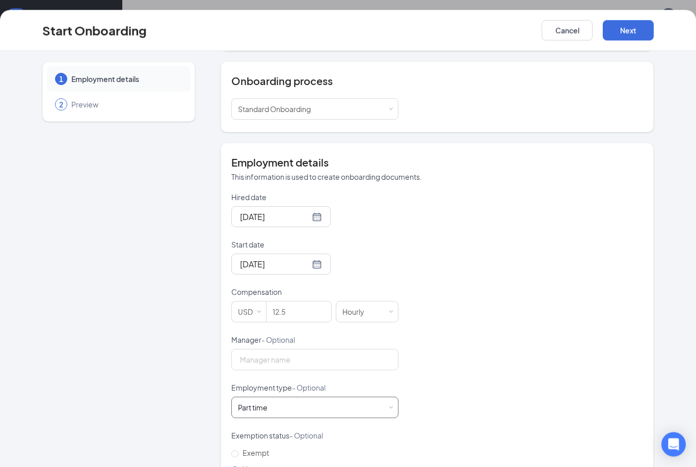
scroll to position [46, 0]
click at [620, 29] on button "Next" at bounding box center [627, 30] width 51 height 20
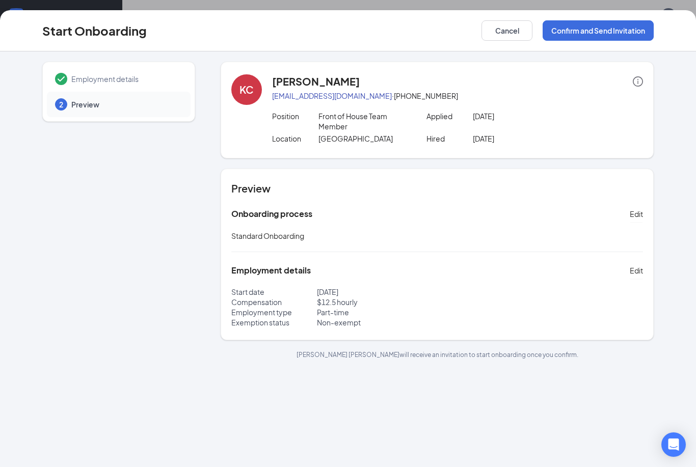
scroll to position [0, 0]
click at [608, 27] on button "Confirm and Send Invitation" at bounding box center [597, 30] width 111 height 20
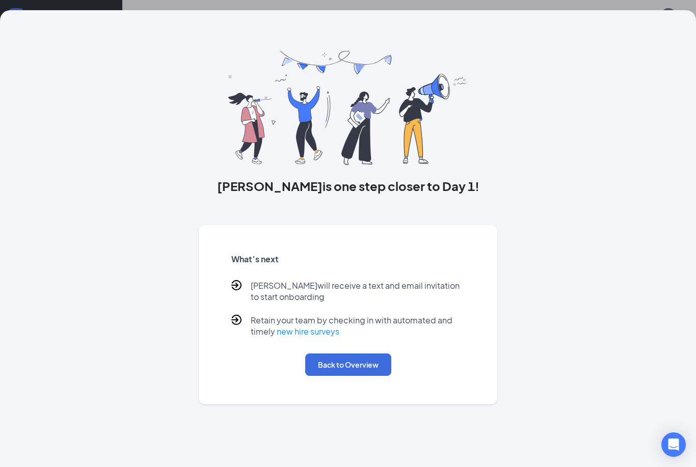
click at [319, 368] on button "Back to Overview" at bounding box center [348, 364] width 86 height 22
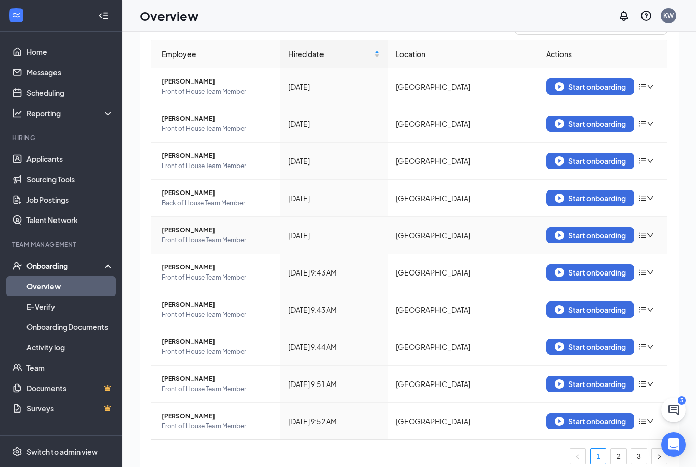
scroll to position [75, 0]
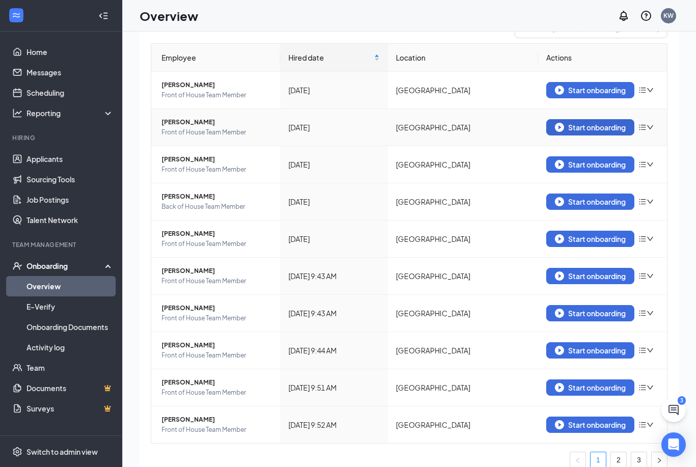
click at [598, 127] on div "Start onboarding" at bounding box center [589, 127] width 71 height 9
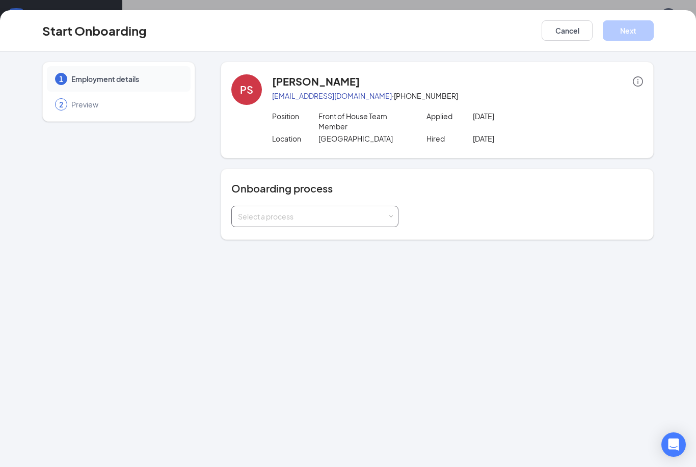
click at [303, 217] on div "Select a process" at bounding box center [312, 216] width 149 height 10
click at [279, 237] on span "Standard Onboarding" at bounding box center [271, 237] width 73 height 9
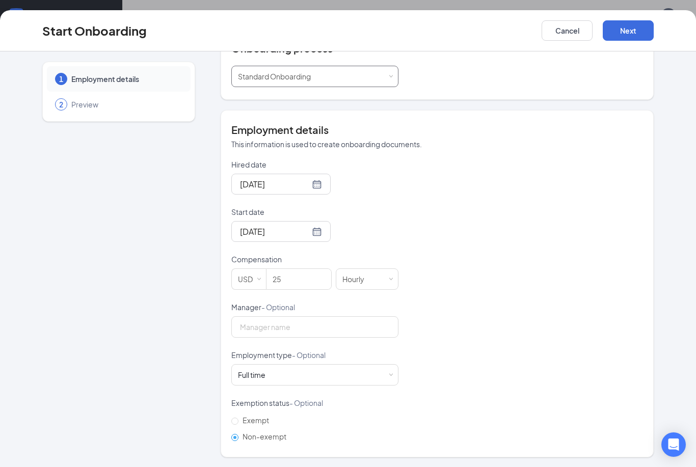
scroll to position [140, 0]
click at [265, 380] on div "Full time" at bounding box center [251, 375] width 27 height 10
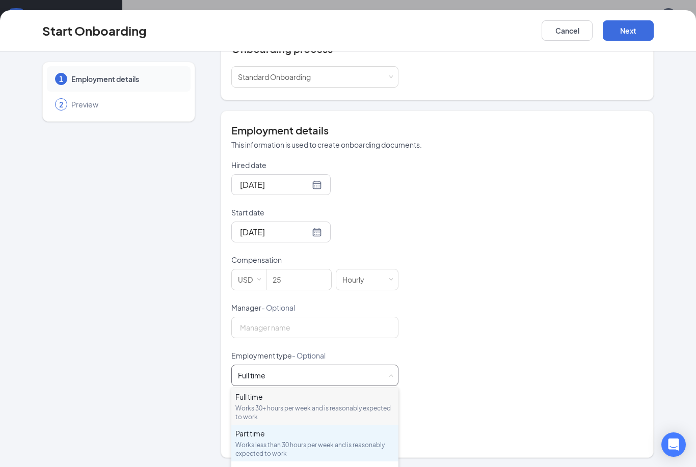
click at [265, 432] on div "Part time" at bounding box center [314, 433] width 159 height 10
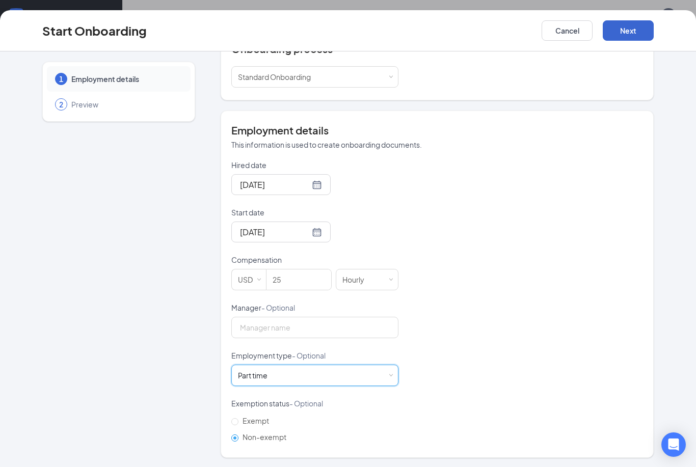
click at [632, 37] on button "Next" at bounding box center [627, 30] width 51 height 20
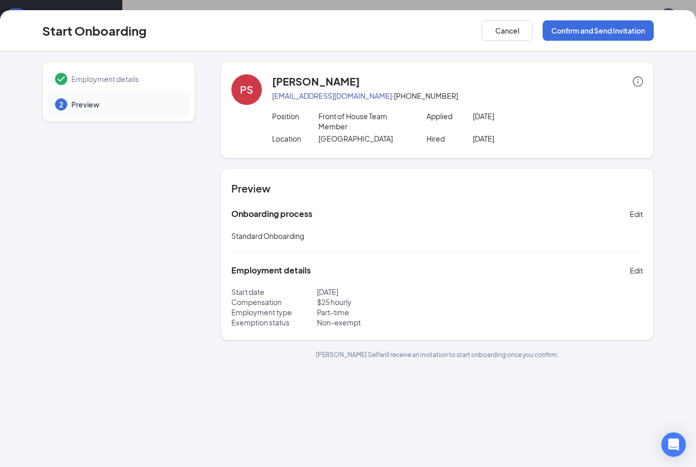
scroll to position [0, 0]
click at [579, 24] on button "Confirm and Send Invitation" at bounding box center [597, 30] width 111 height 20
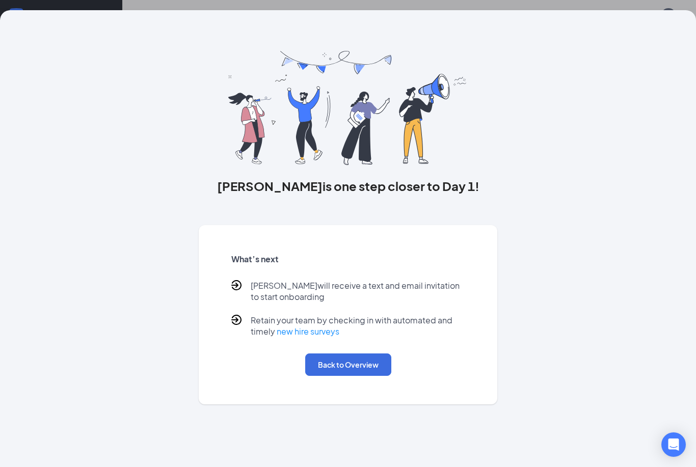
click at [362, 372] on button "Back to Overview" at bounding box center [348, 364] width 86 height 22
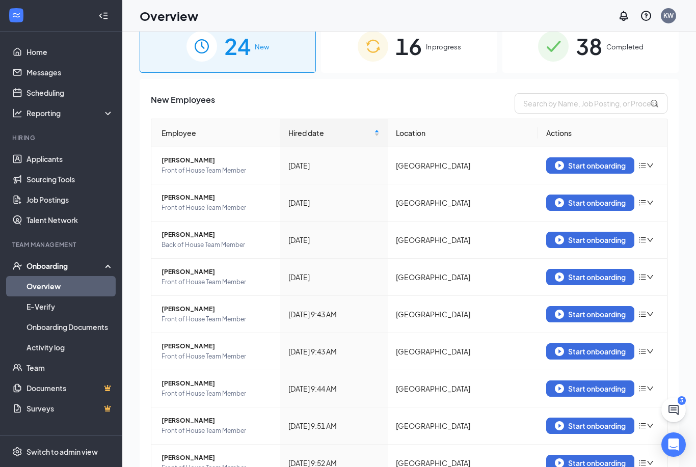
click at [392, 43] on div "16 In progress" at bounding box center [409, 45] width 176 height 53
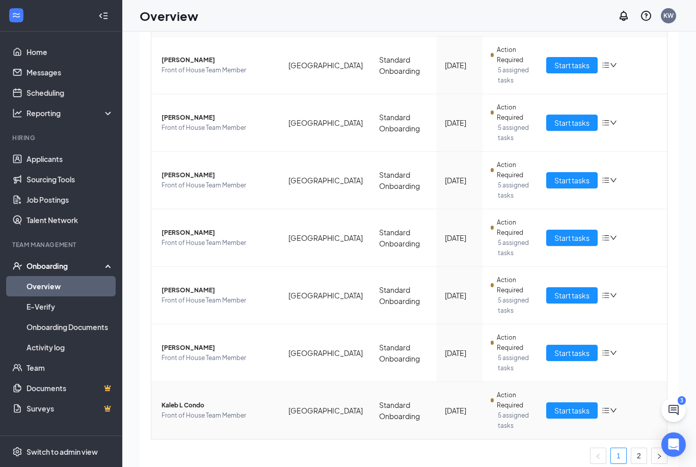
scroll to position [294, 0]
click at [635, 457] on link "2" at bounding box center [638, 456] width 15 height 15
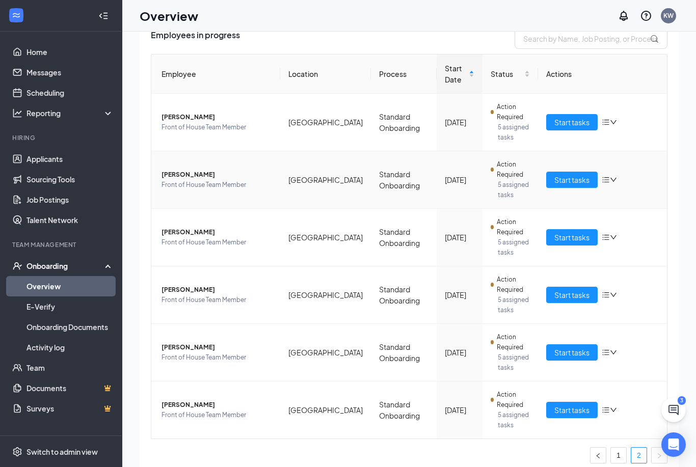
scroll to position [64, 0]
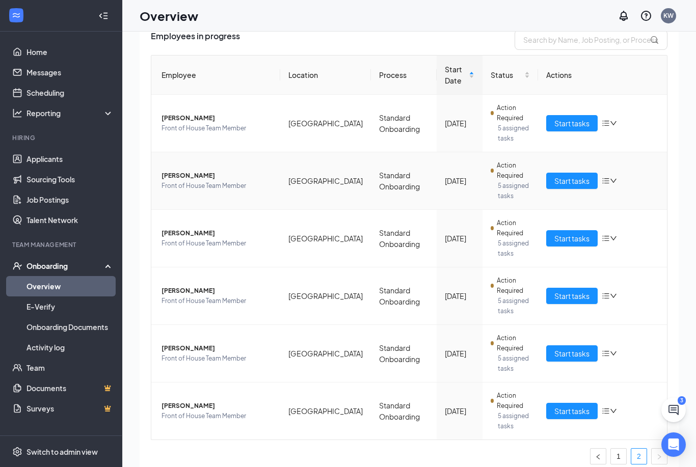
click at [609, 182] on icon "bars" at bounding box center [605, 181] width 8 height 8
click at [544, 201] on div "Stop process" at bounding box center [556, 202] width 110 height 10
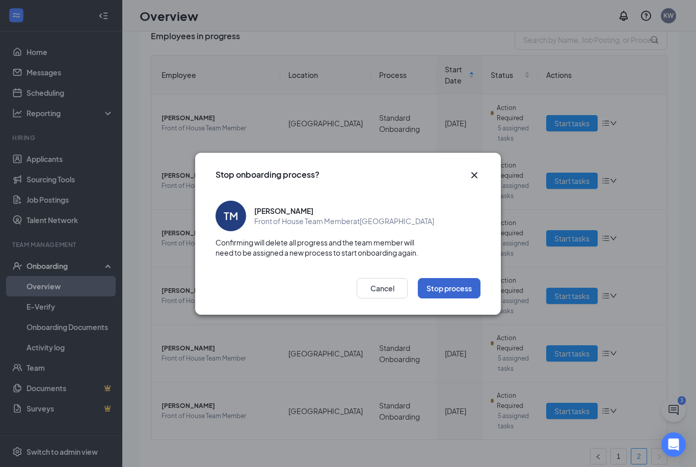
click at [454, 290] on button "Stop process" at bounding box center [449, 288] width 63 height 20
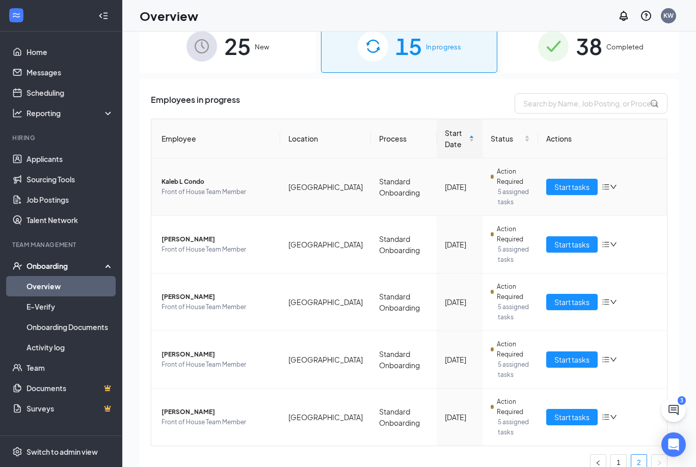
scroll to position [0, 0]
click at [281, 65] on div "25 New" at bounding box center [228, 45] width 176 height 53
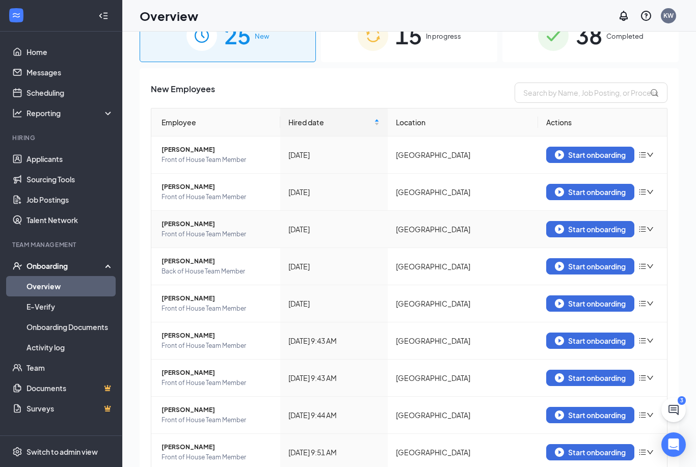
scroll to position [14, 0]
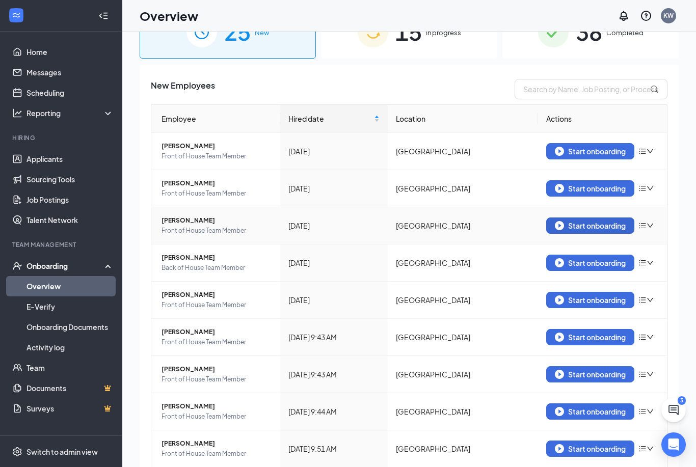
click at [559, 230] on img "button" at bounding box center [558, 225] width 9 height 9
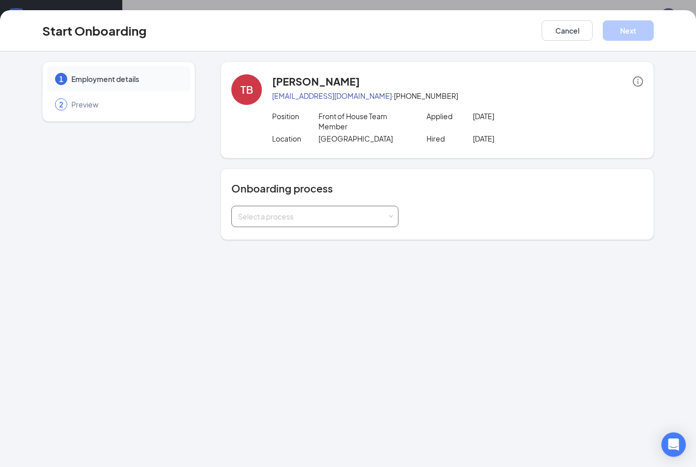
click at [261, 217] on div "Select a process" at bounding box center [312, 216] width 149 height 10
click at [15, 131] on div "1 Employment details 2 Preview TB [PERSON_NAME] [EMAIL_ADDRESS][DOMAIN_NAME] · …" at bounding box center [348, 258] width 696 height 415
click at [249, 217] on div "Select a process" at bounding box center [312, 216] width 149 height 10
click at [252, 236] on span "Standard Onboarding" at bounding box center [271, 237] width 73 height 9
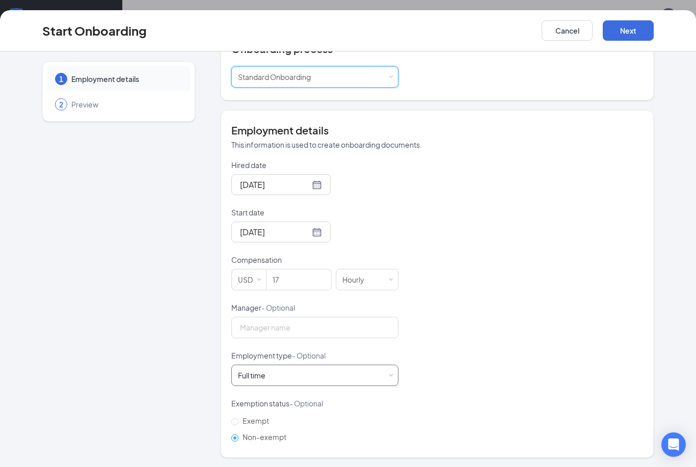
click at [251, 374] on div "Full time" at bounding box center [251, 375] width 27 height 10
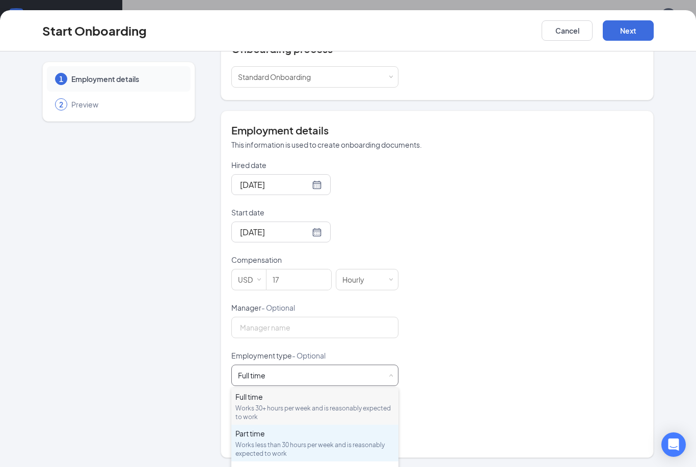
click at [274, 429] on div "Part time" at bounding box center [314, 433] width 159 height 10
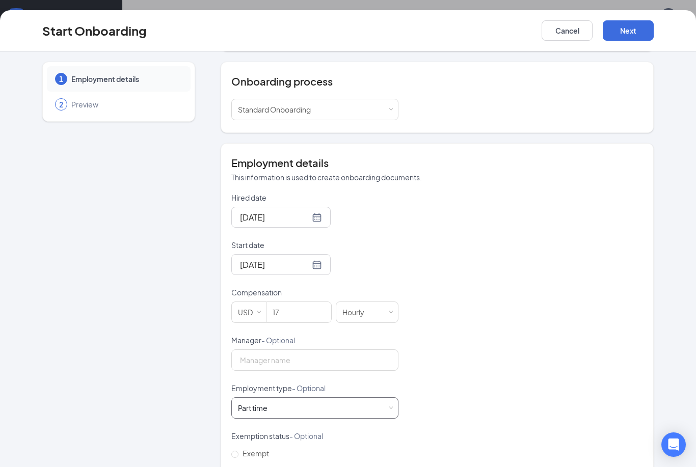
scroll to position [46, 0]
click at [613, 39] on button "Next" at bounding box center [627, 30] width 51 height 20
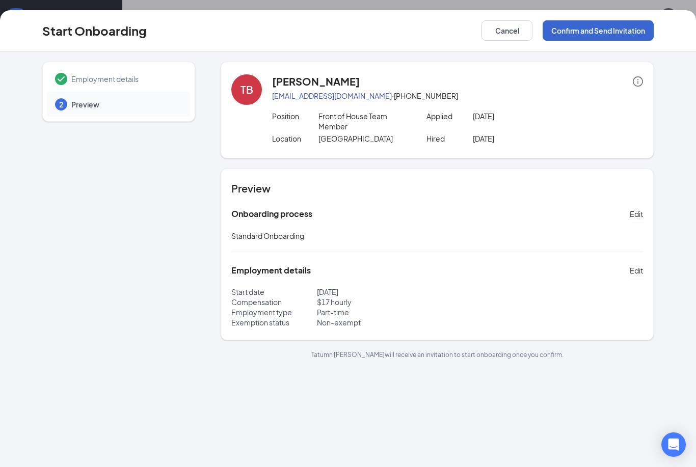
click at [590, 26] on button "Confirm and Send Invitation" at bounding box center [597, 30] width 111 height 20
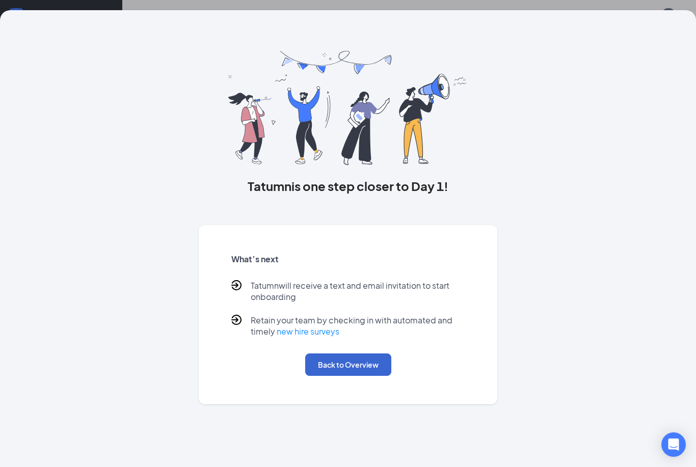
click at [335, 376] on button "Back to Overview" at bounding box center [348, 364] width 86 height 22
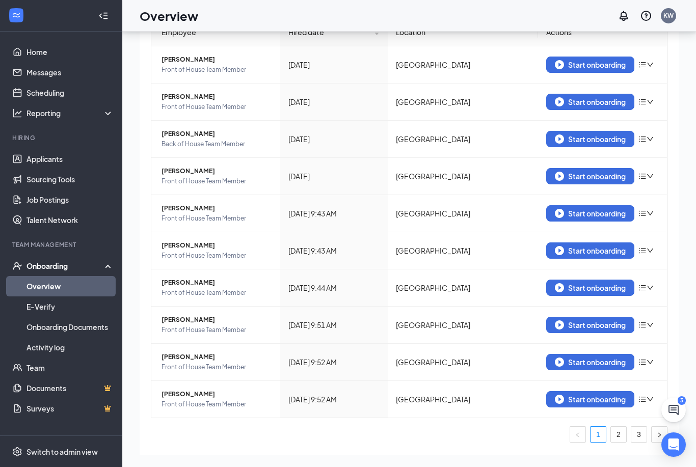
scroll to position [62, 0]
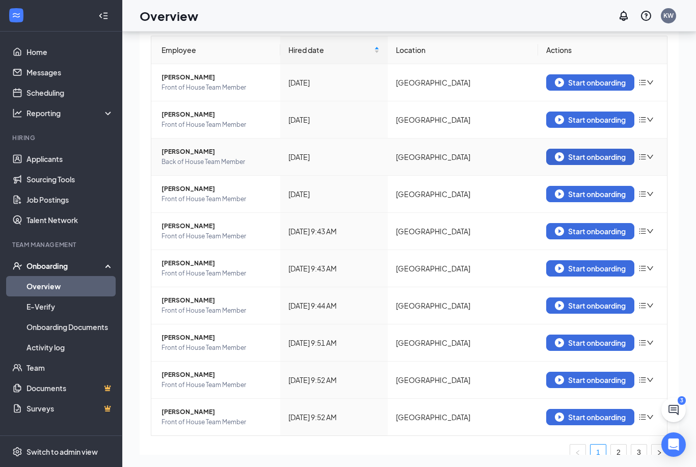
click at [589, 160] on div "Start onboarding" at bounding box center [589, 156] width 71 height 9
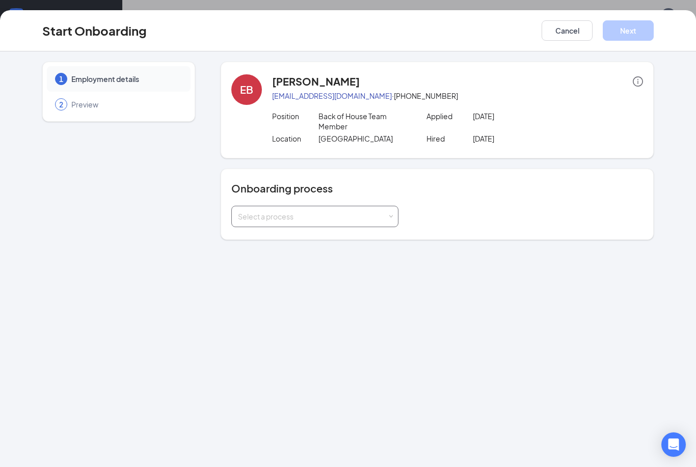
click at [386, 217] on div "Select a process" at bounding box center [312, 216] width 149 height 10
click at [293, 235] on span "Standard Onboarding" at bounding box center [271, 237] width 73 height 9
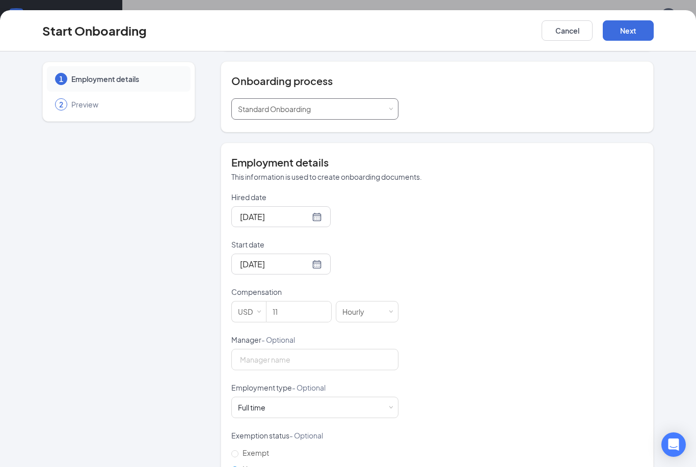
scroll to position [107, 0]
click at [268, 413] on div "Full time Works 30+ hours per week and is reasonably expected to work" at bounding box center [255, 408] width 35 height 10
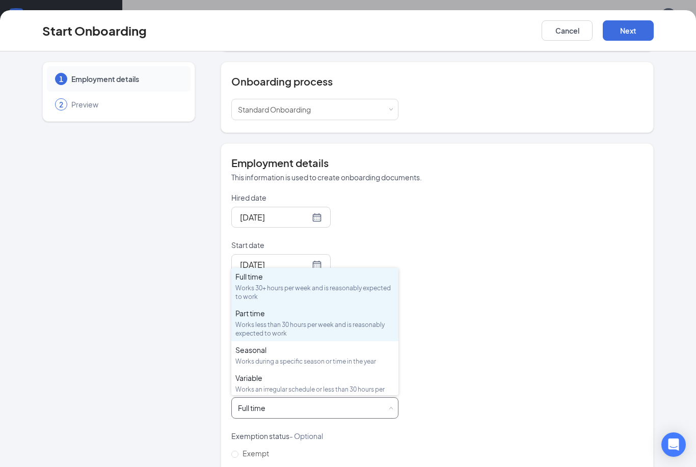
click at [254, 317] on div "Part time" at bounding box center [314, 313] width 159 height 10
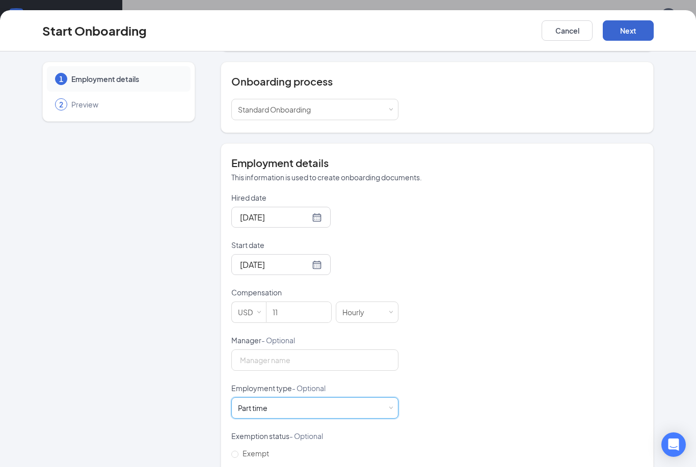
click at [626, 30] on button "Next" at bounding box center [627, 30] width 51 height 20
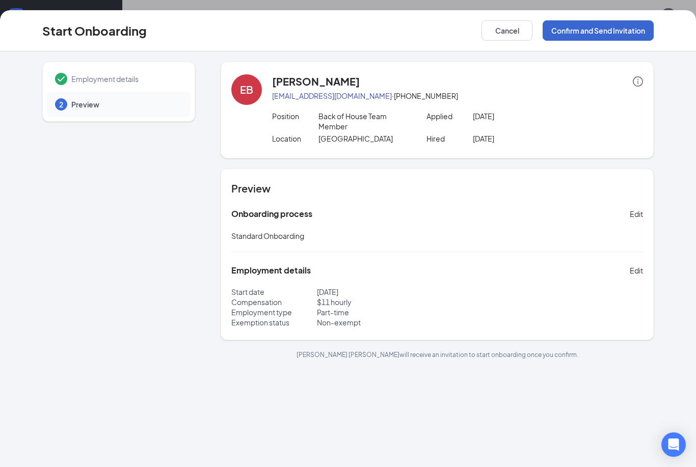
click at [595, 31] on button "Confirm and Send Invitation" at bounding box center [597, 30] width 111 height 20
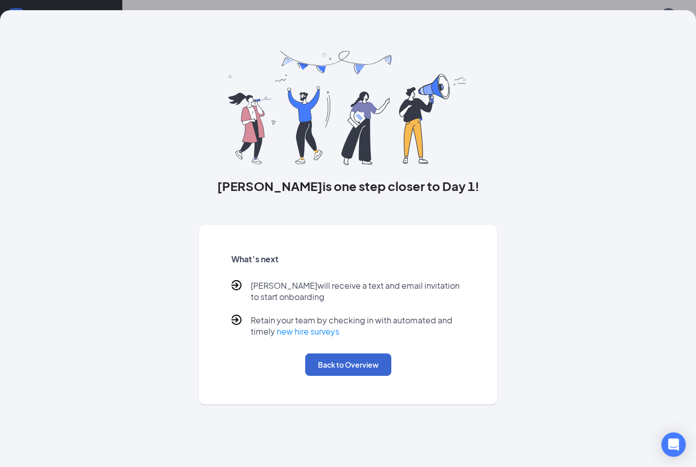
click at [379, 363] on button "Back to Overview" at bounding box center [348, 364] width 86 height 22
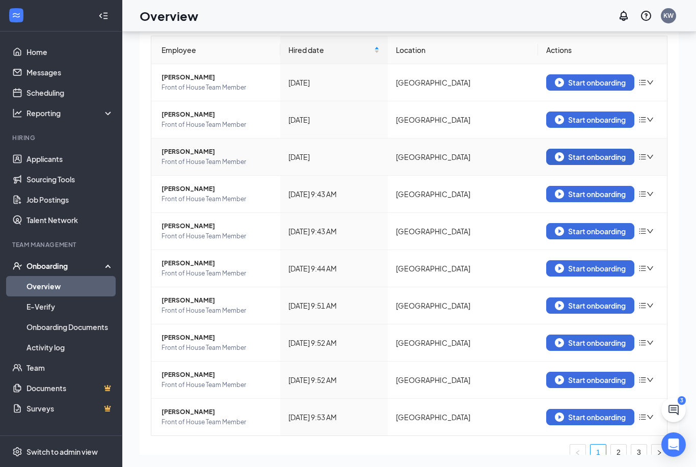
click at [590, 155] on div "Start onboarding" at bounding box center [589, 156] width 71 height 9
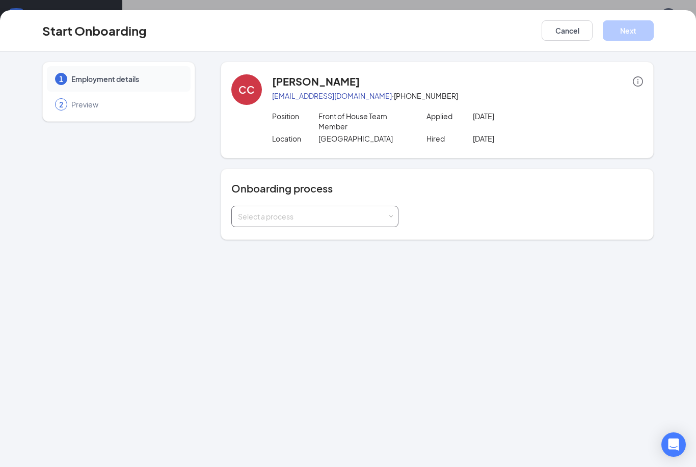
click at [371, 227] on div "Select a process" at bounding box center [314, 216] width 167 height 21
click at [344, 237] on li "Standard Onboarding" at bounding box center [314, 238] width 167 height 18
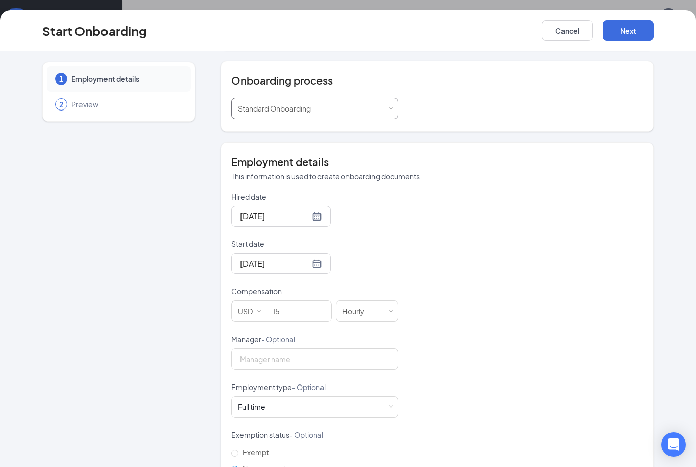
scroll to position [107, 0]
click at [341, 408] on div "Full time Works 30+ hours per week and is reasonably expected to work" at bounding box center [315, 408] width 154 height 20
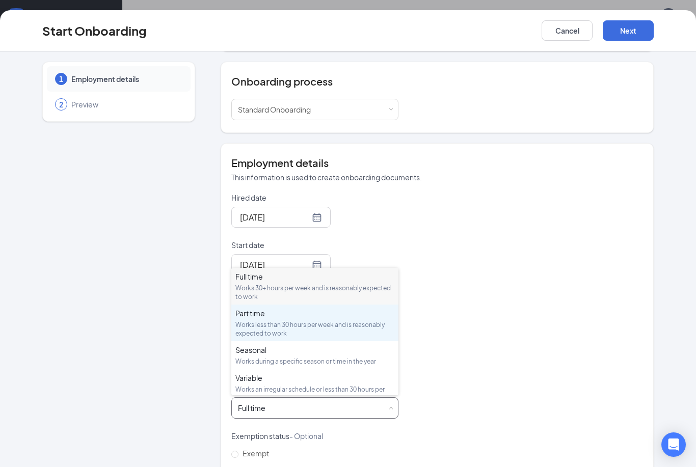
click at [316, 318] on div "Part time" at bounding box center [314, 313] width 159 height 10
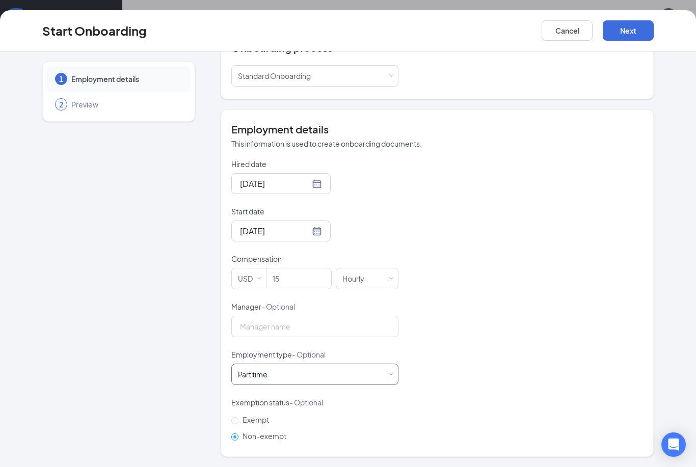
scroll to position [140, 0]
click at [635, 25] on button "Next" at bounding box center [627, 30] width 51 height 20
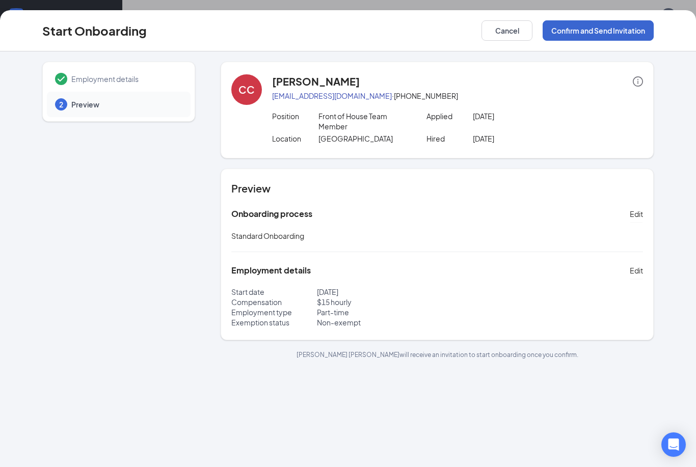
scroll to position [0, 0]
click at [587, 26] on button "Confirm and Send Invitation" at bounding box center [597, 30] width 111 height 20
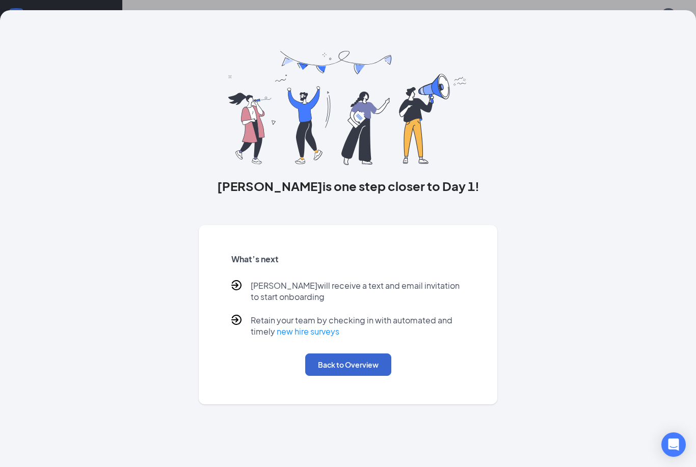
click at [338, 370] on button "Back to Overview" at bounding box center [348, 364] width 86 height 22
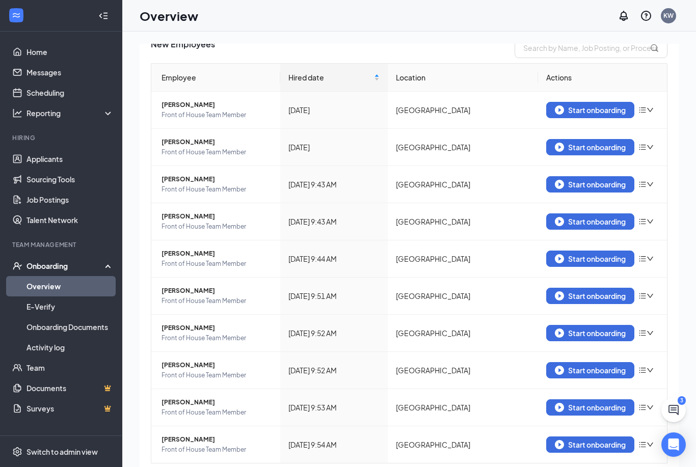
scroll to position [79, 0]
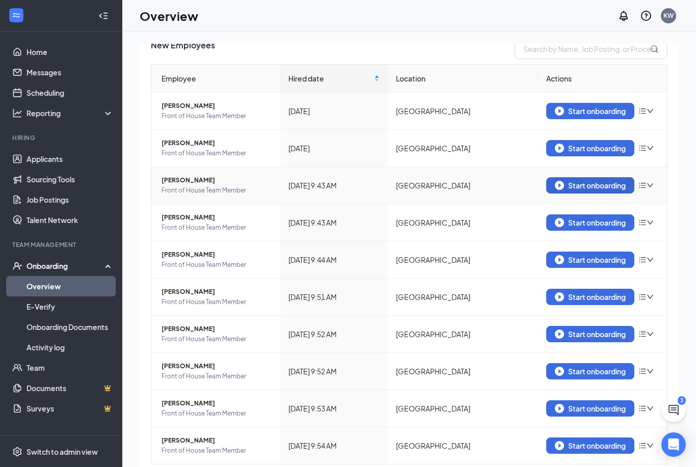
click at [589, 186] on div "Start onboarding" at bounding box center [589, 185] width 71 height 9
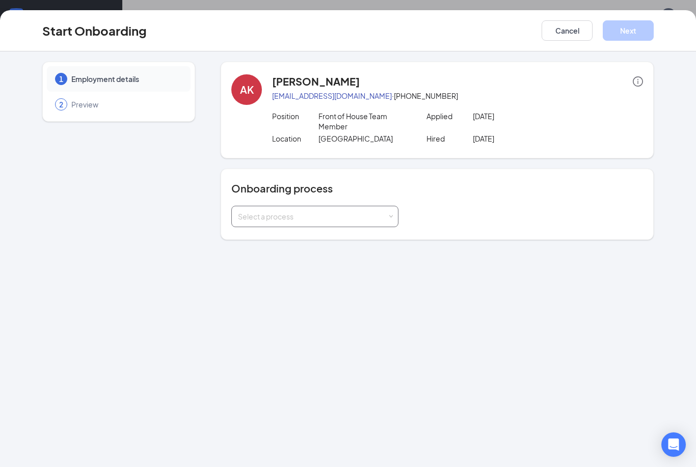
click at [359, 207] on div "Select a process" at bounding box center [315, 216] width 154 height 20
click at [366, 236] on li "Standard Onboarding" at bounding box center [314, 238] width 167 height 18
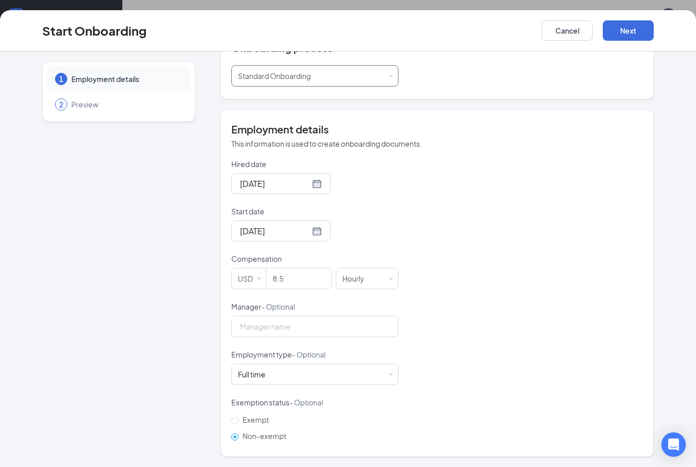
scroll to position [140, 0]
click at [350, 382] on div "Full time Works 30+ hours per week and is reasonably expected to work" at bounding box center [315, 375] width 154 height 20
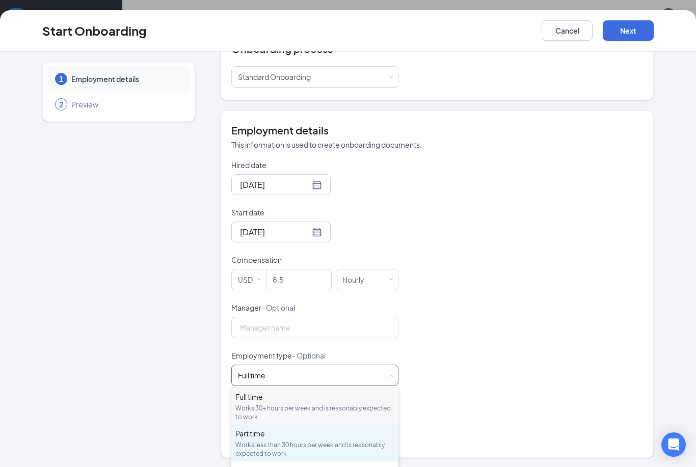
click at [359, 438] on div "Part time Works less than 30 hours per week and is reasonably expected to work" at bounding box center [314, 443] width 159 height 30
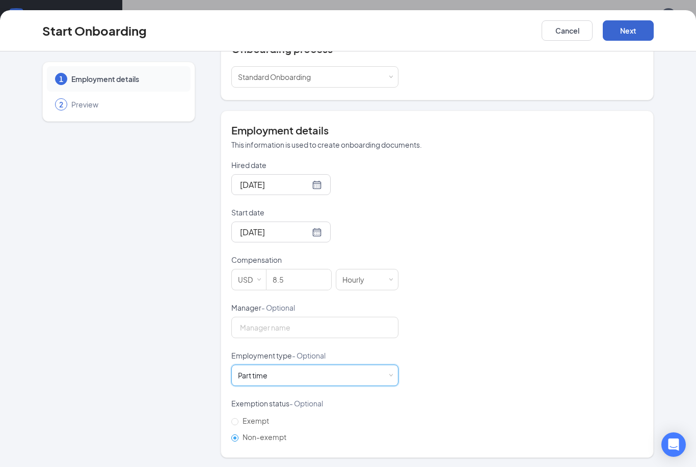
click at [632, 40] on button "Next" at bounding box center [627, 30] width 51 height 20
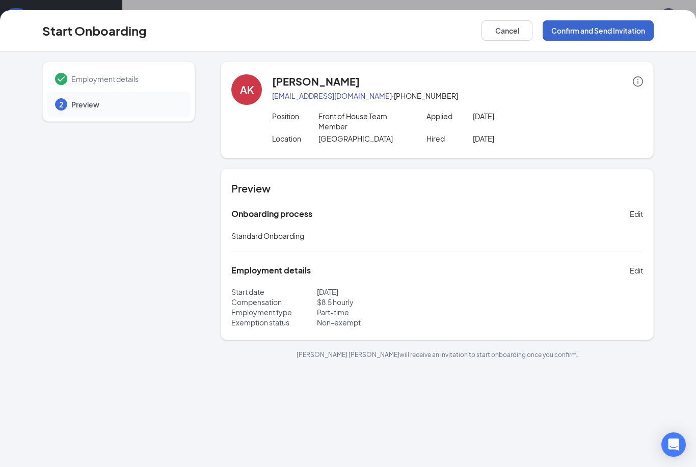
click at [599, 35] on button "Confirm and Send Invitation" at bounding box center [597, 30] width 111 height 20
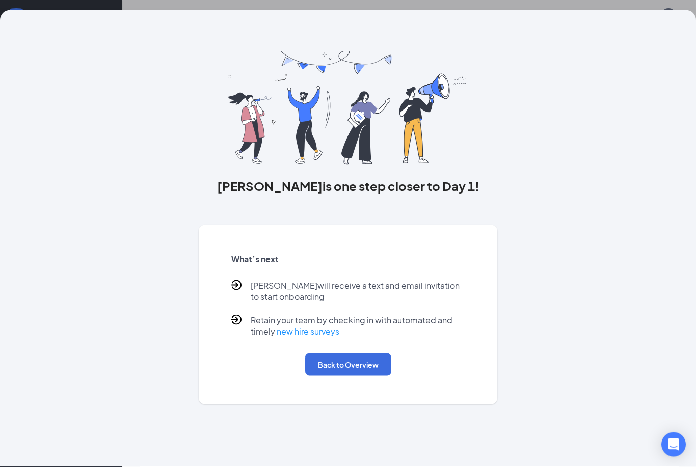
scroll to position [29, 0]
click at [368, 369] on button "Back to Overview" at bounding box center [348, 364] width 86 height 22
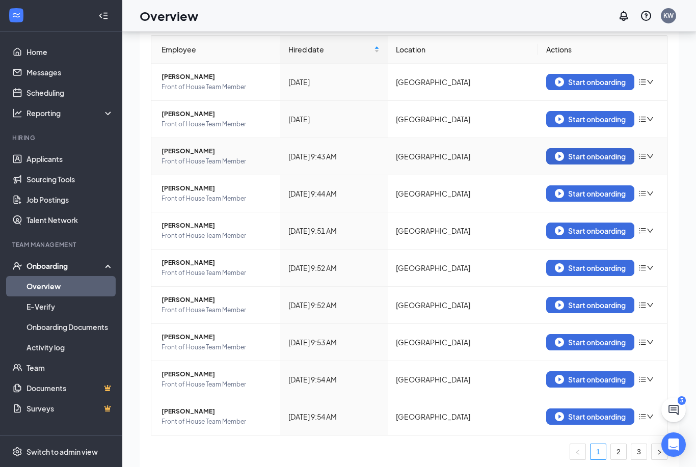
click at [593, 157] on div "Start onboarding" at bounding box center [589, 156] width 71 height 9
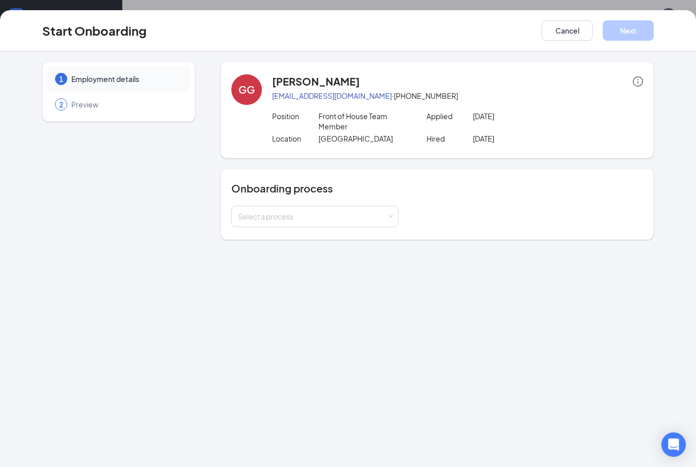
scroll to position [46, 0]
click at [365, 220] on div "Select a process" at bounding box center [312, 216] width 149 height 10
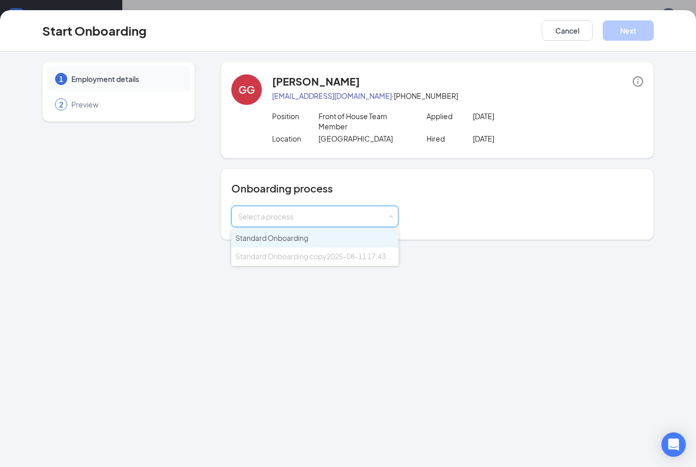
click at [355, 240] on li "Standard Onboarding" at bounding box center [314, 238] width 167 height 18
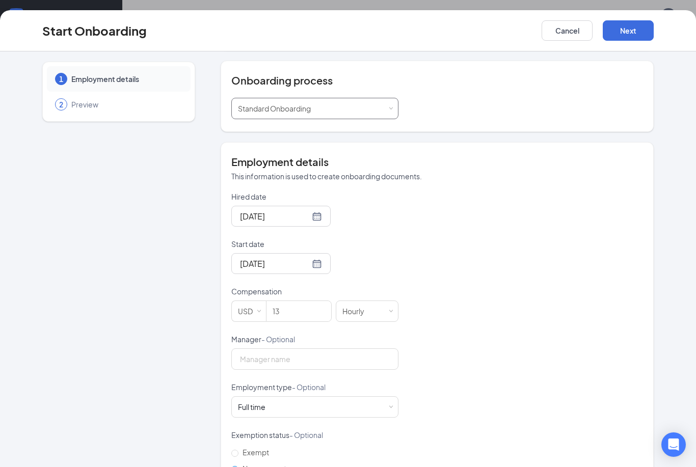
scroll to position [107, 0]
click at [340, 403] on div "Full time Works 30+ hours per week and is reasonably expected to work" at bounding box center [315, 408] width 154 height 20
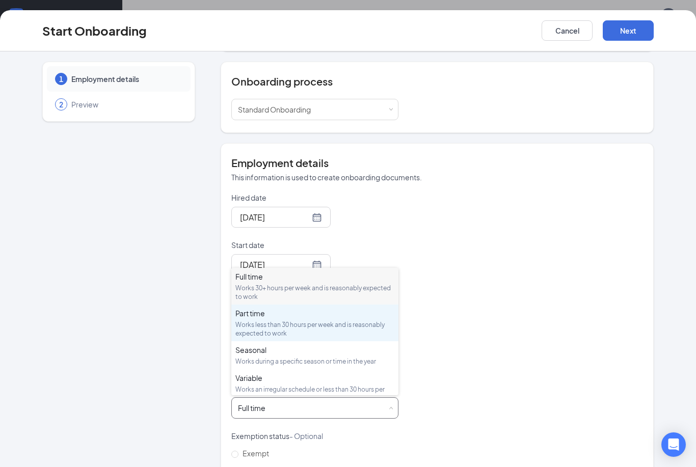
click at [324, 325] on div "Works less than 30 hours per week and is reasonably expected to work" at bounding box center [314, 328] width 159 height 17
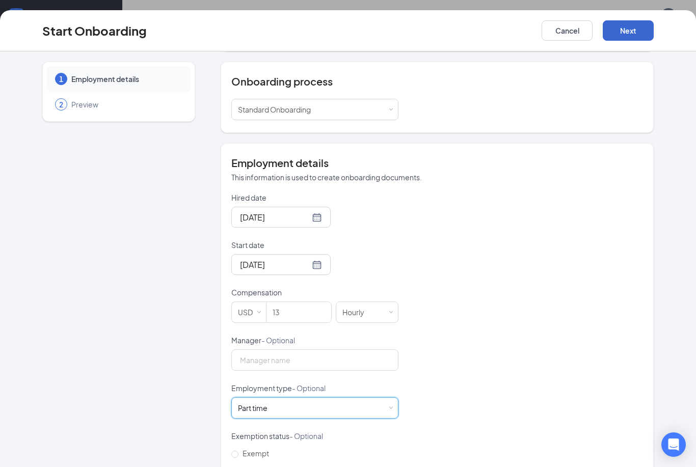
click at [621, 26] on button "Next" at bounding box center [627, 30] width 51 height 20
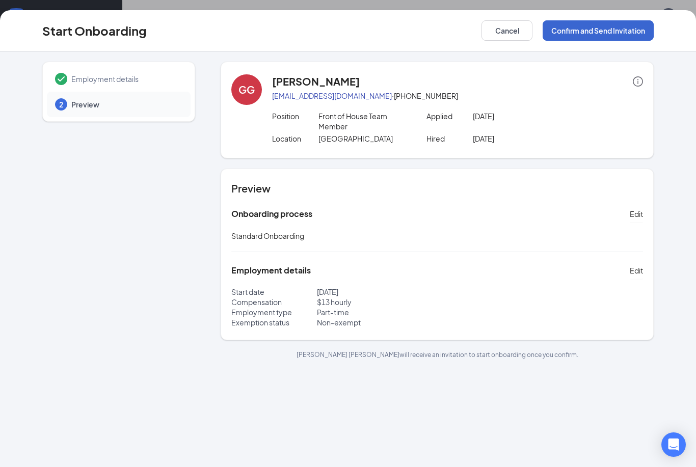
scroll to position [0, 0]
click at [600, 40] on button "Confirm and Send Invitation" at bounding box center [597, 30] width 111 height 20
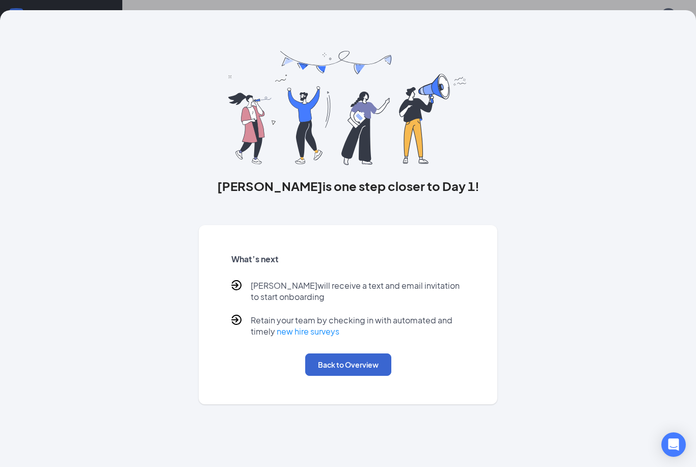
click at [368, 358] on button "Back to Overview" at bounding box center [348, 364] width 86 height 22
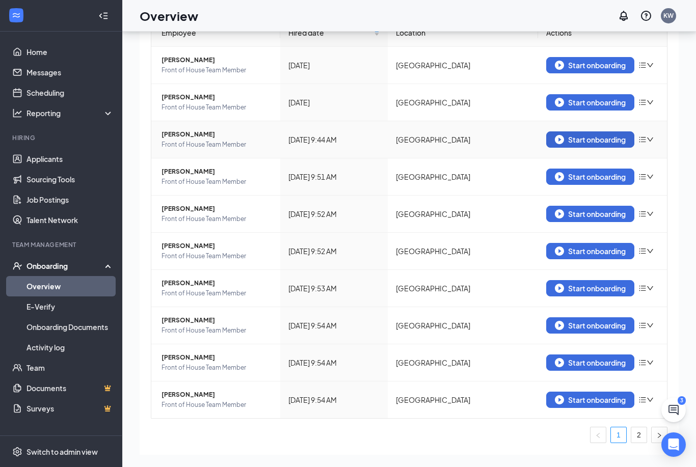
click at [603, 138] on div "Start onboarding" at bounding box center [589, 139] width 71 height 9
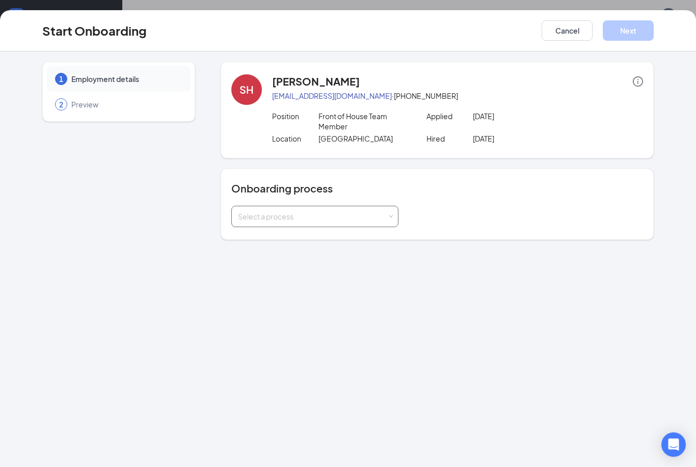
click at [360, 213] on div "Select a process" at bounding box center [312, 216] width 149 height 10
click at [351, 244] on li "Standard Onboarding" at bounding box center [314, 238] width 167 height 18
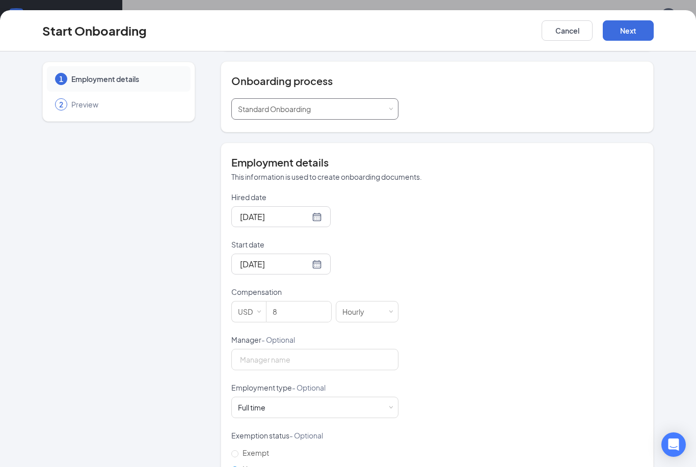
scroll to position [107, 0]
click at [349, 412] on div "Full time Works 30+ hours per week and is reasonably expected to work" at bounding box center [315, 408] width 154 height 20
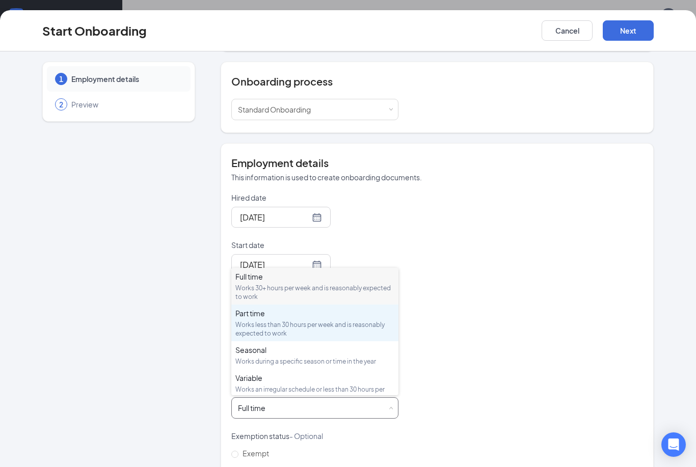
click at [320, 325] on div "Works less than 30 hours per week and is reasonably expected to work" at bounding box center [314, 328] width 159 height 17
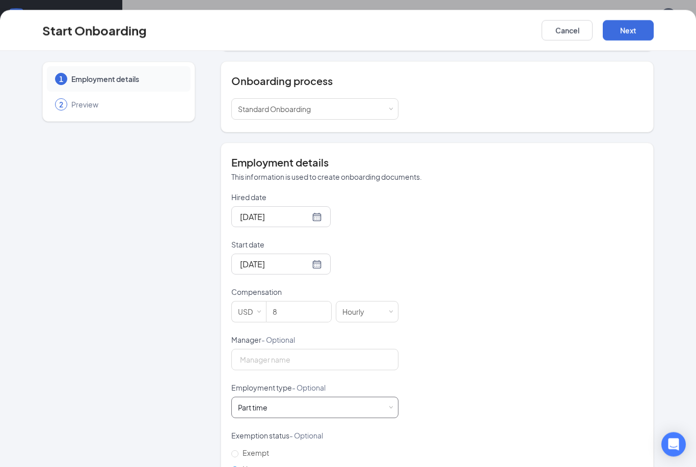
scroll to position [5, 0]
click at [624, 31] on button "Next" at bounding box center [627, 30] width 51 height 20
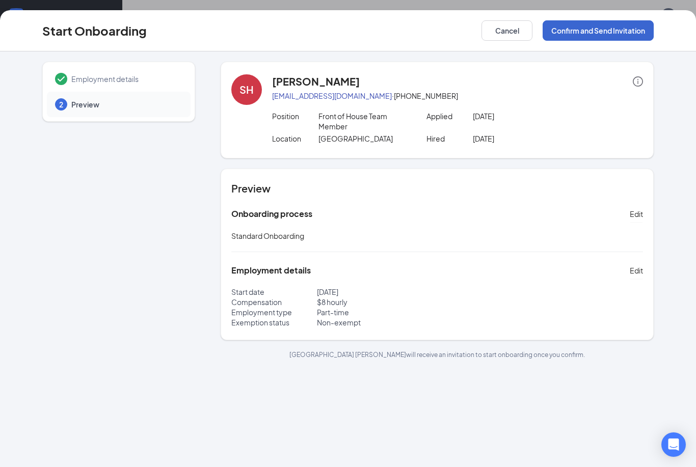
scroll to position [0, 0]
click at [597, 24] on button "Confirm and Send Invitation" at bounding box center [597, 30] width 111 height 20
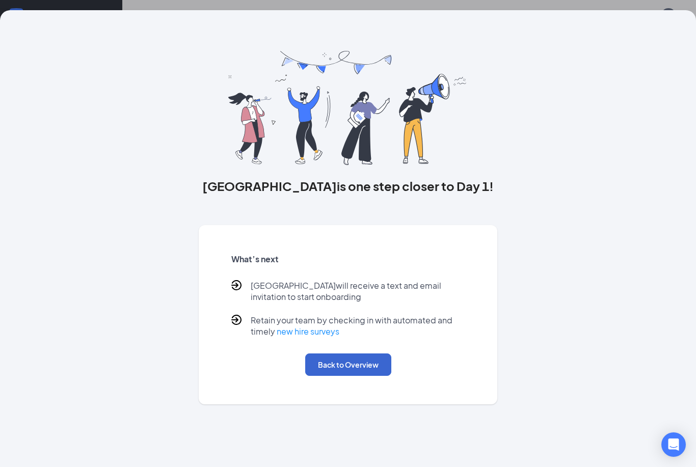
click at [355, 357] on button "Back to Overview" at bounding box center [348, 364] width 86 height 22
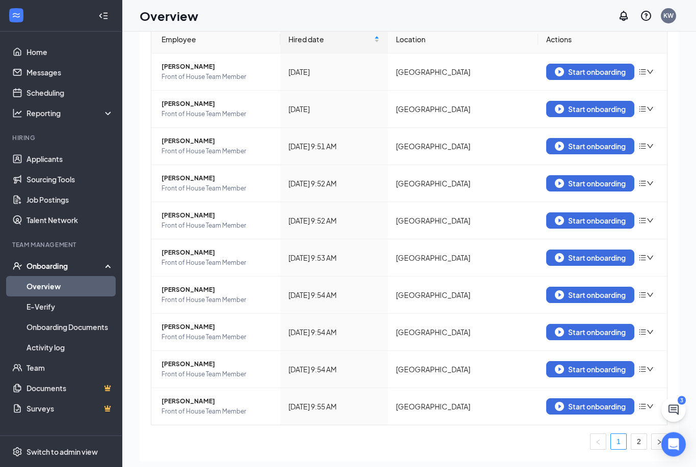
scroll to position [46, 0]
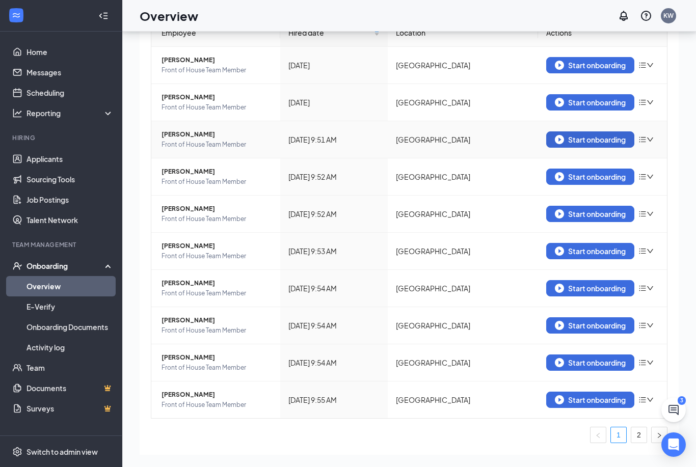
click at [593, 143] on div "Start onboarding" at bounding box center [589, 139] width 71 height 9
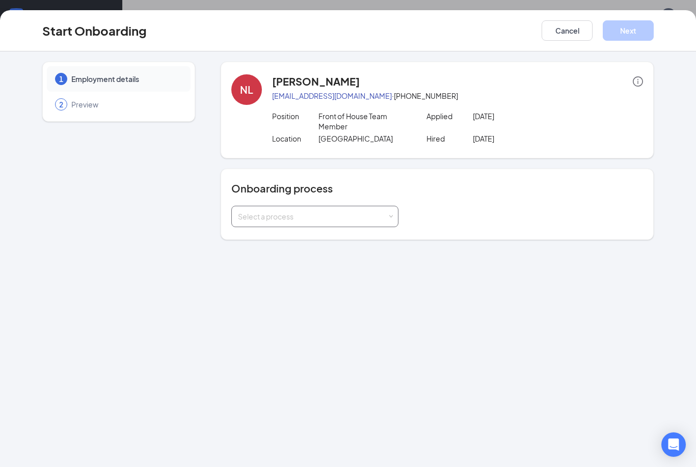
click at [382, 220] on div "Select a process" at bounding box center [312, 216] width 149 height 10
click at [368, 211] on input at bounding box center [315, 216] width 154 height 20
click at [365, 238] on li "Standard Onboarding" at bounding box center [314, 238] width 167 height 18
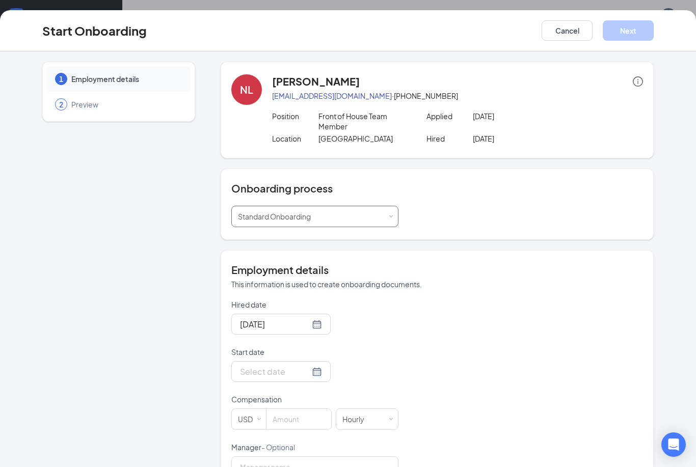
scroll to position [0, 0]
click at [552, 46] on div "Start Onboarding Cancel Next" at bounding box center [348, 30] width 696 height 41
click at [574, 29] on button "Cancel" at bounding box center [566, 30] width 51 height 20
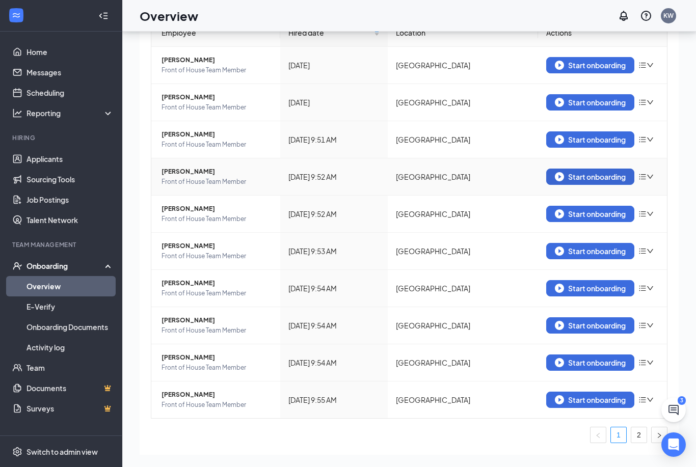
click at [579, 175] on div "Start onboarding" at bounding box center [589, 176] width 71 height 9
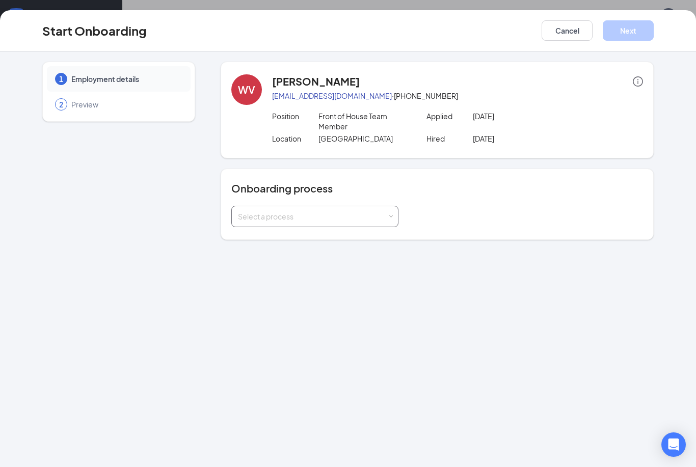
click at [358, 215] on div "Select a process" at bounding box center [312, 216] width 149 height 10
click at [363, 239] on li "Standard Onboarding" at bounding box center [314, 238] width 167 height 18
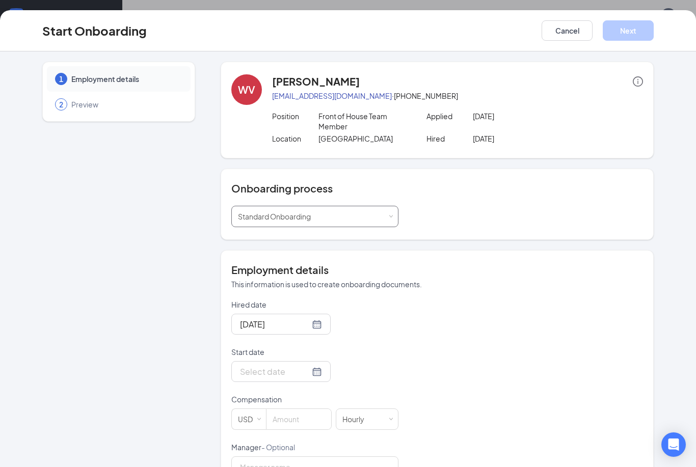
scroll to position [3, 0]
